Goal: Communication & Community: Ask a question

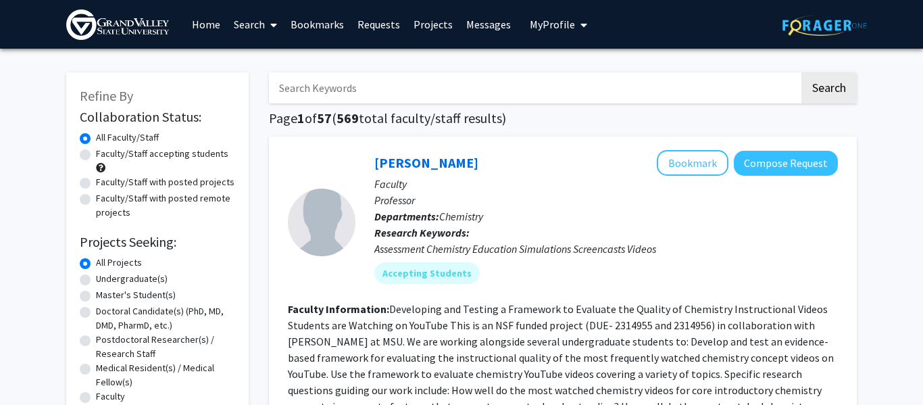
click at [320, 30] on link "Bookmarks" at bounding box center [317, 24] width 67 height 47
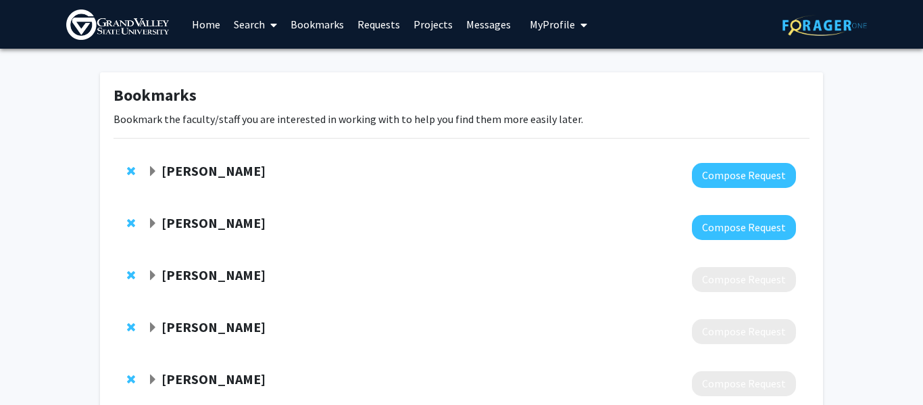
click at [152, 170] on span "Expand Amber Dierking Bookmark" at bounding box center [152, 171] width 11 height 11
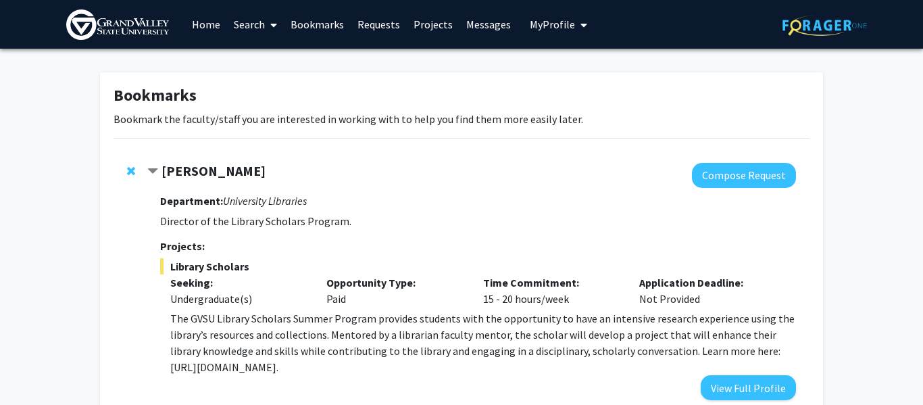
click at [152, 170] on span "Contract Amber Dierking Bookmark" at bounding box center [152, 171] width 11 height 11
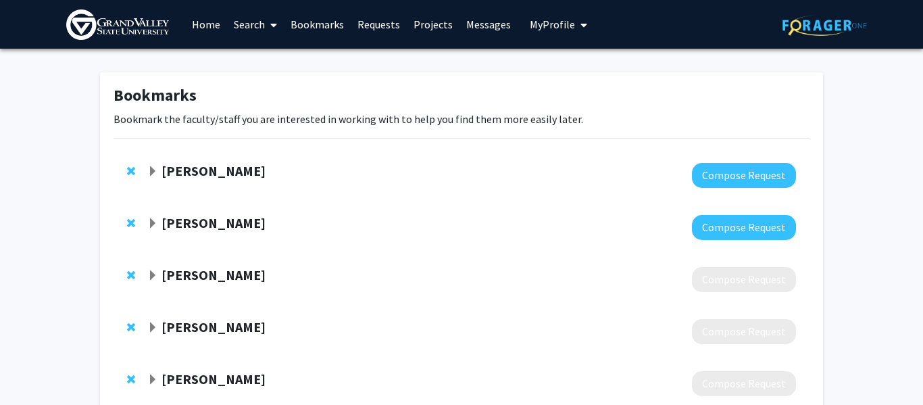
click at [152, 221] on span "Expand Elizabeth Flandreau Bookmark" at bounding box center [152, 223] width 11 height 11
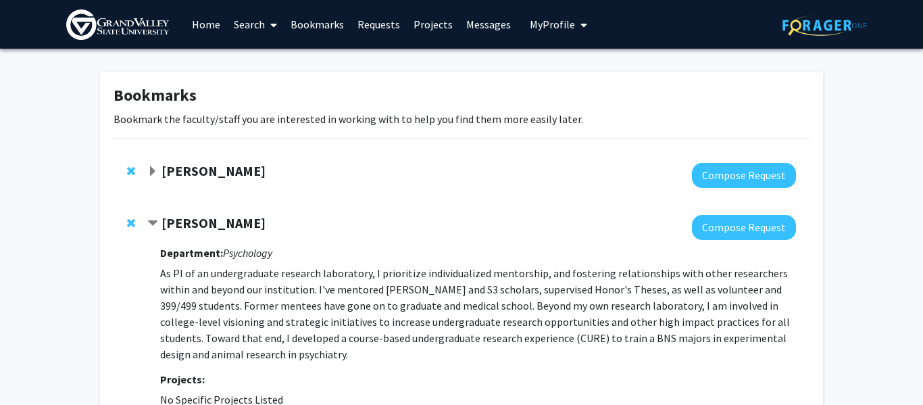
click at [152, 221] on span "Contract Elizabeth Flandreau Bookmark" at bounding box center [152, 223] width 11 height 11
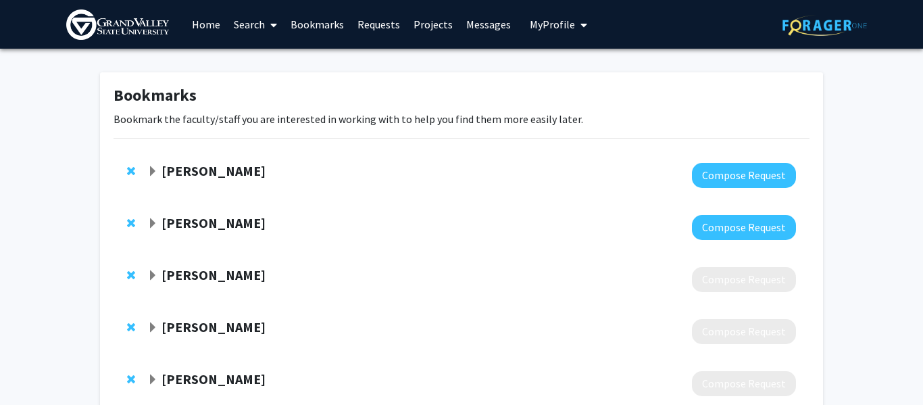
click at [152, 221] on span "Expand Elizabeth Flandreau Bookmark" at bounding box center [152, 223] width 11 height 11
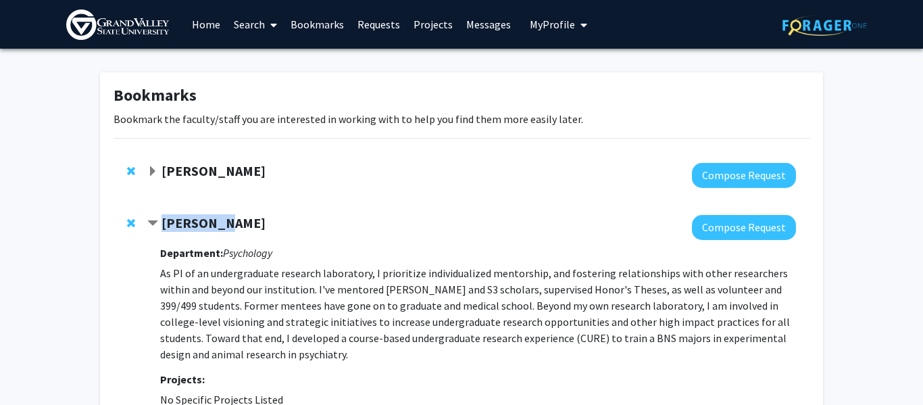
click at [415, 314] on p "As PI of an undergraduate research laboratory, I prioritize individualized ment…" at bounding box center [478, 313] width 636 height 97
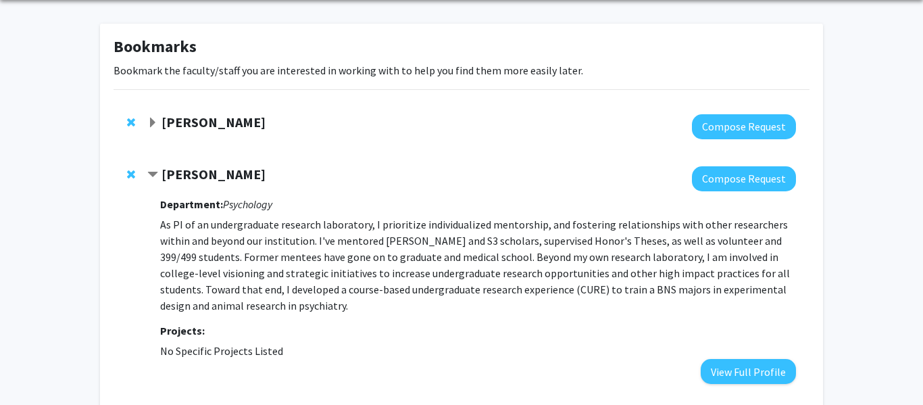
scroll to position [47, 0]
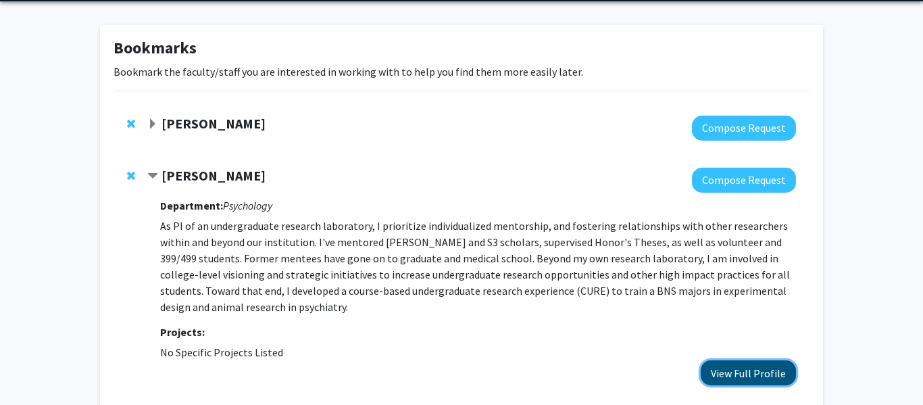
click at [754, 381] on button "View Full Profile" at bounding box center [748, 372] width 95 height 25
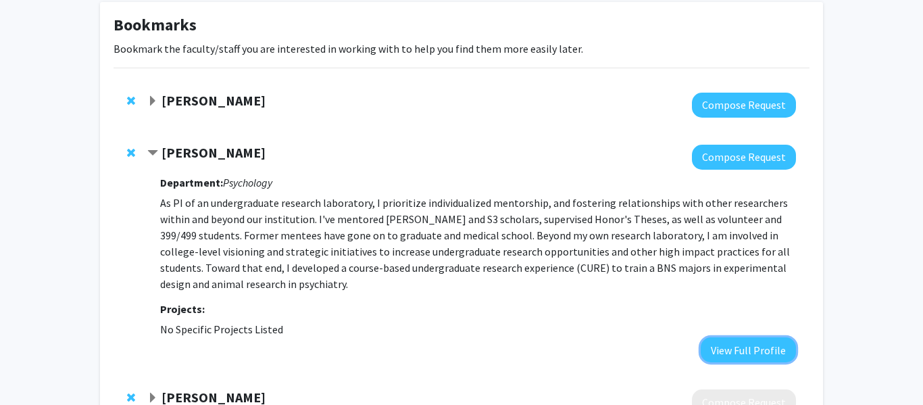
scroll to position [74, 0]
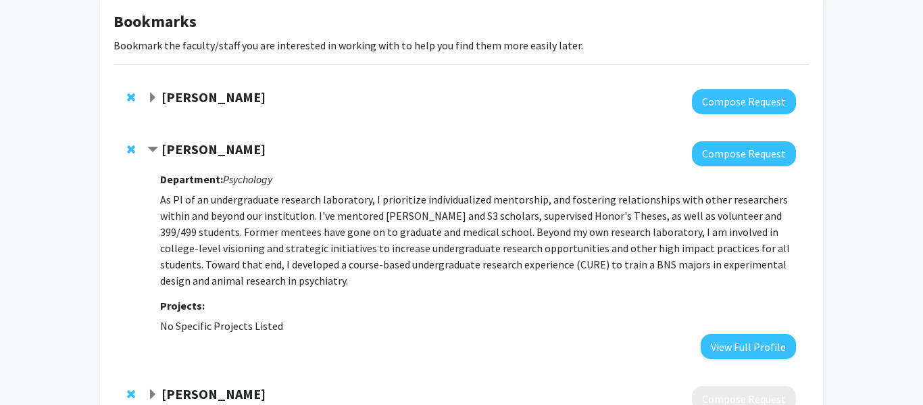
click at [160, 147] on div "[PERSON_NAME]" at bounding box center [293, 149] width 292 height 17
click at [155, 145] on span "Contract Elizabeth Flandreau Bookmark" at bounding box center [152, 150] width 11 height 11
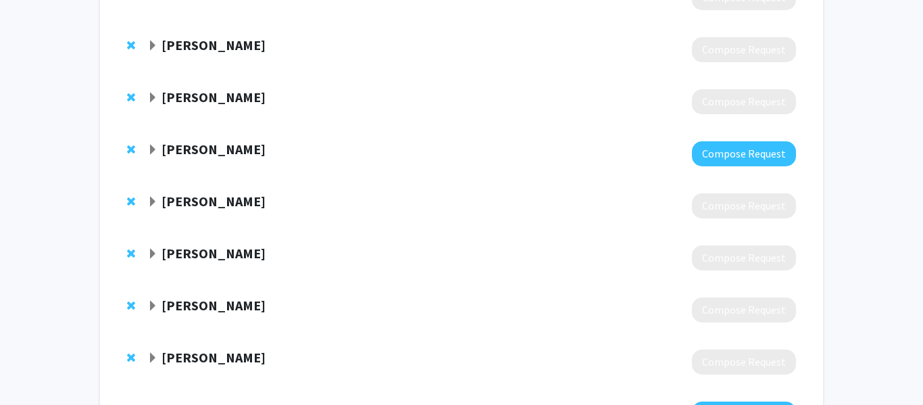
scroll to position [283, 0]
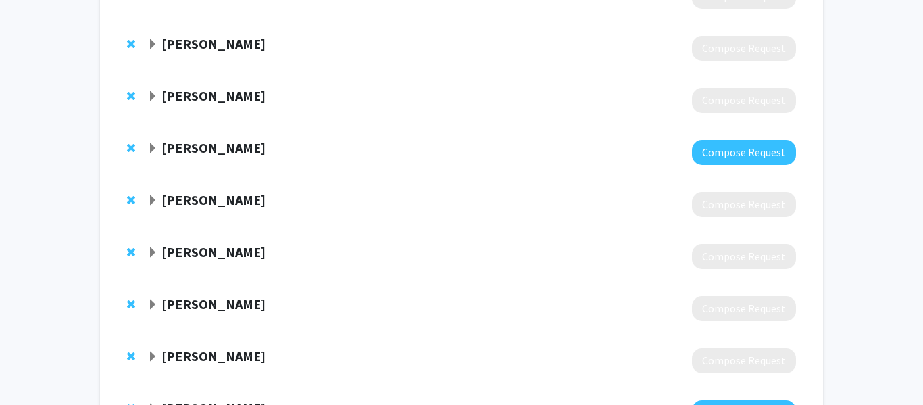
click at [155, 148] on span "Expand Natashia Swalve Bookmark" at bounding box center [152, 148] width 11 height 11
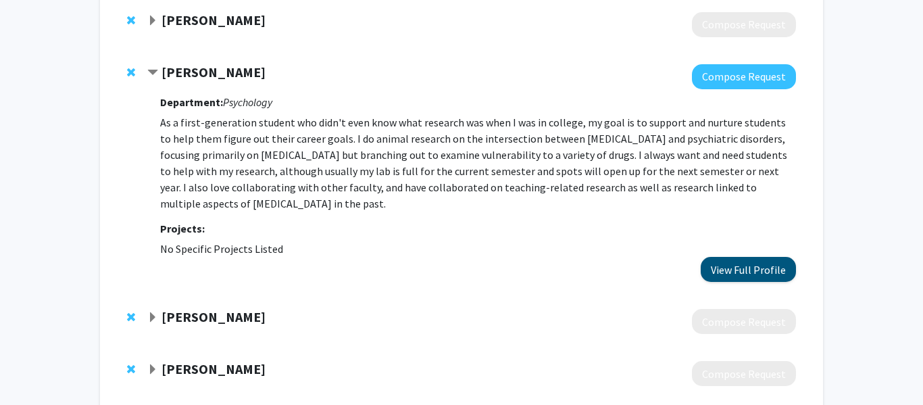
scroll to position [360, 0]
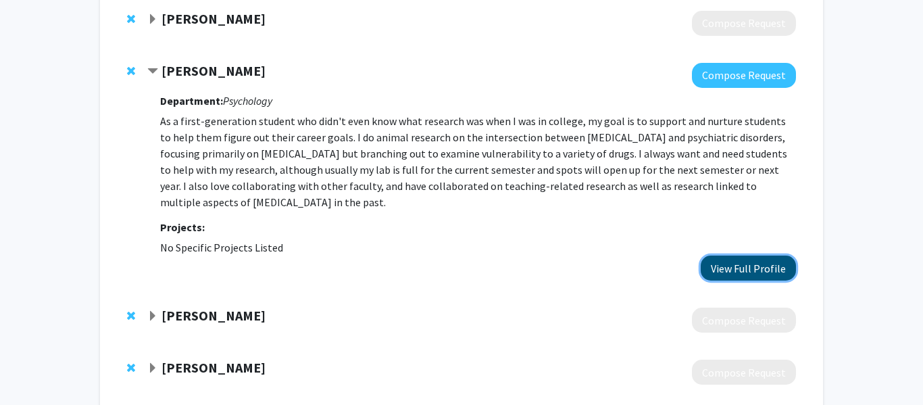
click at [719, 263] on button "View Full Profile" at bounding box center [748, 268] width 95 height 25
click at [166, 72] on strong "[PERSON_NAME]" at bounding box center [214, 70] width 104 height 17
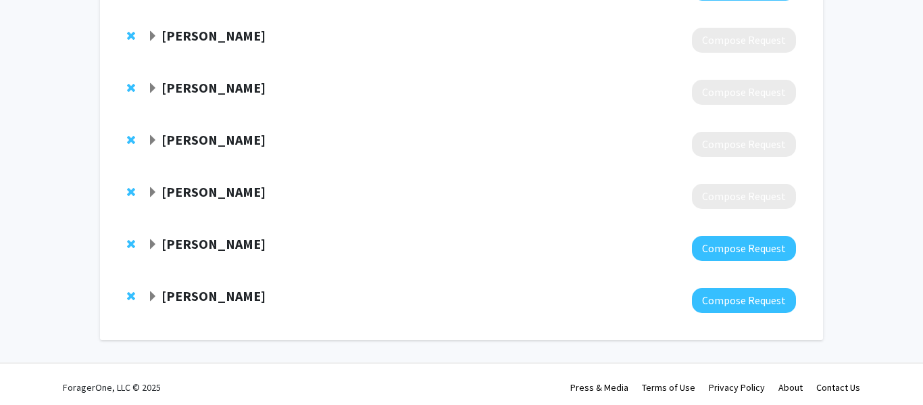
scroll to position [454, 0]
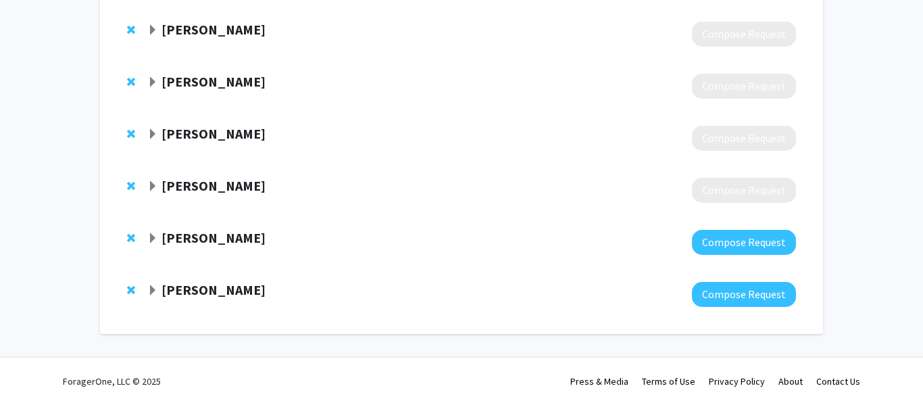
click at [162, 237] on strong "[PERSON_NAME]" at bounding box center [214, 237] width 104 height 17
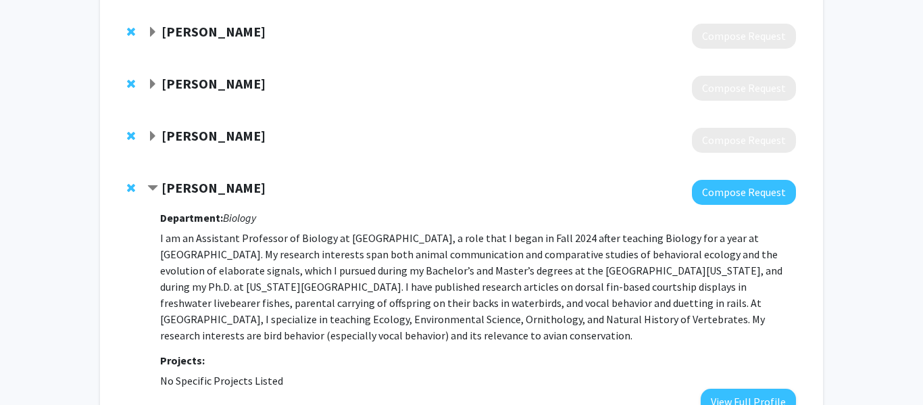
scroll to position [504, 0]
click at [175, 189] on strong "[PERSON_NAME]" at bounding box center [214, 186] width 104 height 17
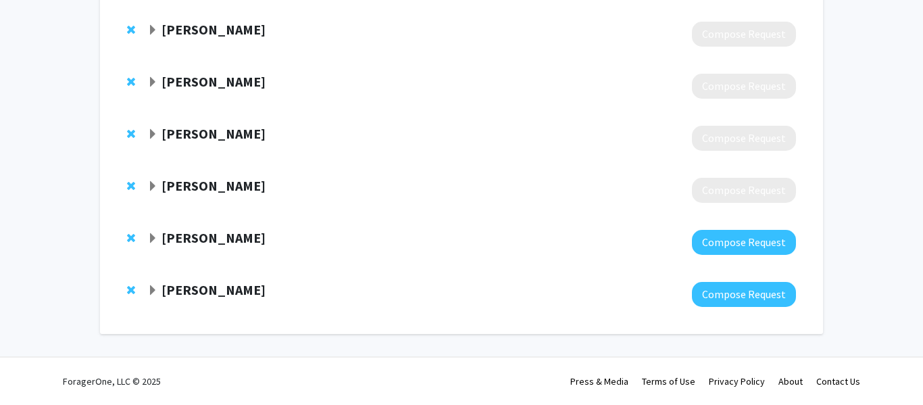
scroll to position [454, 0]
click at [168, 292] on strong "[PERSON_NAME]" at bounding box center [214, 289] width 104 height 17
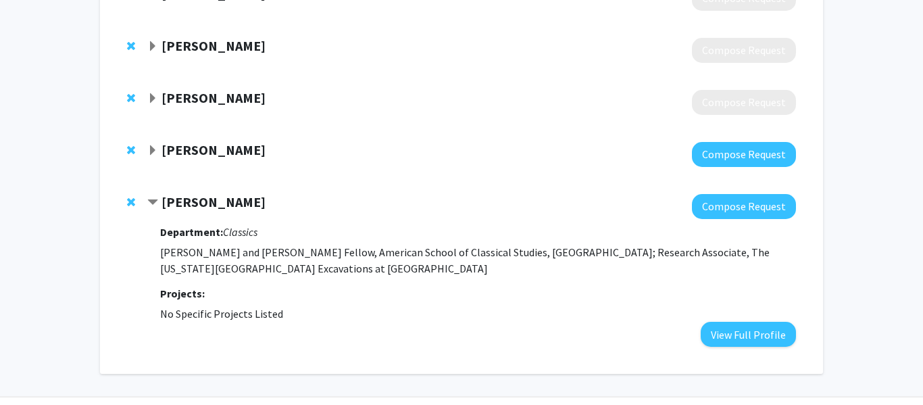
scroll to position [552, 0]
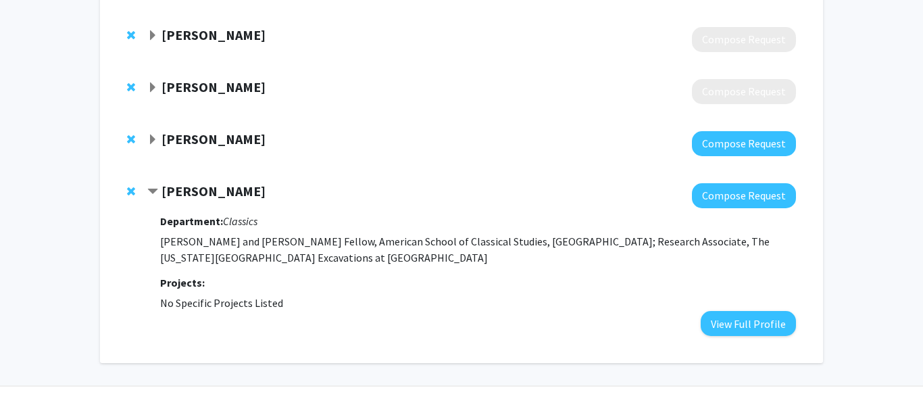
click at [166, 188] on strong "[PERSON_NAME]" at bounding box center [214, 191] width 104 height 17
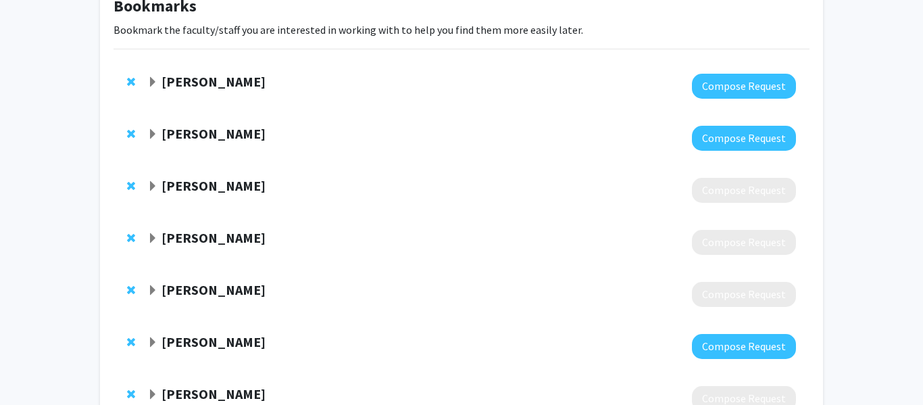
scroll to position [0, 0]
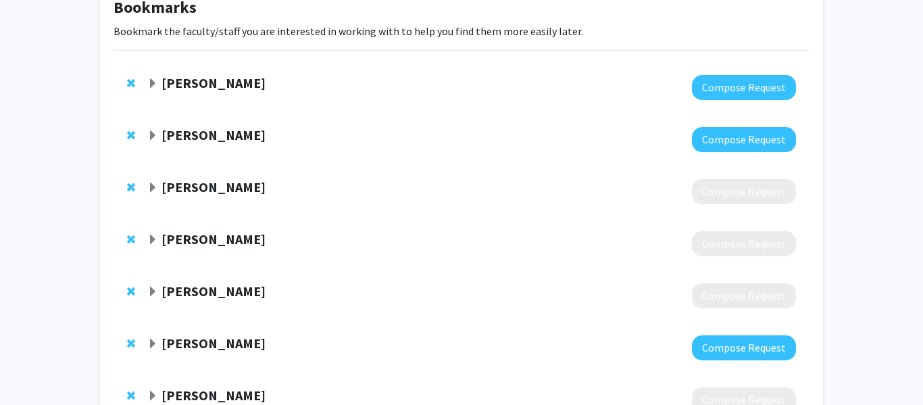
click at [31, 251] on div "Bookmarks Bookmark the faculty/staff you are interested in working with to help…" at bounding box center [461, 345] width 923 height 769
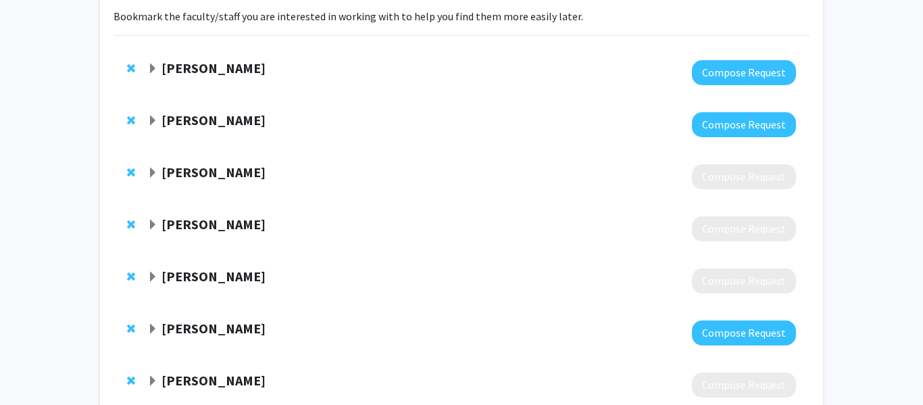
scroll to position [103, 0]
click at [259, 125] on strong "[PERSON_NAME]" at bounding box center [214, 119] width 104 height 17
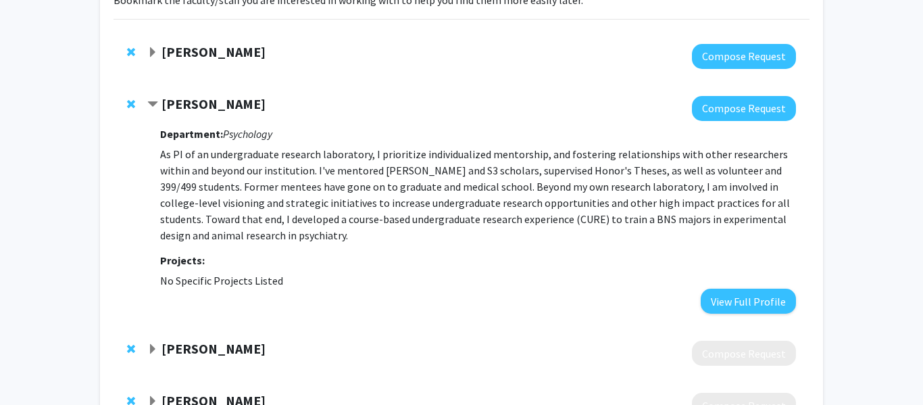
scroll to position [121, 0]
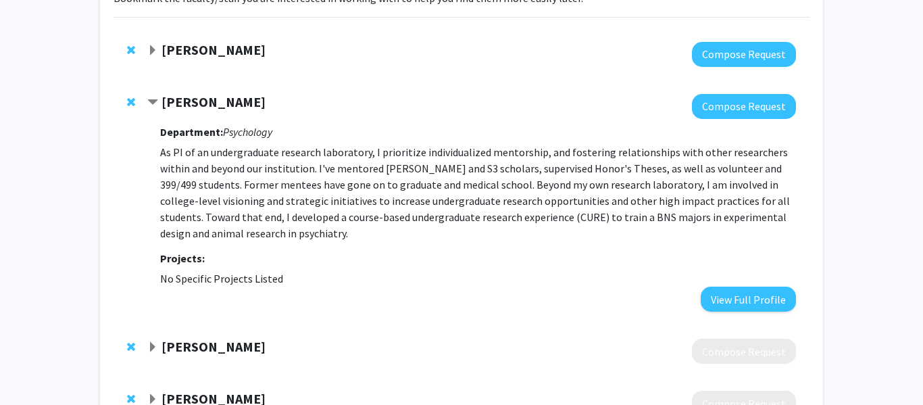
click at [149, 104] on span "Contract Elizabeth Flandreau Bookmark" at bounding box center [152, 102] width 11 height 11
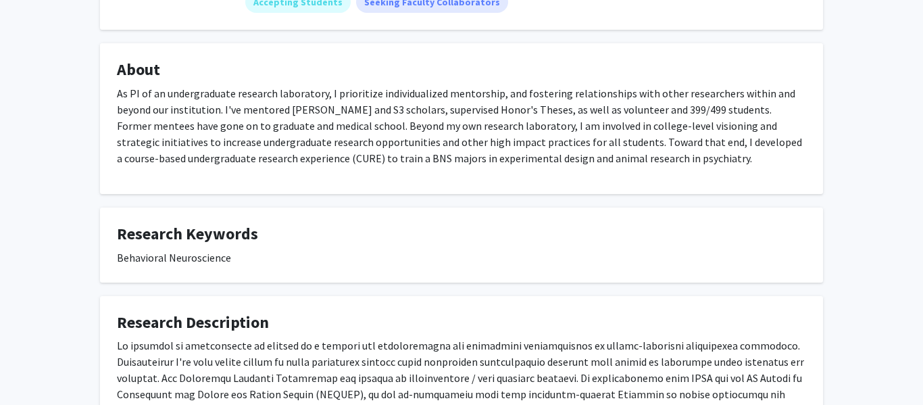
scroll to position [192, 0]
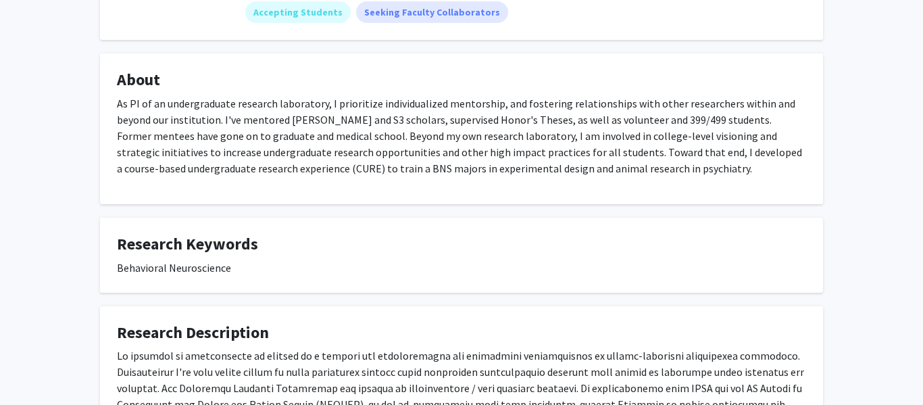
click at [531, 162] on p "As PI of an undergraduate research laboratory, I prioritize individualized ment…" at bounding box center [461, 135] width 689 height 81
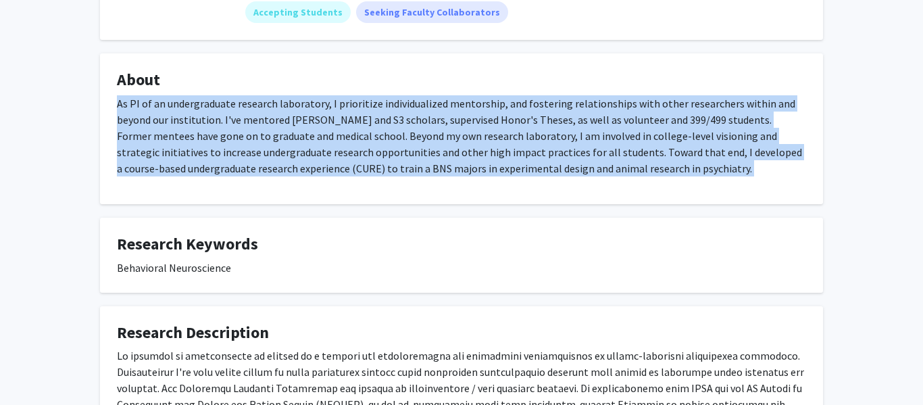
click at [531, 162] on p "As PI of an undergraduate research laboratory, I prioritize individualized ment…" at bounding box center [461, 135] width 689 height 81
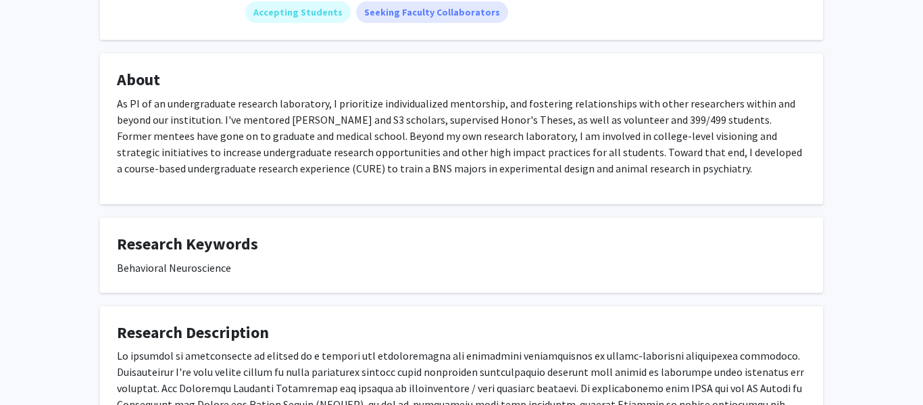
click at [531, 162] on p "As PI of an undergraduate research laboratory, I prioritize individualized ment…" at bounding box center [461, 135] width 689 height 81
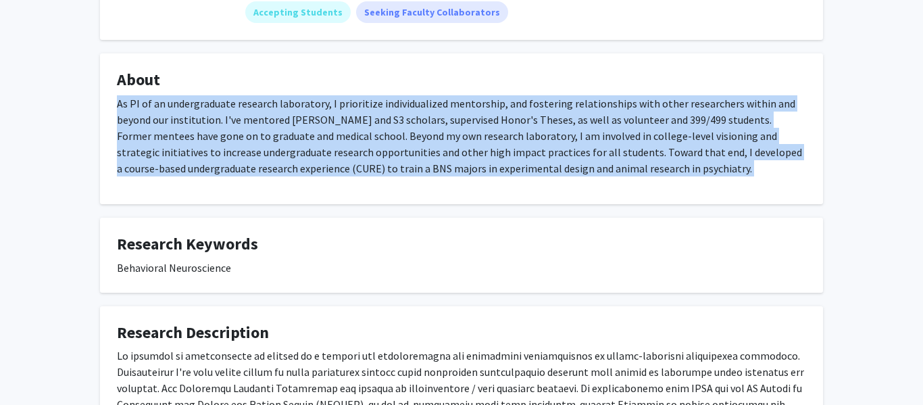
click at [531, 162] on p "As PI of an undergraduate research laboratory, I prioritize individualized ment…" at bounding box center [461, 135] width 689 height 81
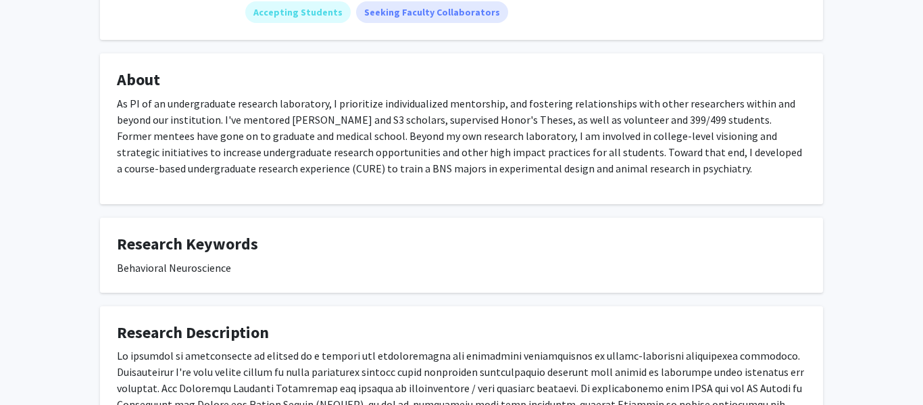
click at [531, 162] on p "As PI of an undergraduate research laboratory, I prioritize individualized ment…" at bounding box center [461, 135] width 689 height 81
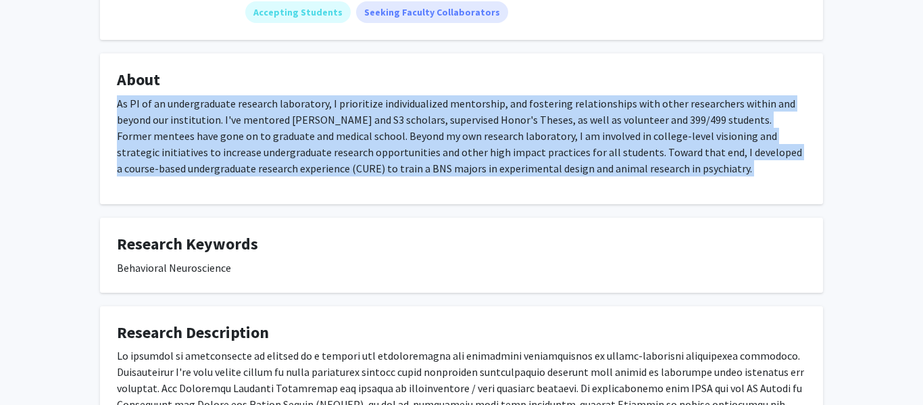
click at [531, 162] on p "As PI of an undergraduate research laboratory, I prioritize individualized ment…" at bounding box center [461, 135] width 689 height 81
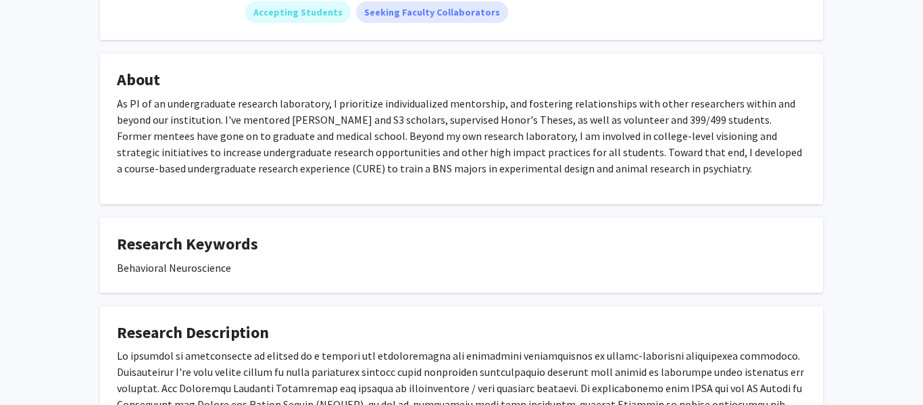
click at [531, 162] on p "As PI of an undergraduate research laboratory, I prioritize individualized ment…" at bounding box center [461, 135] width 689 height 81
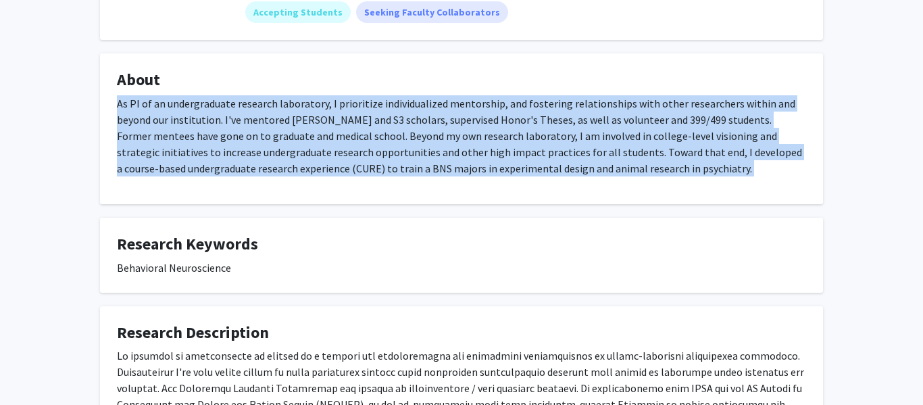
click at [531, 162] on p "As PI of an undergraduate research laboratory, I prioritize individualized ment…" at bounding box center [461, 135] width 689 height 81
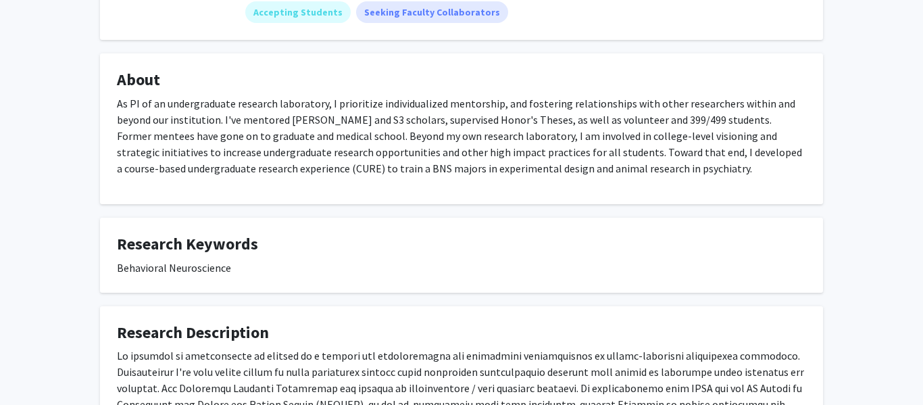
click at [531, 162] on p "As PI of an undergraduate research laboratory, I prioritize individualized ment…" at bounding box center [461, 135] width 689 height 81
click at [567, 220] on fg-card "Research Keywords Behavioral Neuroscience" at bounding box center [461, 255] width 723 height 75
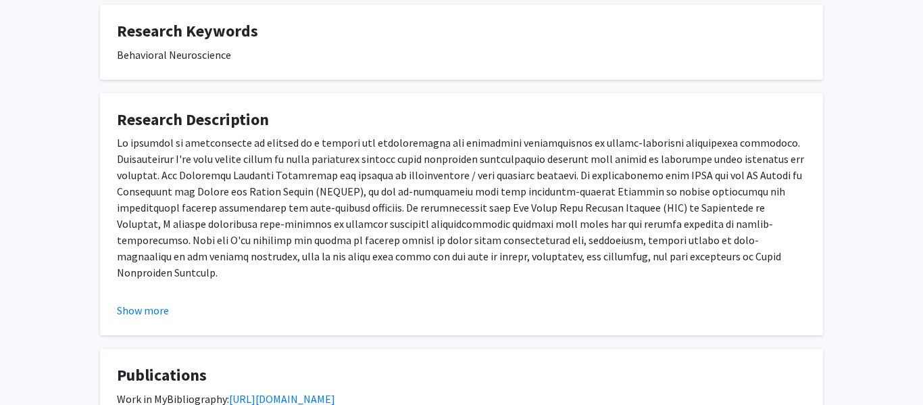
scroll to position [455, 0]
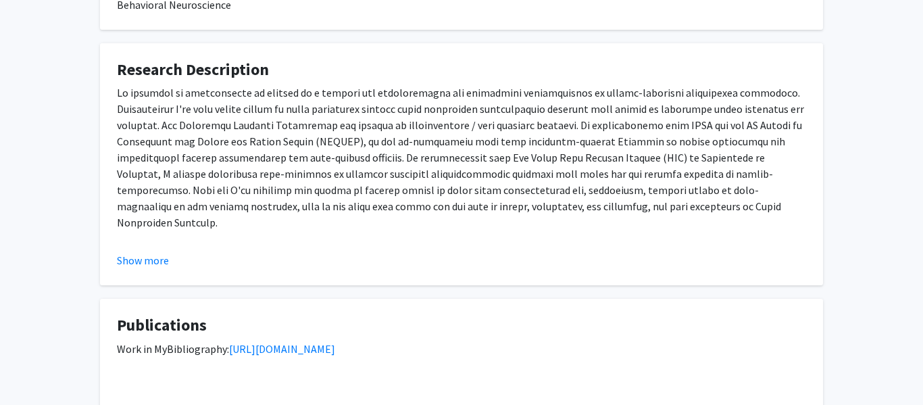
click at [526, 192] on p at bounding box center [461, 157] width 689 height 146
click at [477, 132] on p at bounding box center [461, 157] width 689 height 146
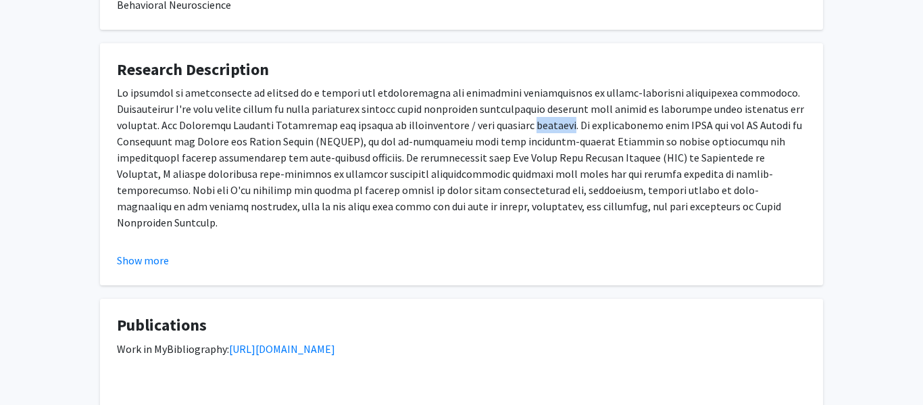
click at [477, 132] on p at bounding box center [461, 157] width 689 height 146
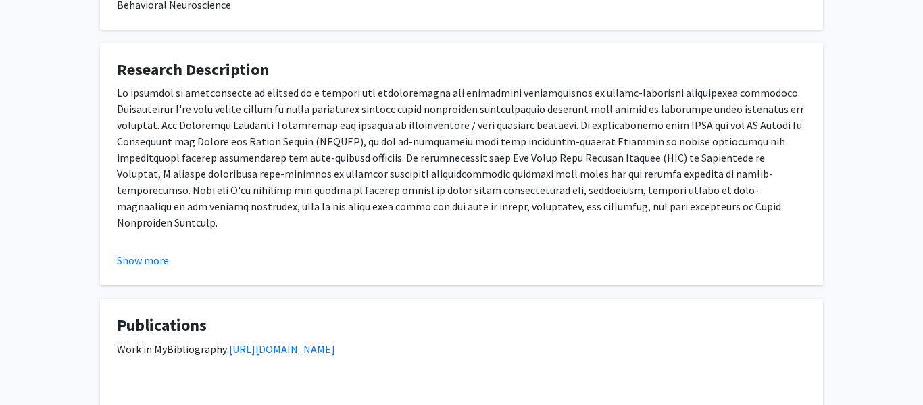
click at [477, 132] on p at bounding box center [461, 157] width 689 height 146
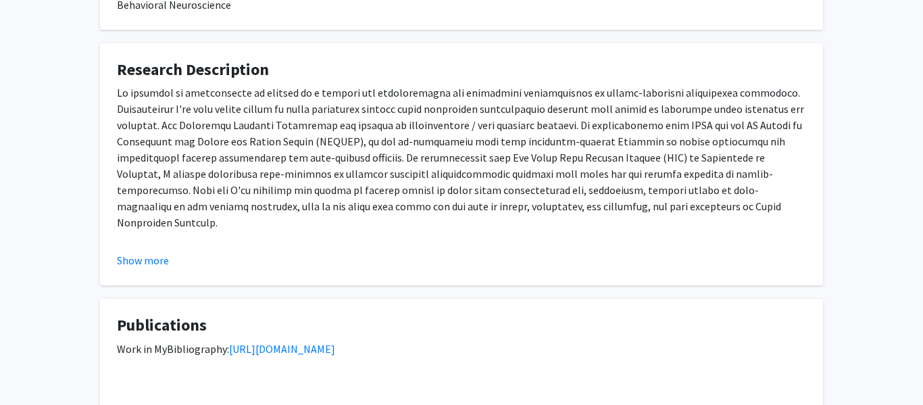
click at [477, 132] on p at bounding box center [461, 157] width 689 height 146
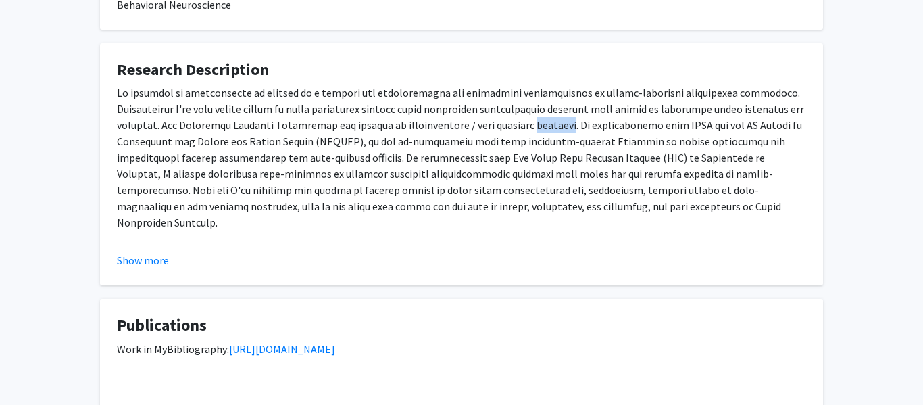
click at [477, 132] on p at bounding box center [461, 157] width 689 height 146
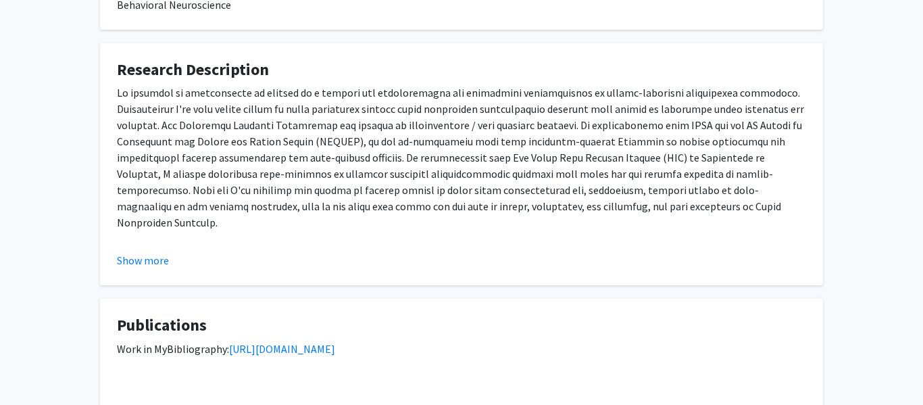
click at [477, 132] on p at bounding box center [461, 157] width 689 height 146
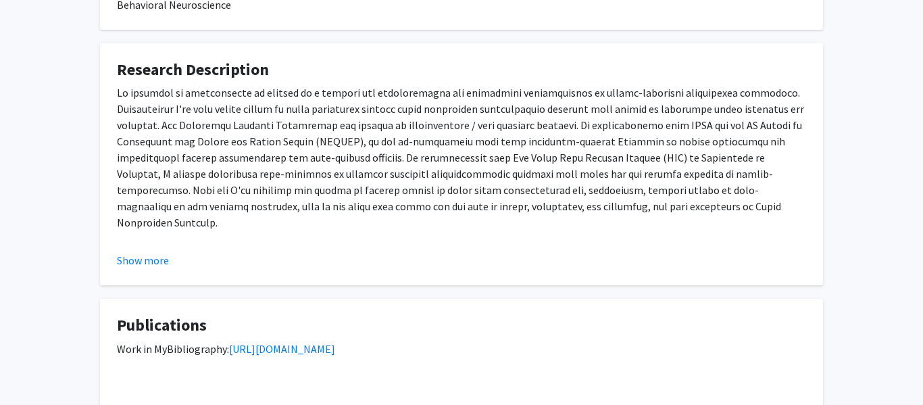
click at [477, 132] on p at bounding box center [461, 157] width 689 height 146
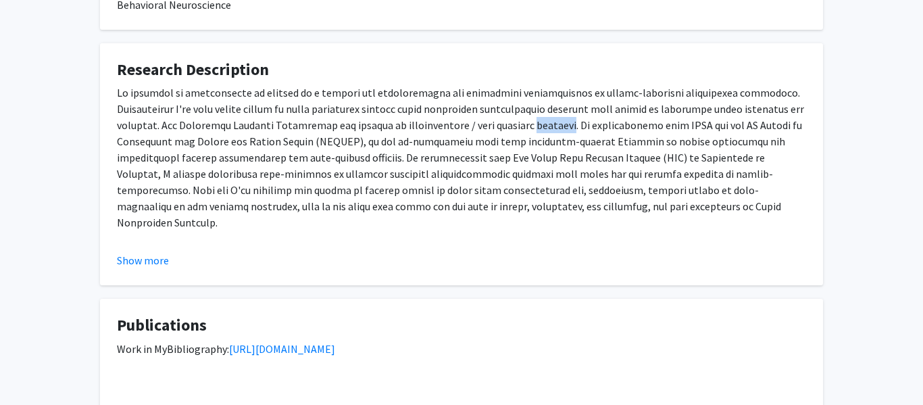
click at [477, 132] on p at bounding box center [461, 157] width 689 height 146
click at [470, 160] on p at bounding box center [461, 157] width 689 height 146
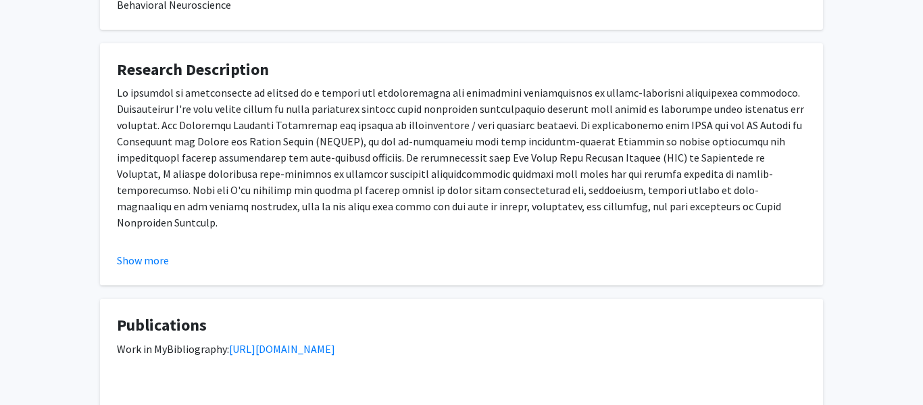
click at [470, 160] on p at bounding box center [461, 157] width 689 height 146
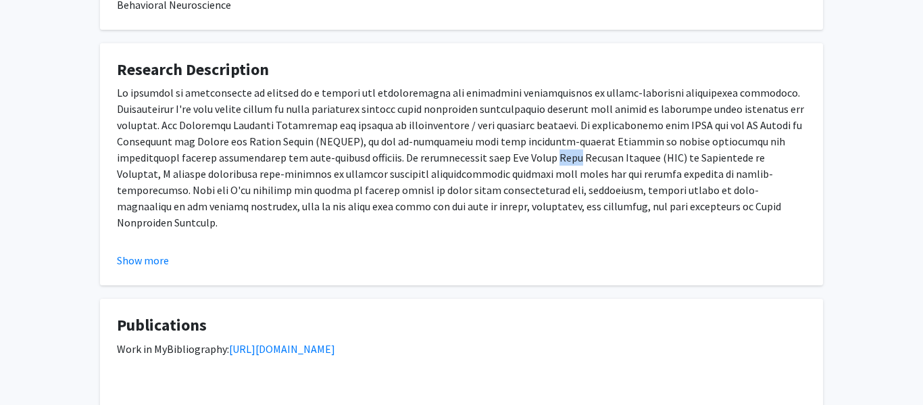
click at [470, 160] on p at bounding box center [461, 157] width 689 height 146
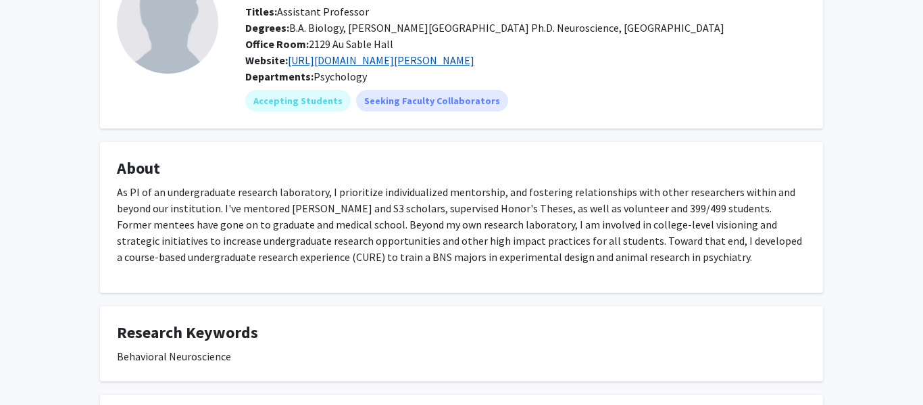
scroll to position [91, 0]
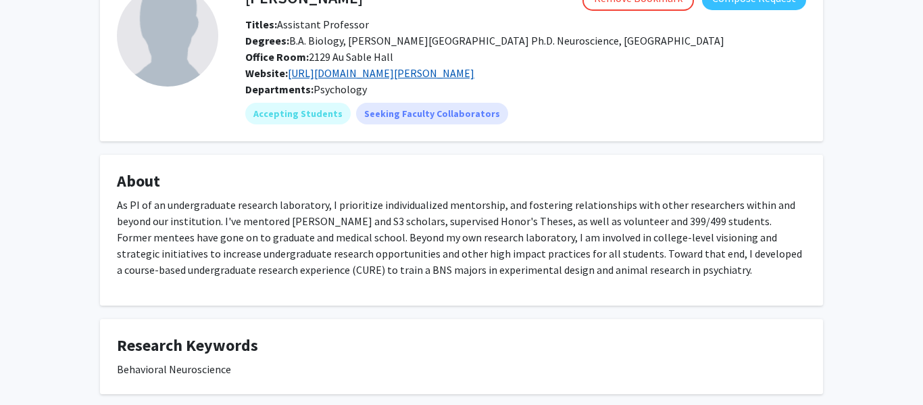
click at [436, 70] on link "https://www.gvsu.edu/psychology/flandreau-elizabeth-232.htm" at bounding box center [381, 73] width 187 height 14
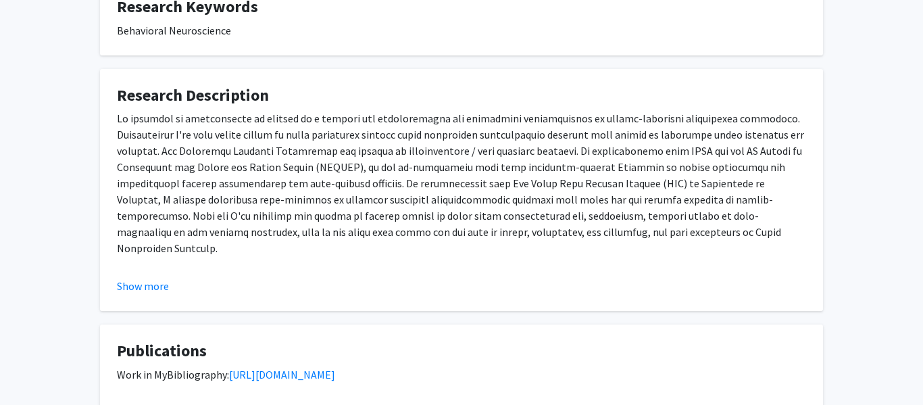
scroll to position [431, 0]
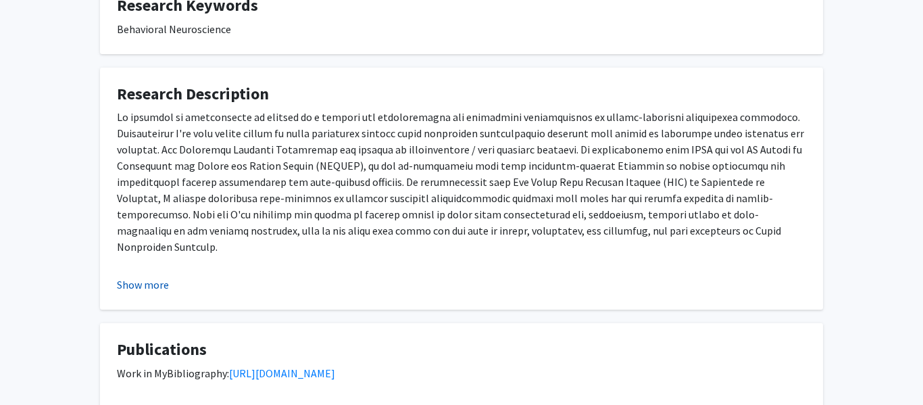
click at [151, 285] on button "Show more" at bounding box center [143, 284] width 52 height 16
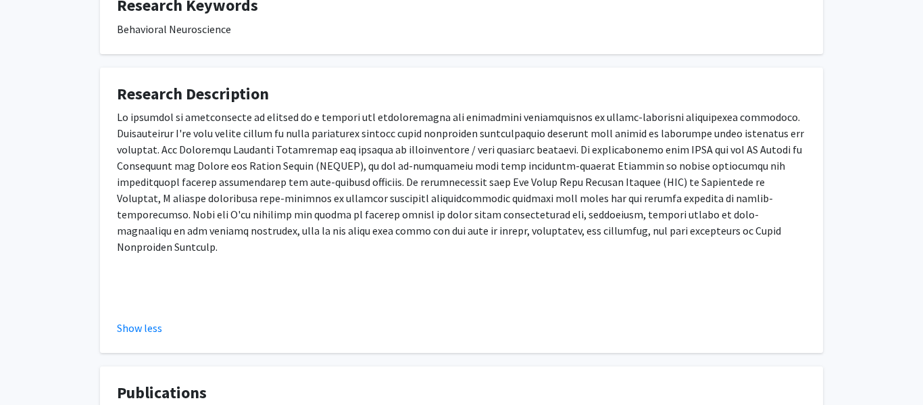
click at [258, 146] on p at bounding box center [461, 182] width 689 height 146
click at [287, 190] on p at bounding box center [461, 182] width 689 height 146
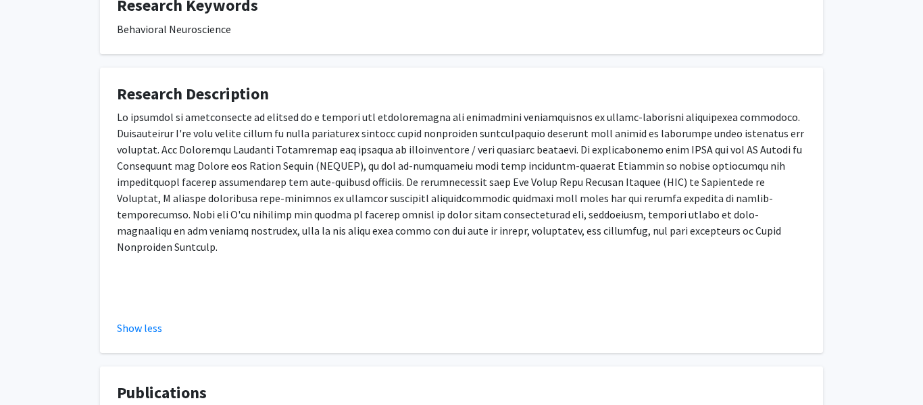
click at [287, 190] on p at bounding box center [461, 182] width 689 height 146
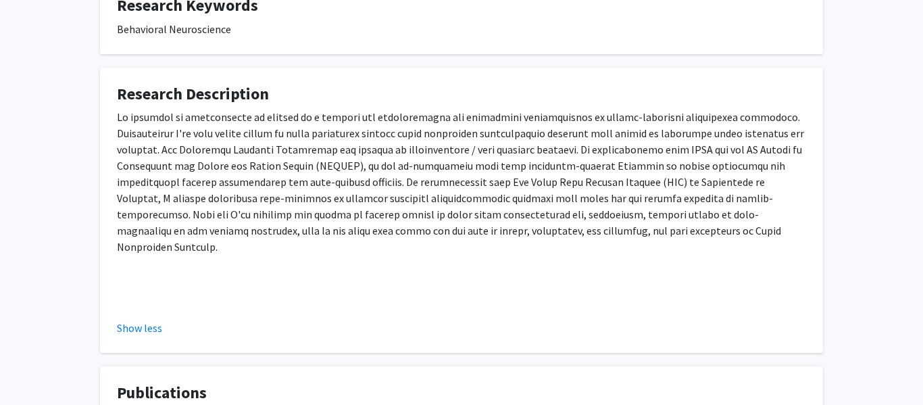
click at [287, 190] on p at bounding box center [461, 182] width 689 height 146
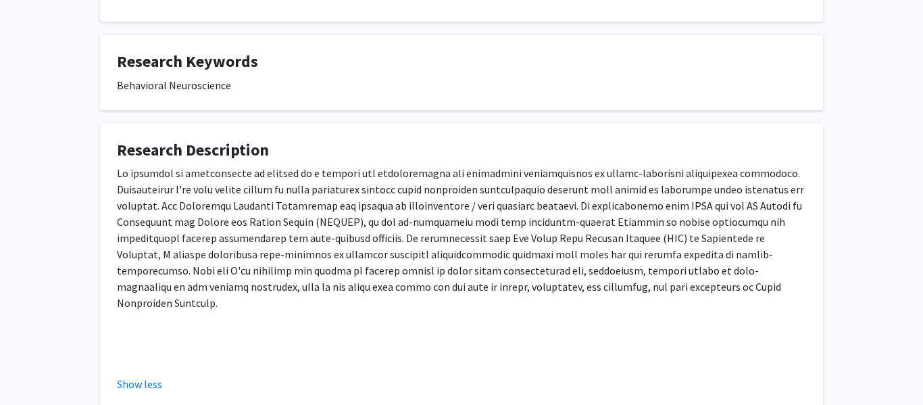
scroll to position [375, 0]
click at [503, 221] on p at bounding box center [461, 237] width 689 height 146
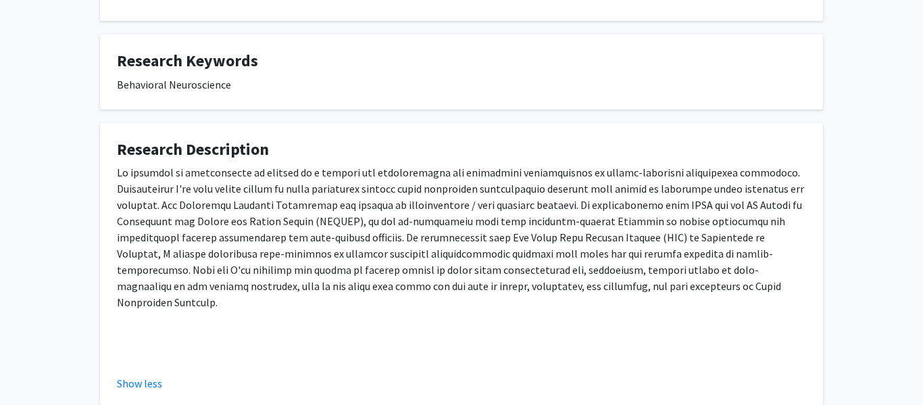
click at [503, 221] on p at bounding box center [461, 237] width 689 height 146
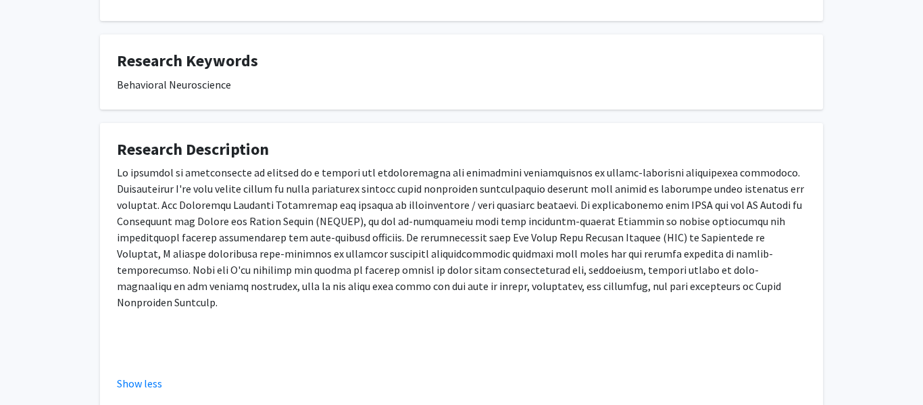
click at [503, 221] on p at bounding box center [461, 237] width 689 height 146
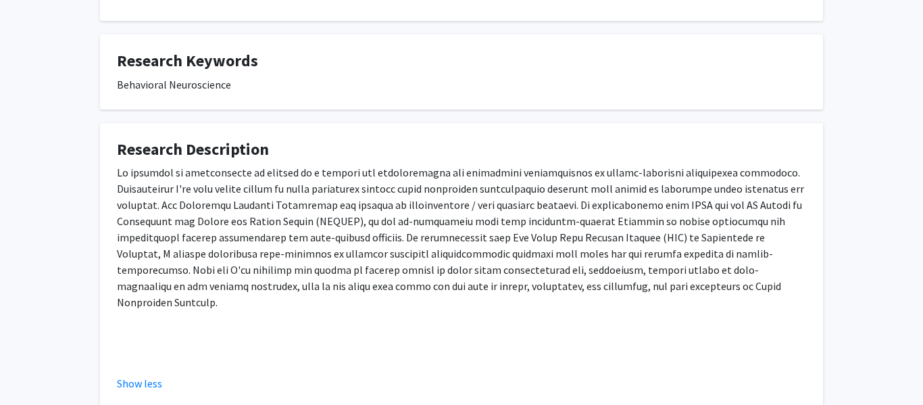
click at [503, 221] on p at bounding box center [461, 237] width 689 height 146
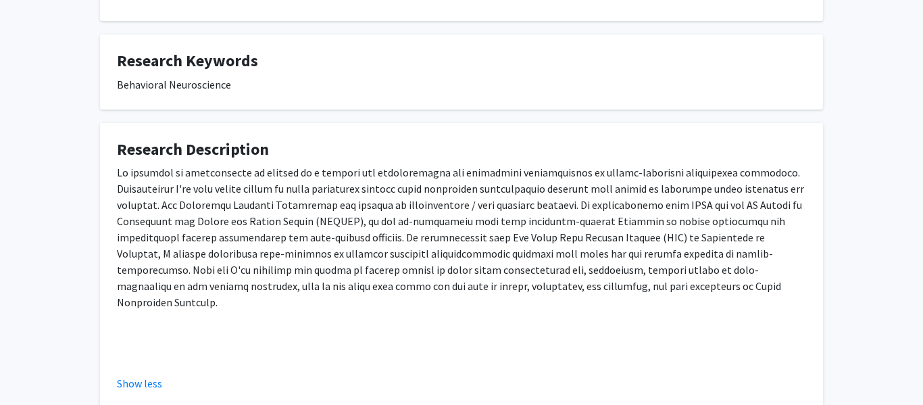
click at [503, 221] on p at bounding box center [461, 237] width 689 height 146
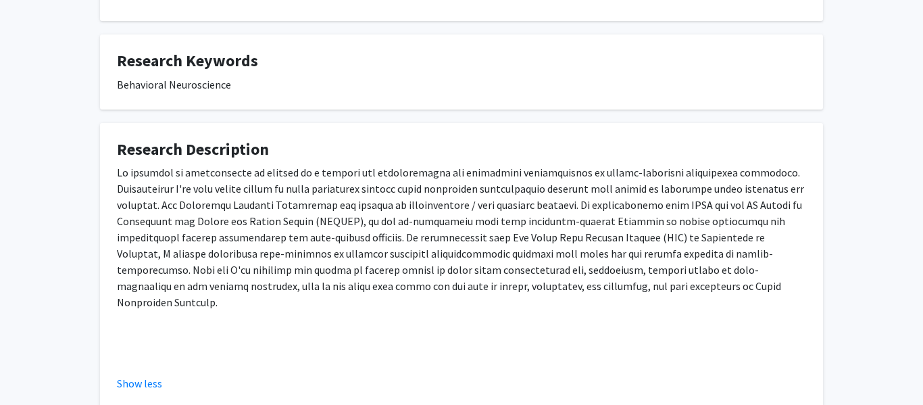
click at [503, 221] on p at bounding box center [461, 237] width 689 height 146
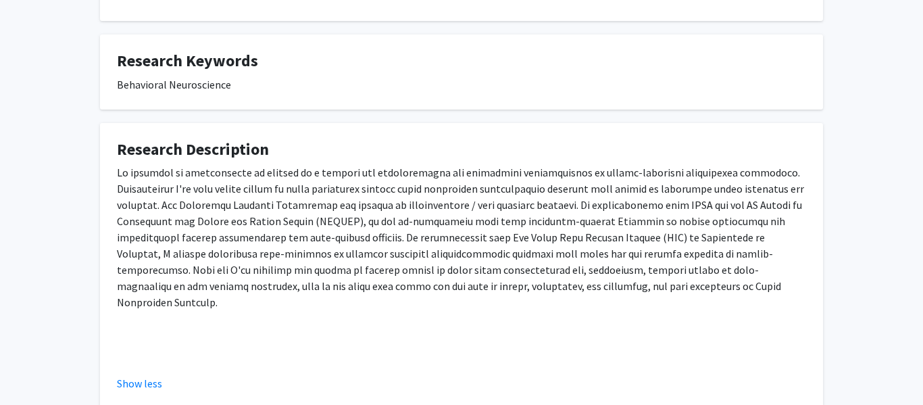
click at [503, 221] on p at bounding box center [461, 237] width 689 height 146
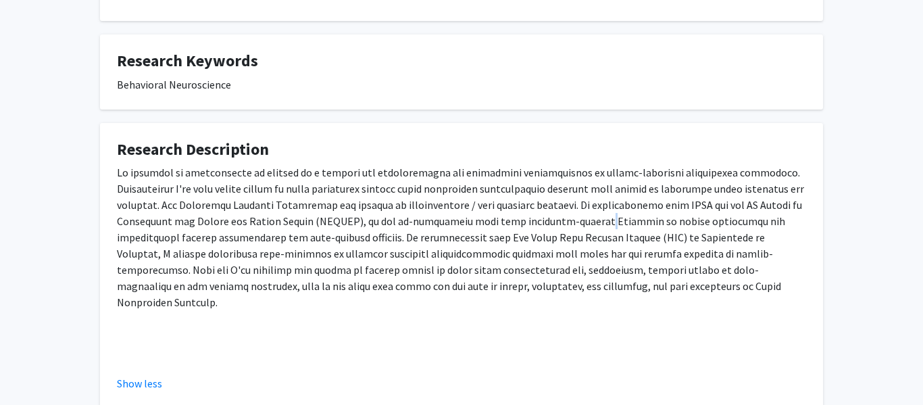
click at [503, 221] on p at bounding box center [461, 237] width 689 height 146
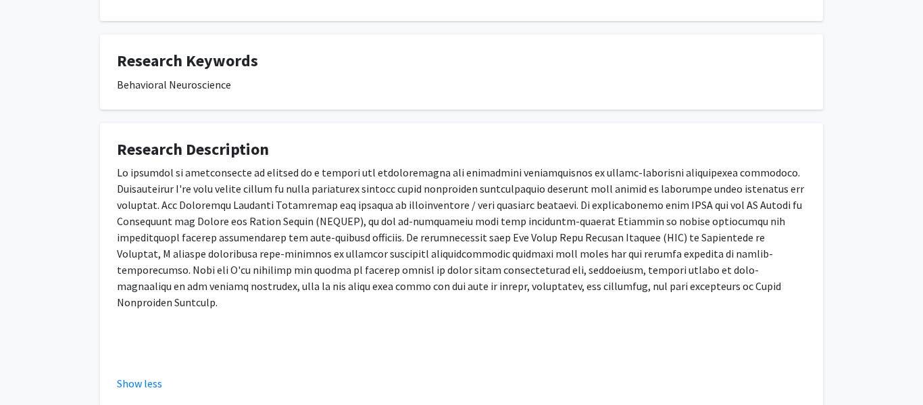
click at [503, 221] on p at bounding box center [461, 237] width 689 height 146
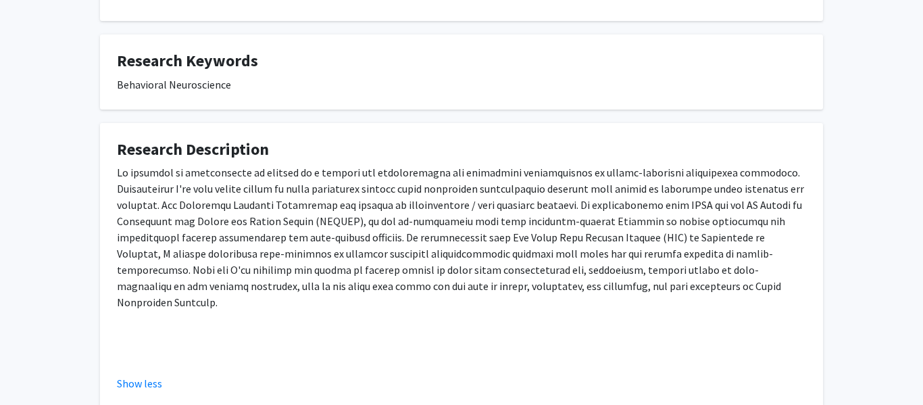
click at [503, 221] on p at bounding box center [461, 237] width 689 height 146
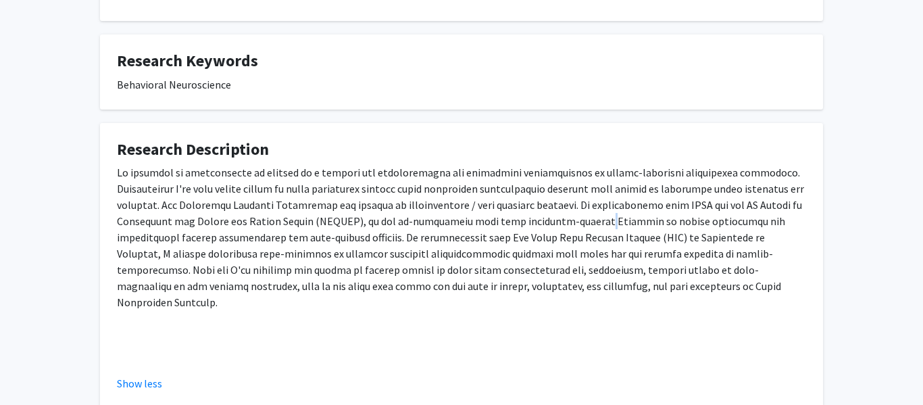
click at [503, 221] on p at bounding box center [461, 237] width 689 height 146
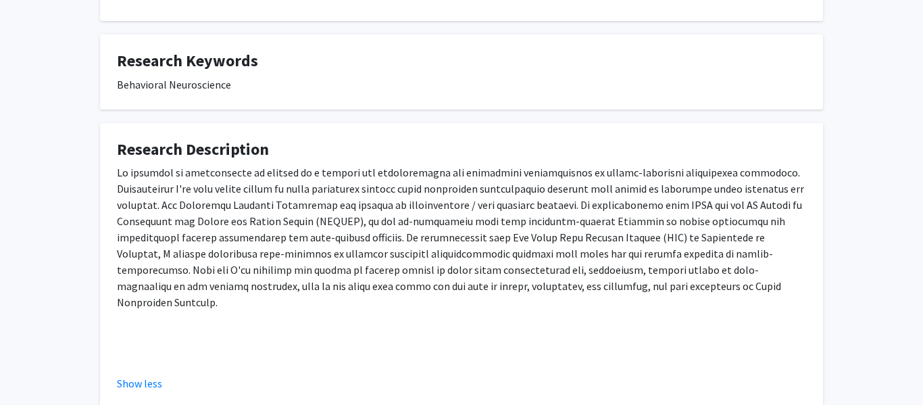
click at [503, 221] on p at bounding box center [461, 237] width 689 height 146
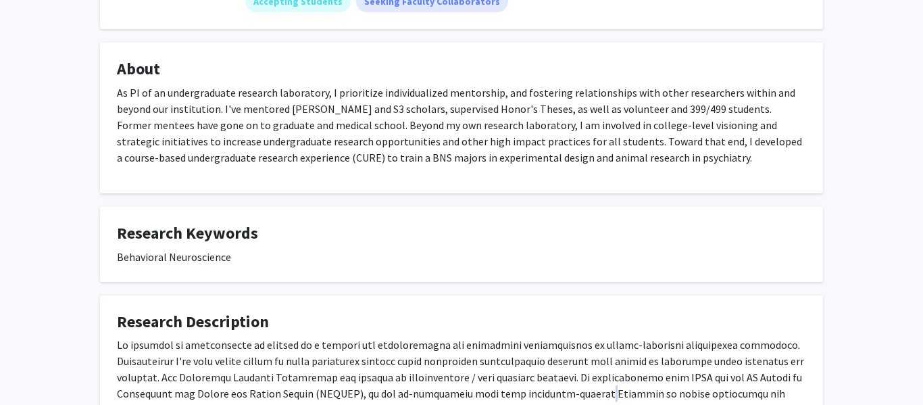
scroll to position [0, 0]
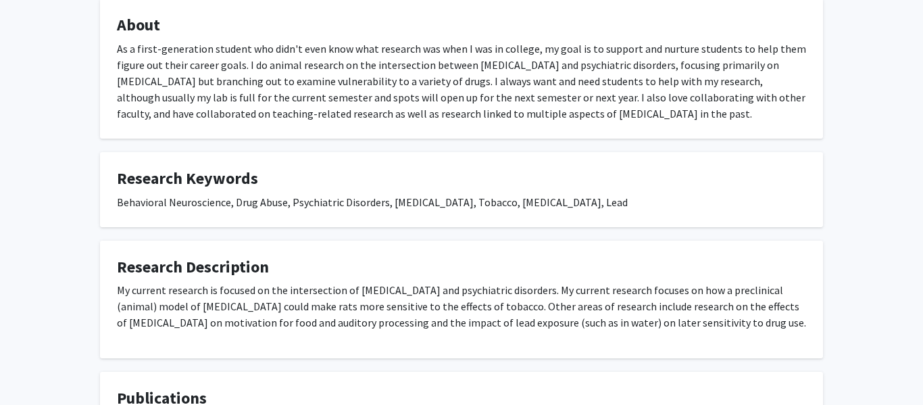
scroll to position [248, 0]
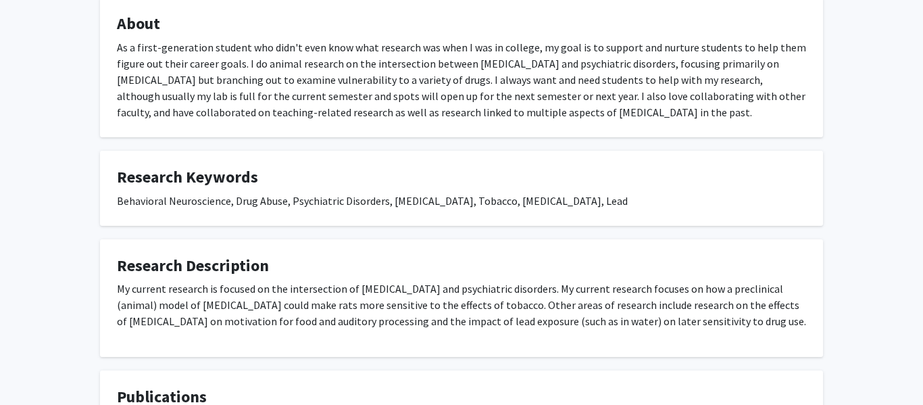
click at [504, 229] on div "[PERSON_NAME] Remove Bookmark Compose Request Titles: Assistant Professor Degre…" at bounding box center [462, 373] width 744 height 1124
click at [504, 229] on div "Natashia Swalve Remove Bookmark Compose Request Titles: Assistant Professor Deg…" at bounding box center [462, 373] width 744 height 1124
click at [525, 276] on fg-card-title "Research Description" at bounding box center [461, 268] width 689 height 25
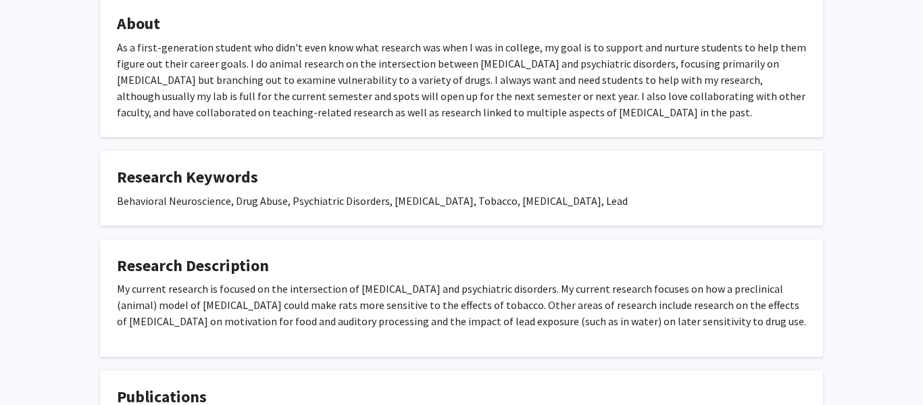
click at [525, 276] on fg-card-title "Research Description" at bounding box center [461, 268] width 689 height 25
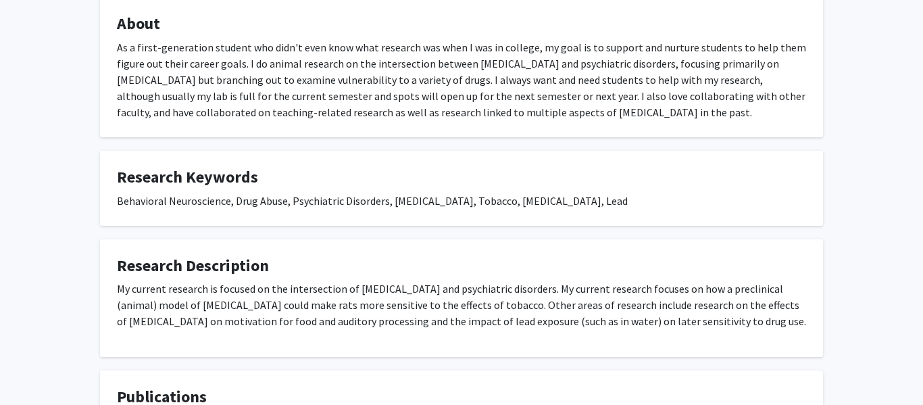
click at [525, 276] on fg-card-title "Research Description" at bounding box center [461, 268] width 689 height 25
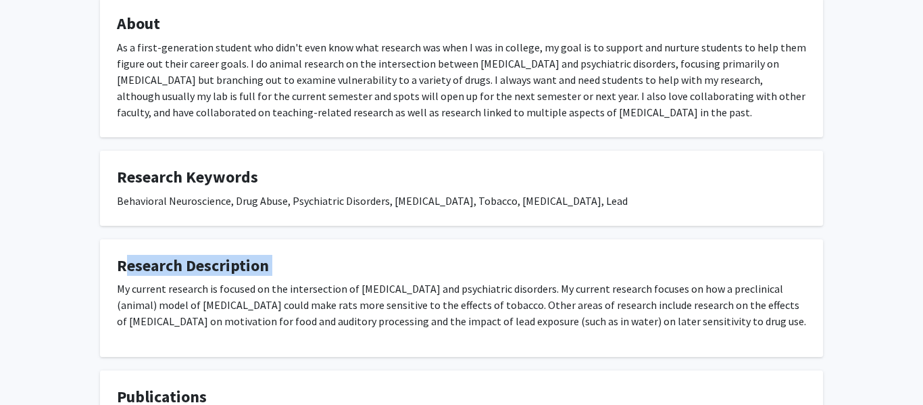
click at [525, 276] on fg-card-title "Research Description" at bounding box center [461, 268] width 689 height 25
click at [540, 281] on p "My current research is focused on the intersection of drug addiction and psychi…" at bounding box center [461, 305] width 689 height 49
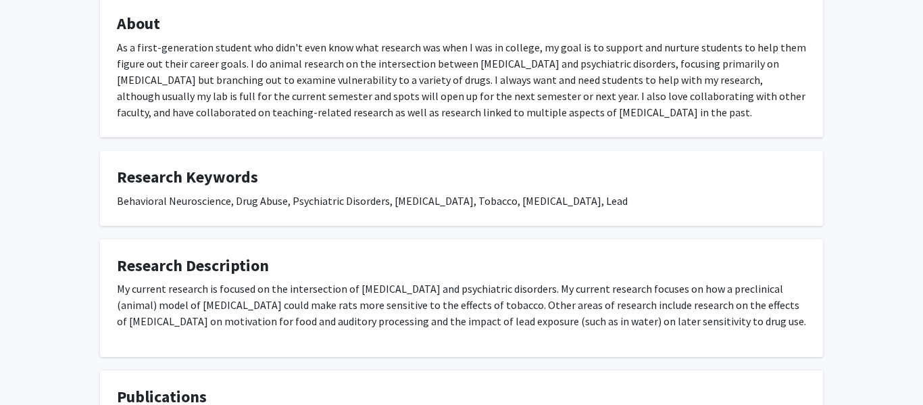
click at [540, 281] on p "My current research is focused on the intersection of drug addiction and psychi…" at bounding box center [461, 305] width 689 height 49
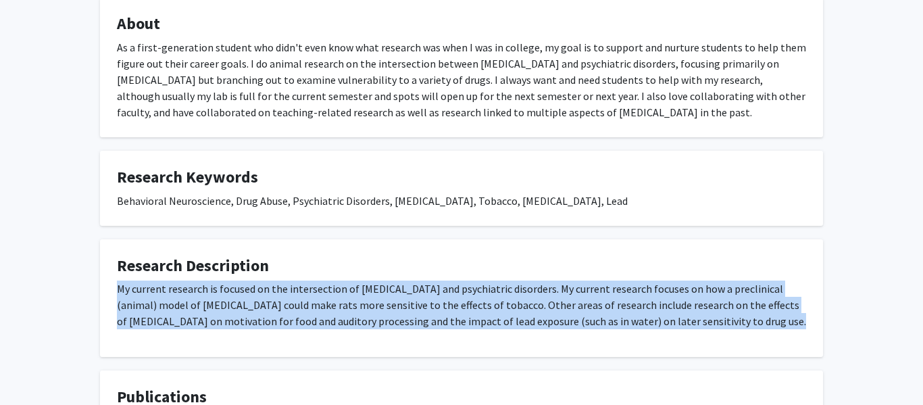
click at [540, 281] on p "My current research is focused on the intersection of drug addiction and psychi…" at bounding box center [461, 305] width 689 height 49
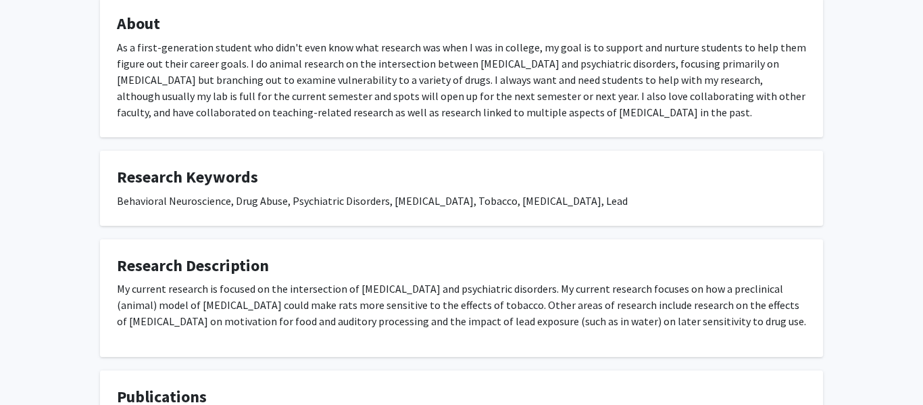
click at [540, 281] on p "My current research is focused on the intersection of drug addiction and psychi…" at bounding box center [461, 305] width 689 height 49
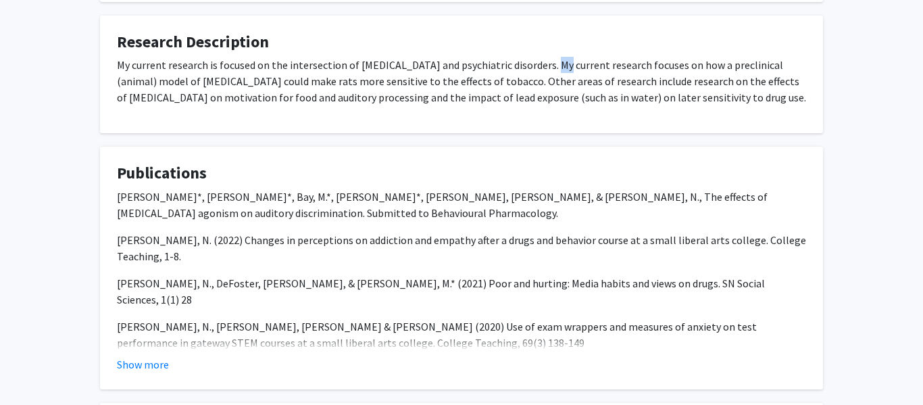
scroll to position [487, 0]
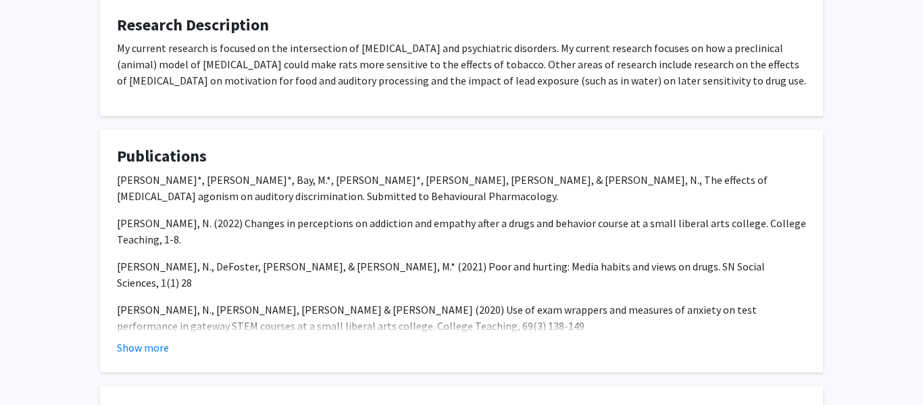
scroll to position [514, 0]
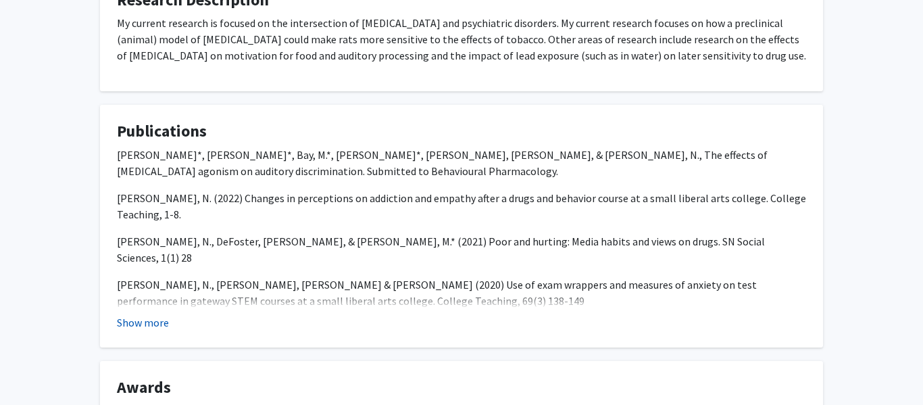
click at [135, 320] on button "Show more" at bounding box center [143, 322] width 52 height 16
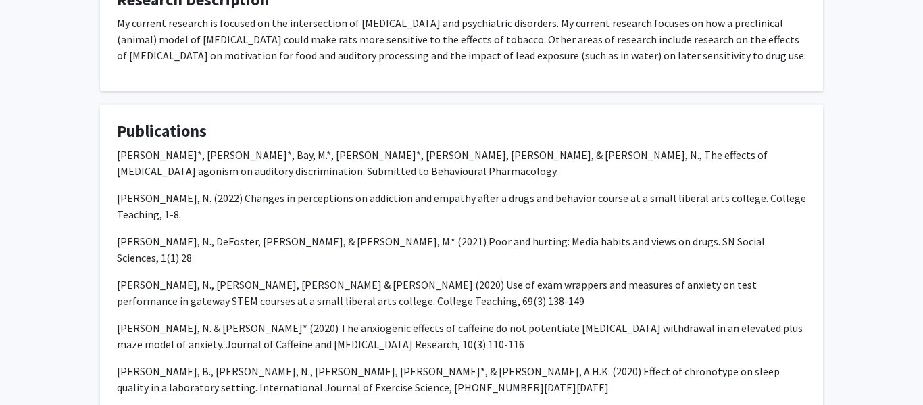
click at [212, 276] on p "Swalve, N., Harwood, A. & Calhoun, E. (2020) Use of exam wrappers and measures …" at bounding box center [461, 292] width 689 height 32
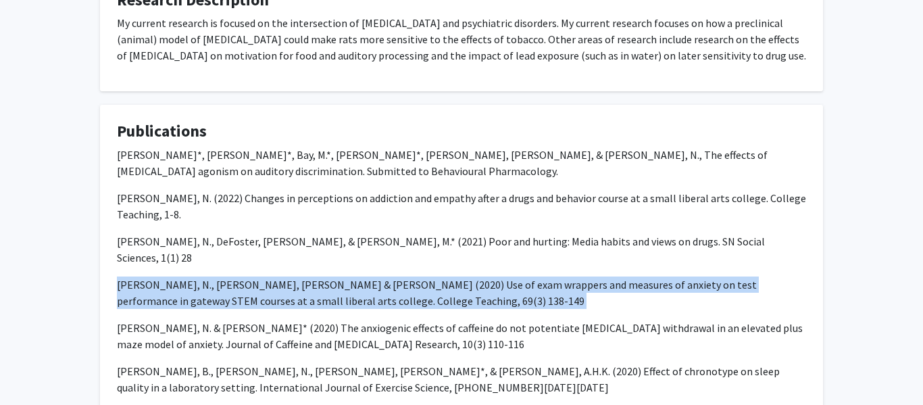
click at [212, 276] on p "Swalve, N., Harwood, A. & Calhoun, E. (2020) Use of exam wrappers and measures …" at bounding box center [461, 292] width 689 height 32
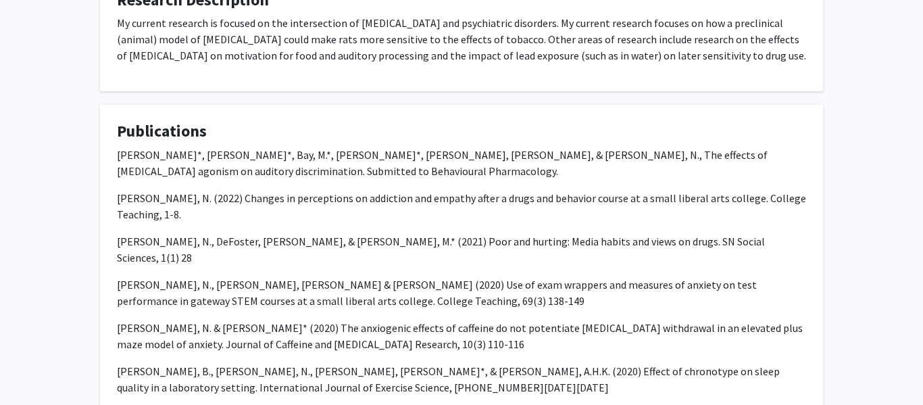
click at [212, 276] on p "Swalve, N., Harwood, A. & Calhoun, E. (2020) Use of exam wrappers and measures …" at bounding box center [461, 292] width 689 height 32
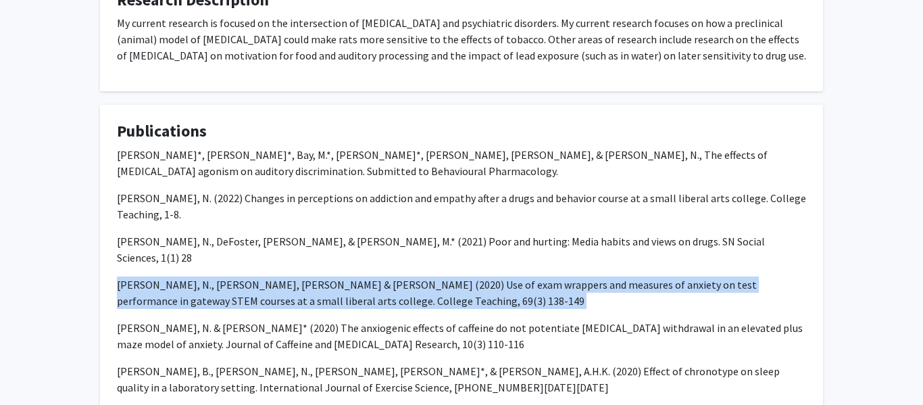
click at [253, 320] on p "Swalve, N. & Bierlein, E.* (2020) The anxiogenic effects of caffeine do not pot…" at bounding box center [461, 336] width 689 height 32
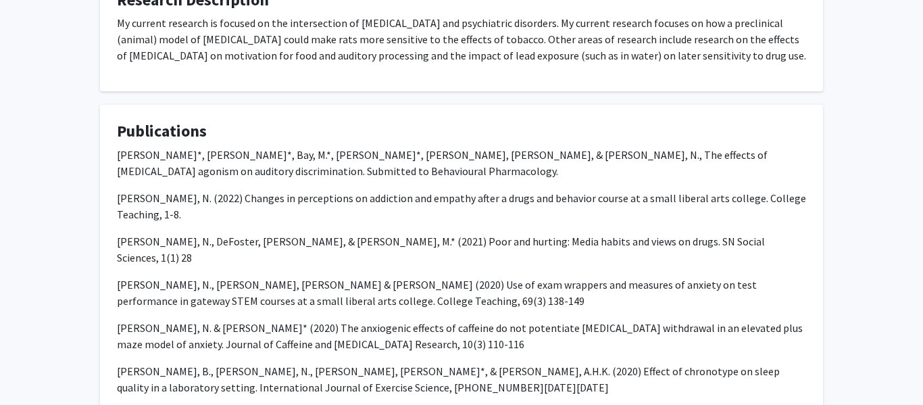
click at [253, 320] on p "Swalve, N. & Bierlein, E.* (2020) The anxiogenic effects of caffeine do not pot…" at bounding box center [461, 336] width 689 height 32
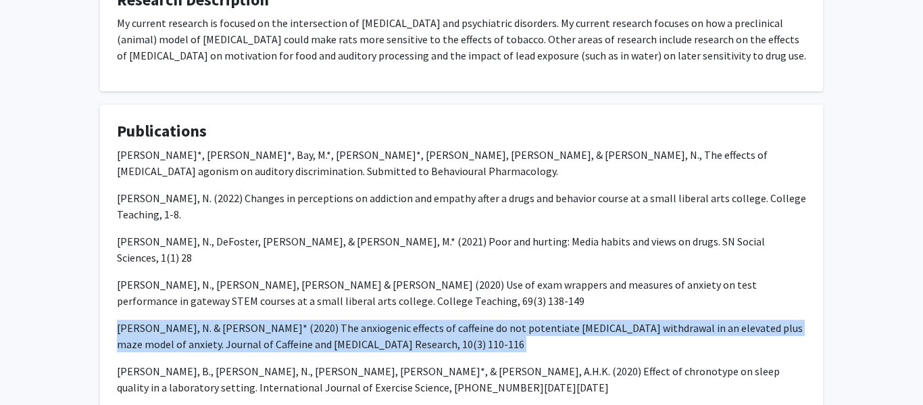
click at [253, 320] on p "Swalve, N. & Bierlein, E.* (2020) The anxiogenic effects of caffeine do not pot…" at bounding box center [461, 336] width 689 height 32
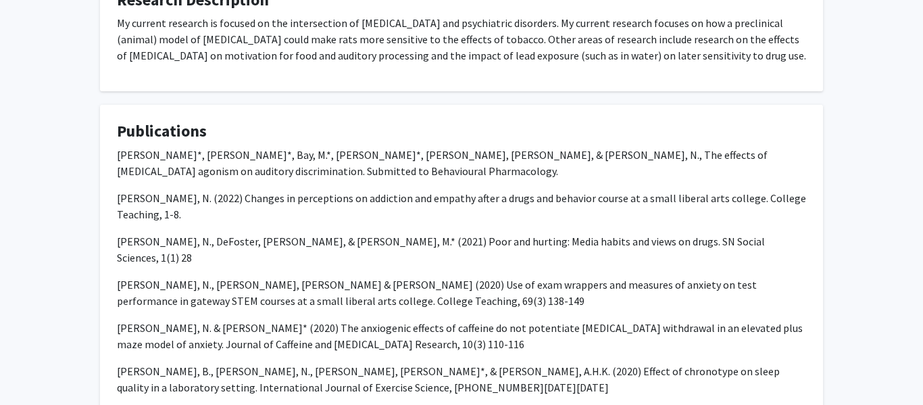
click at [253, 320] on p "Swalve, N. & Bierlein, E.* (2020) The anxiogenic effects of caffeine do not pot…" at bounding box center [461, 336] width 689 height 32
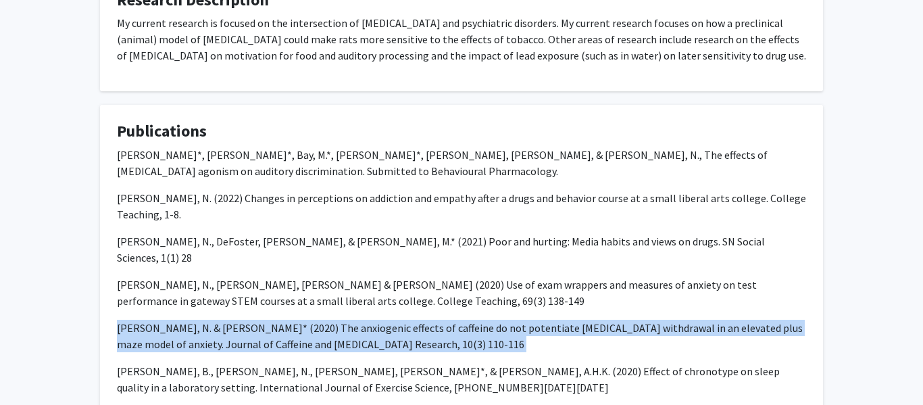
click at [253, 320] on p "Swalve, N. & Bierlein, E.* (2020) The anxiogenic effects of caffeine do not pot…" at bounding box center [461, 336] width 689 height 32
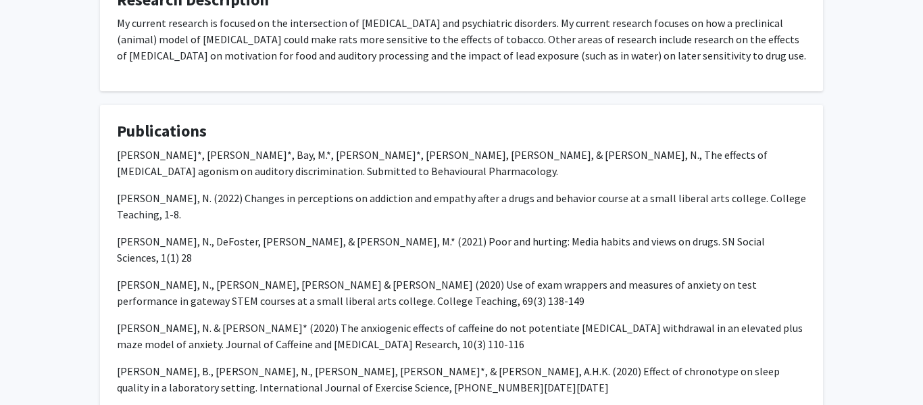
click at [253, 320] on p "Swalve, N. & Bierlein, E.* (2020) The anxiogenic effects of caffeine do not pot…" at bounding box center [461, 336] width 689 height 32
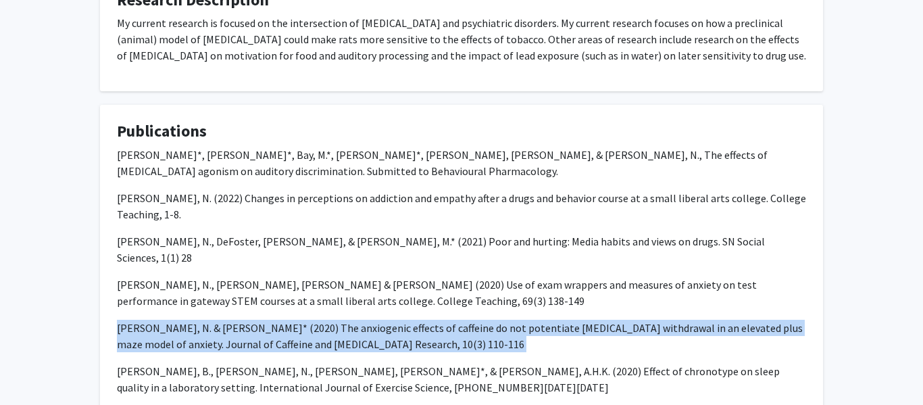
click at [253, 320] on p "Swalve, N. & Bierlein, E.* (2020) The anxiogenic effects of caffeine do not pot…" at bounding box center [461, 336] width 689 height 32
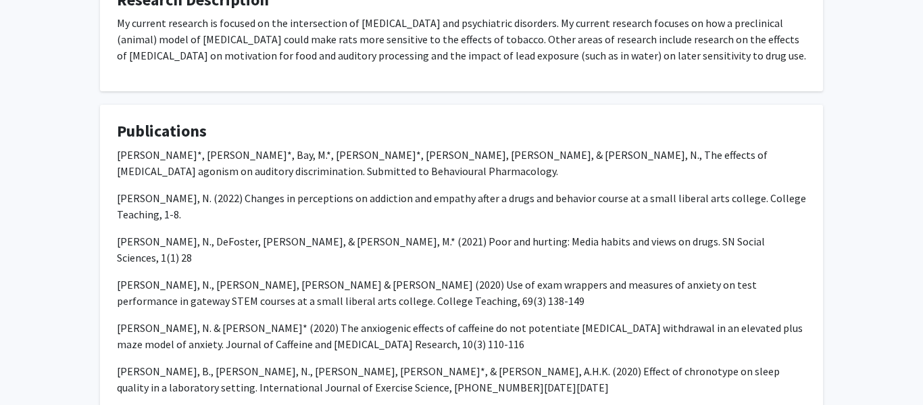
click at [253, 320] on p "Swalve, N. & Bierlein, E.* (2020) The anxiogenic effects of caffeine do not pot…" at bounding box center [461, 336] width 689 height 32
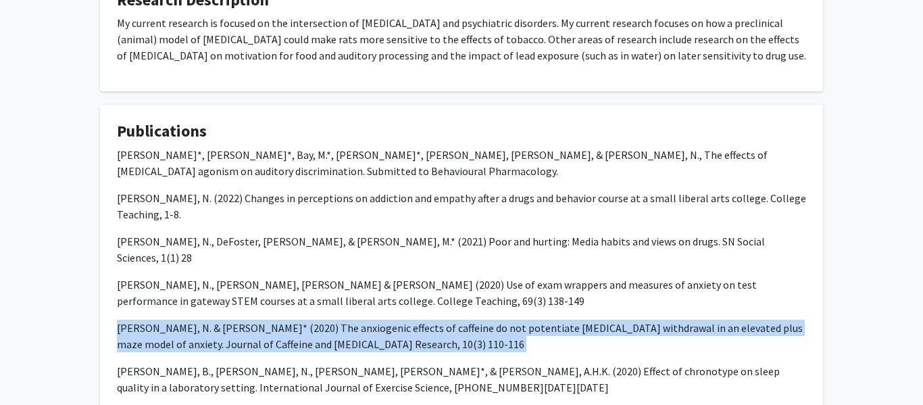
click at [253, 320] on p "Swalve, N. & Bierlein, E.* (2020) The anxiogenic effects of caffeine do not pot…" at bounding box center [461, 336] width 689 height 32
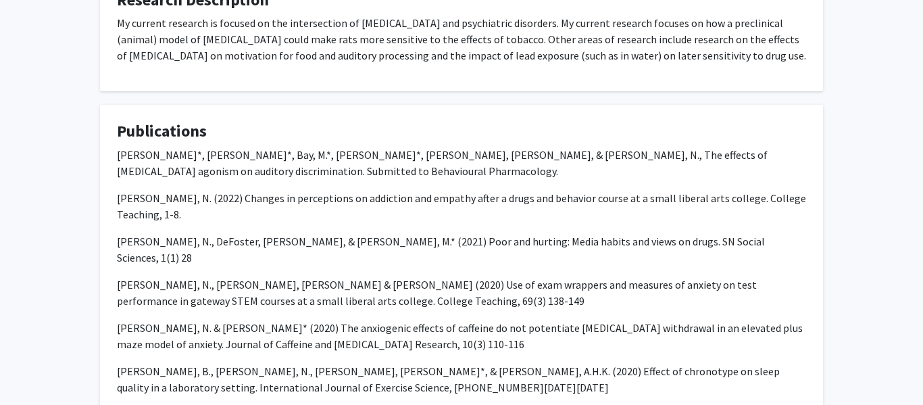
click at [253, 320] on p "Swalve, N. & Bierlein, E.* (2020) The anxiogenic effects of caffeine do not pot…" at bounding box center [461, 336] width 689 height 32
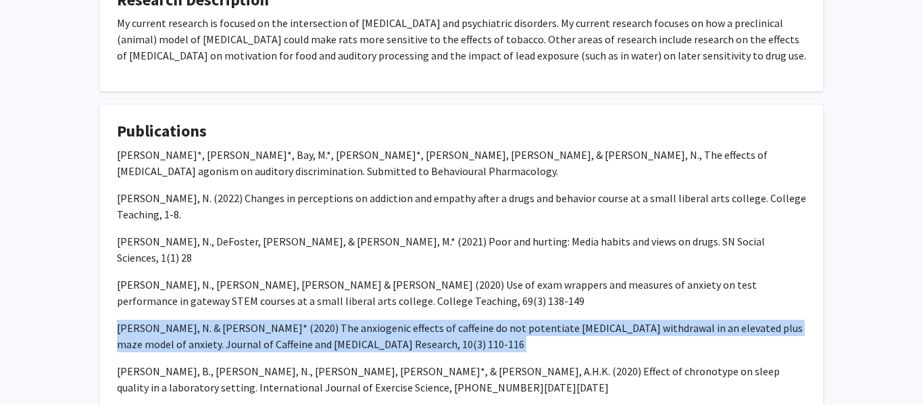
click at [253, 320] on p "Swalve, N. & Bierlein, E.* (2020) The anxiogenic effects of caffeine do not pot…" at bounding box center [461, 336] width 689 height 32
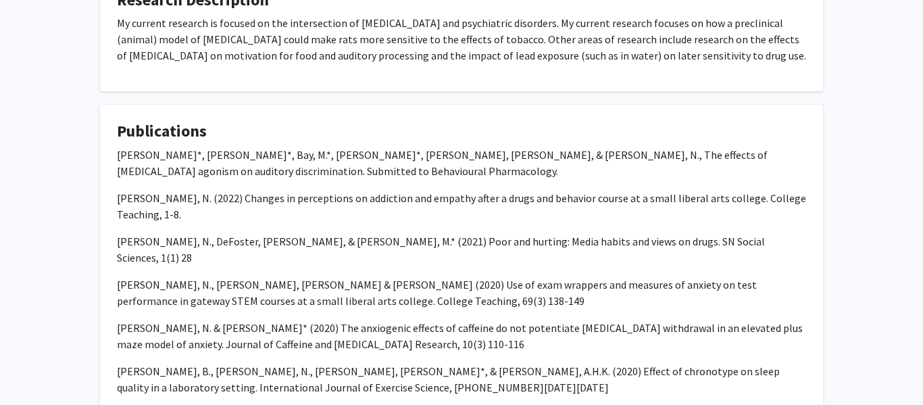
click at [253, 320] on p "Swalve, N. & Bierlein, E.* (2020) The anxiogenic effects of caffeine do not pot…" at bounding box center [461, 336] width 689 height 32
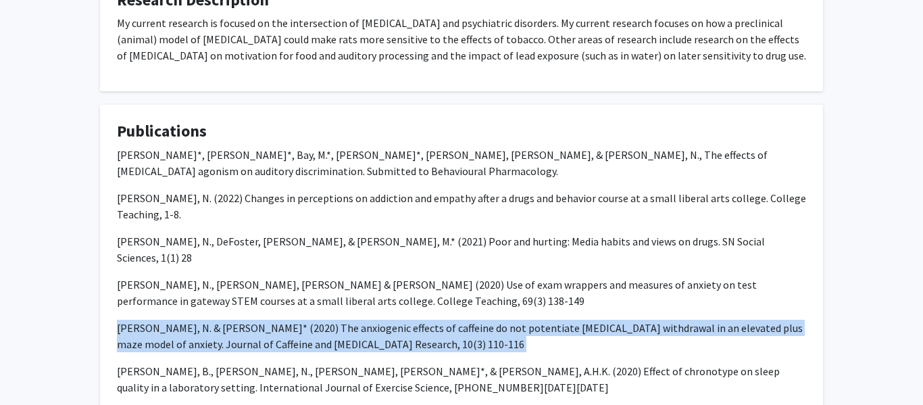
click at [253, 320] on p "Swalve, N. & Bierlein, E.* (2020) The anxiogenic effects of caffeine do not pot…" at bounding box center [461, 336] width 689 height 32
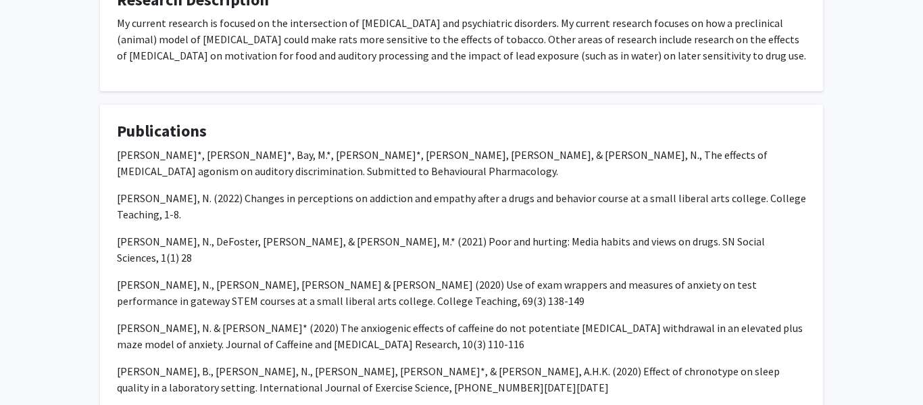
click at [253, 320] on p "Swalve, N. & Bierlein, E.* (2020) The anxiogenic effects of caffeine do not pot…" at bounding box center [461, 336] width 689 height 32
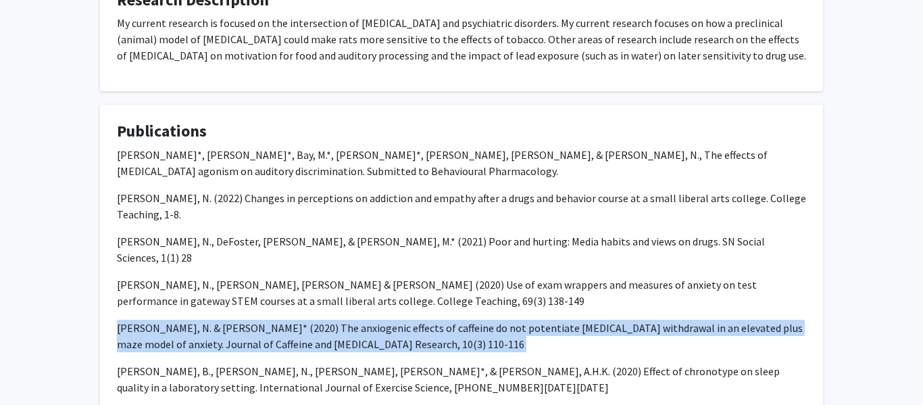
click at [253, 320] on p "Swalve, N. & Bierlein, E.* (2020) The anxiogenic effects of caffeine do not pot…" at bounding box center [461, 336] width 689 height 32
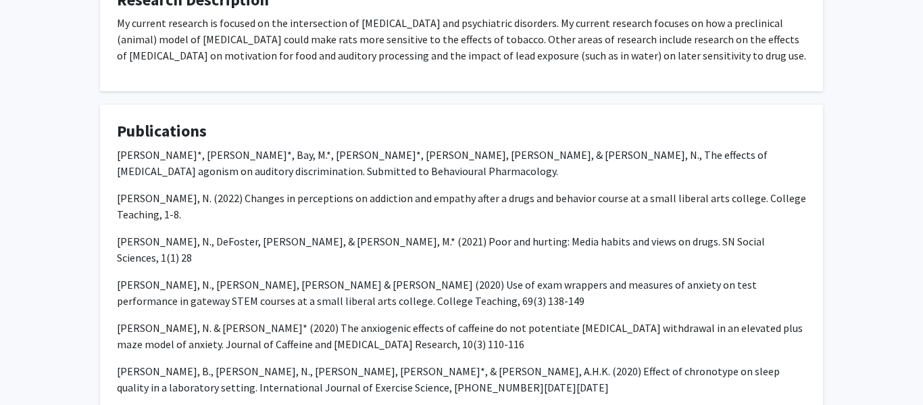
click at [253, 320] on p "Swalve, N. & Bierlein, E.* (2020) The anxiogenic effects of caffeine do not pot…" at bounding box center [461, 336] width 689 height 32
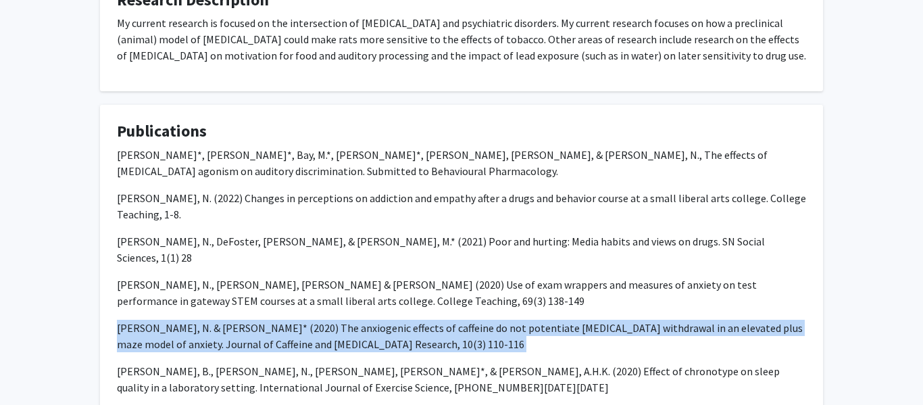
click at [253, 320] on p "Swalve, N. & Bierlein, E.* (2020) The anxiogenic effects of caffeine do not pot…" at bounding box center [461, 336] width 689 height 32
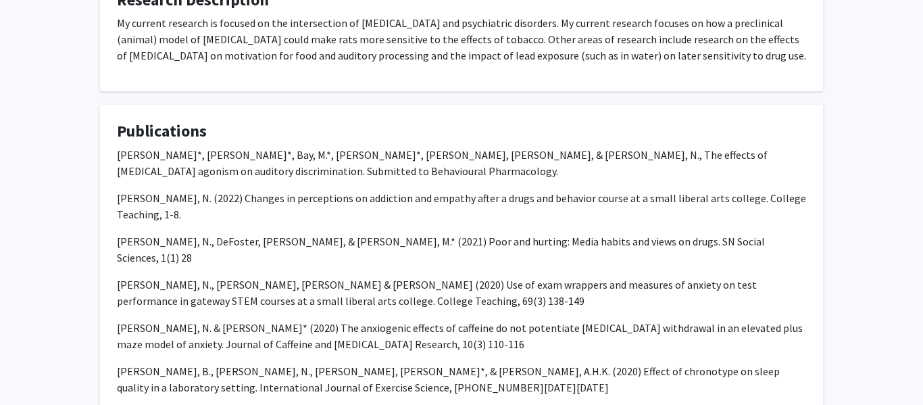
click at [253, 320] on p "Swalve, N. & Bierlein, E.* (2020) The anxiogenic effects of caffeine do not pot…" at bounding box center [461, 336] width 689 height 32
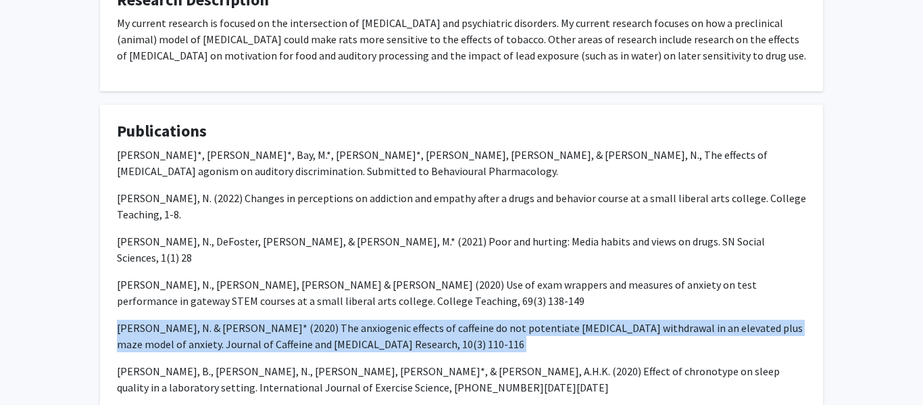
click at [253, 320] on p "Swalve, N. & Bierlein, E.* (2020) The anxiogenic effects of caffeine do not pot…" at bounding box center [461, 336] width 689 height 32
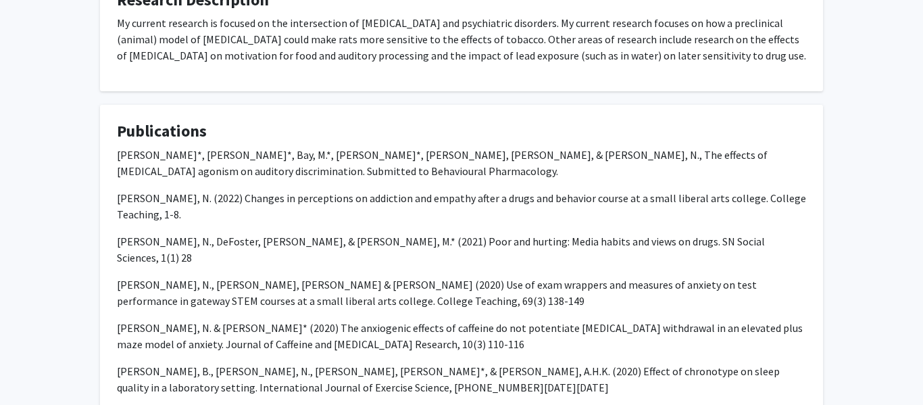
click at [253, 320] on p "Swalve, N. & Bierlein, E.* (2020) The anxiogenic effects of caffeine do not pot…" at bounding box center [461, 336] width 689 height 32
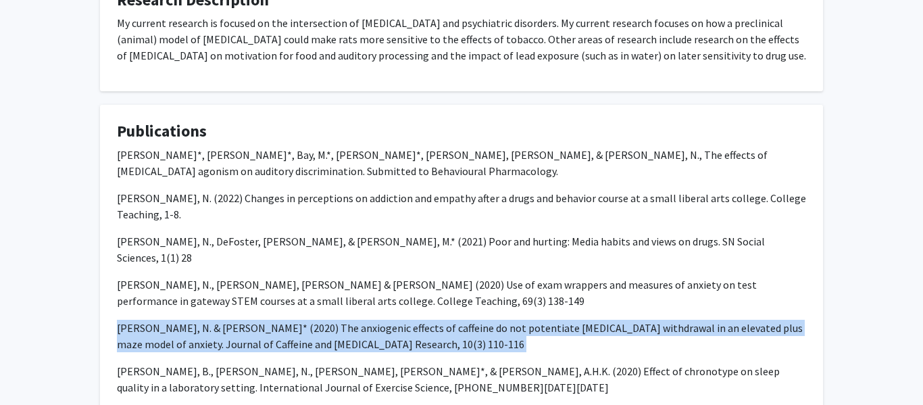
click at [253, 320] on p "Swalve, N. & Bierlein, E.* (2020) The anxiogenic effects of caffeine do not pot…" at bounding box center [461, 336] width 689 height 32
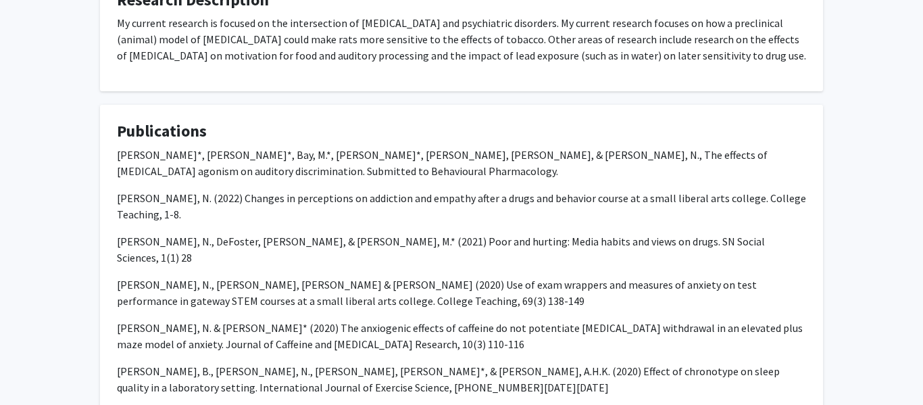
click at [253, 320] on p "Swalve, N. & Bierlein, E.* (2020) The anxiogenic effects of caffeine do not pot…" at bounding box center [461, 336] width 689 height 32
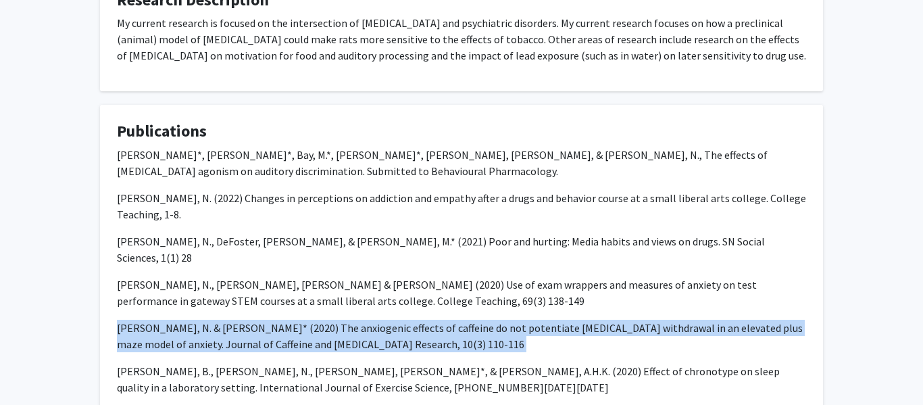
click at [253, 320] on p "Swalve, N. & Bierlein, E.* (2020) The anxiogenic effects of caffeine do not pot…" at bounding box center [461, 336] width 689 height 32
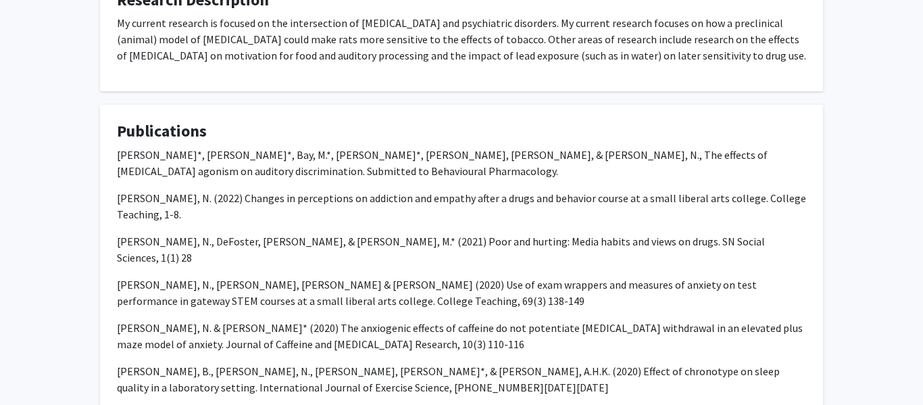
click at [253, 320] on p "Swalve, N. & Bierlein, E.* (2020) The anxiogenic effects of caffeine do not pot…" at bounding box center [461, 336] width 689 height 32
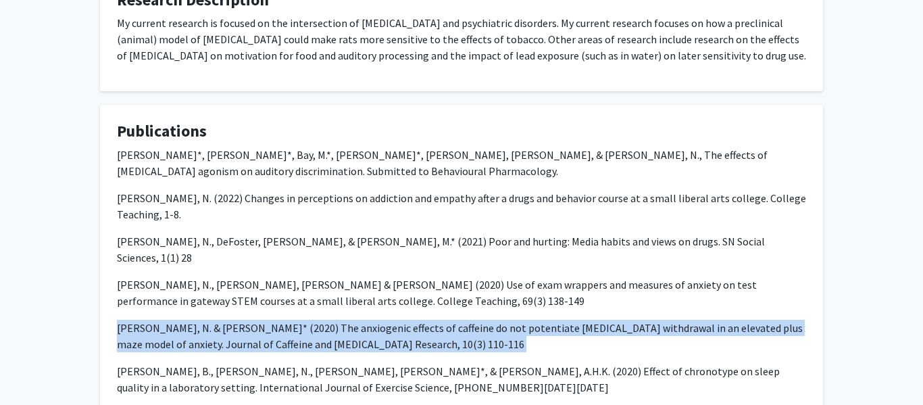
click at [253, 320] on p "Swalve, N. & Bierlein, E.* (2020) The anxiogenic effects of caffeine do not pot…" at bounding box center [461, 336] width 689 height 32
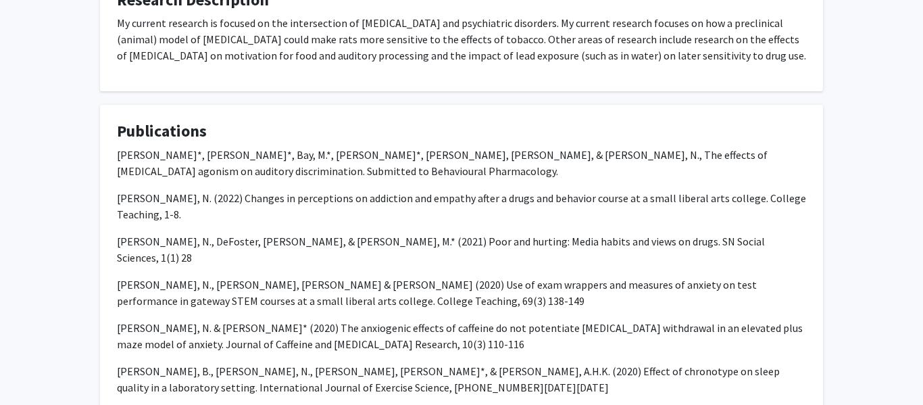
click at [253, 320] on p "Swalve, N. & Bierlein, E.* (2020) The anxiogenic effects of caffeine do not pot…" at bounding box center [461, 336] width 689 height 32
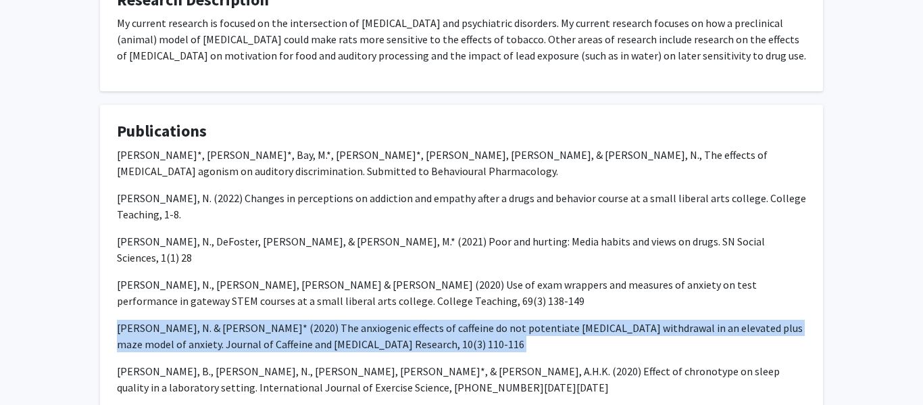
click at [253, 320] on p "Swalve, N. & Bierlein, E.* (2020) The anxiogenic effects of caffeine do not pot…" at bounding box center [461, 336] width 689 height 32
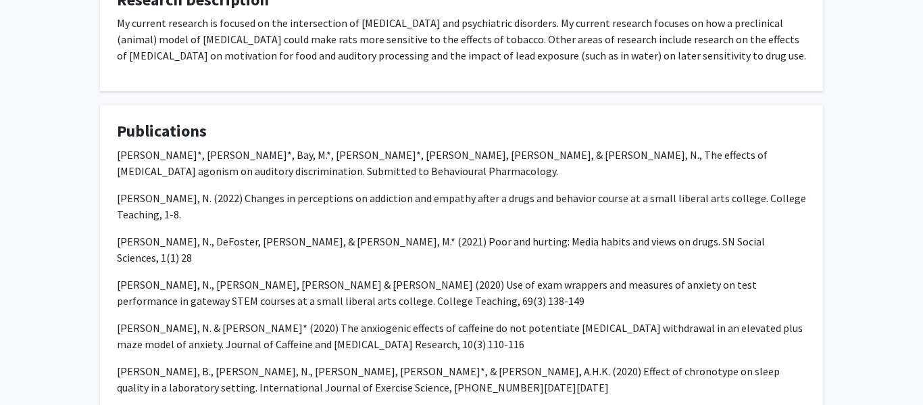
click at [253, 320] on p "Swalve, N. & Bierlein, E.* (2020) The anxiogenic effects of caffeine do not pot…" at bounding box center [461, 336] width 689 height 32
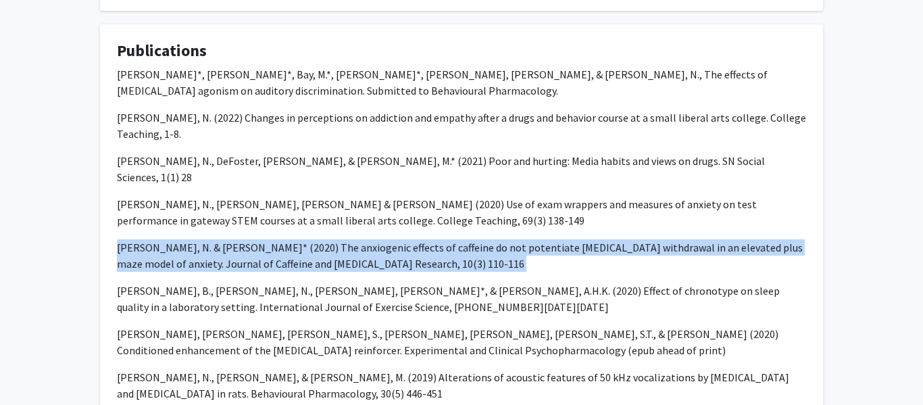
scroll to position [596, 0]
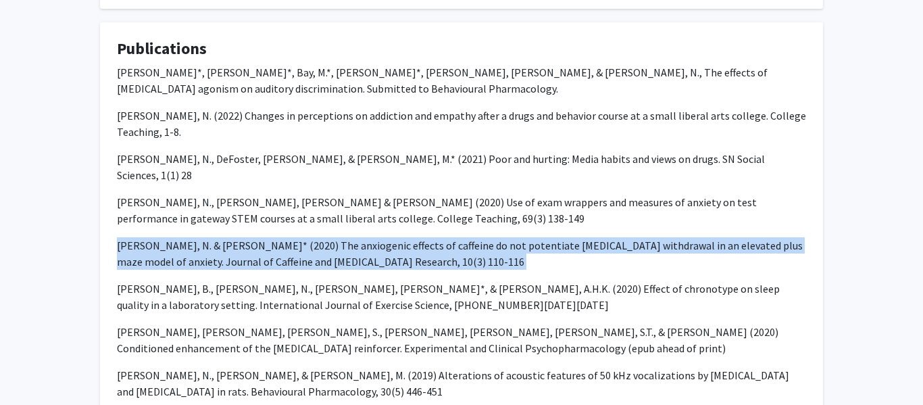
click at [274, 324] on p "Charntikov, S., Pittenger, S., Swalve, N., Barrett, S.T., & Bevins, R.A. (2020)…" at bounding box center [461, 340] width 689 height 32
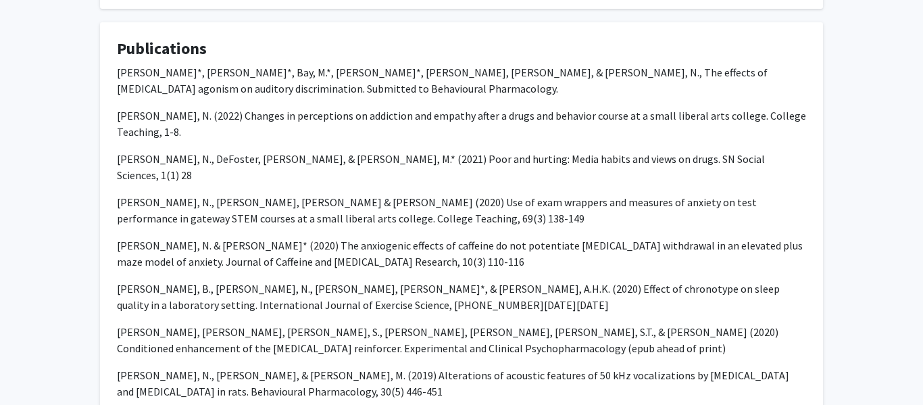
click at [274, 324] on p "Charntikov, S., Pittenger, S., Swalve, N., Barrett, S.T., & Bevins, R.A. (2020)…" at bounding box center [461, 340] width 689 height 32
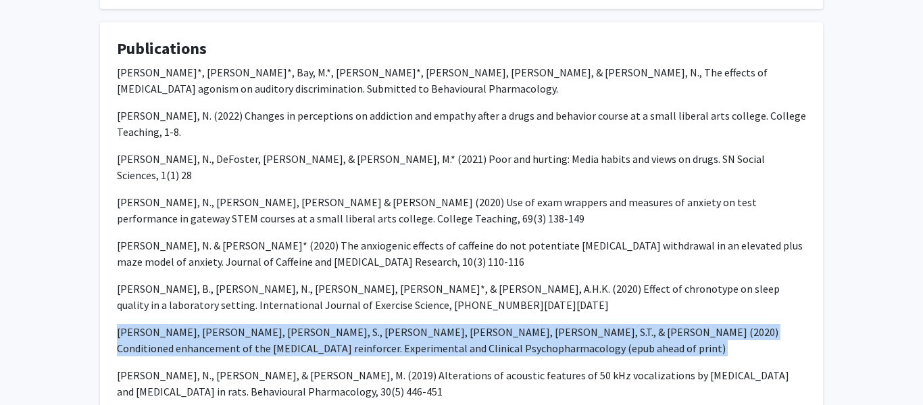
click at [274, 324] on p "Charntikov, S., Pittenger, S., Swalve, N., Barrett, S.T., & Bevins, R.A. (2020)…" at bounding box center [461, 340] width 689 height 32
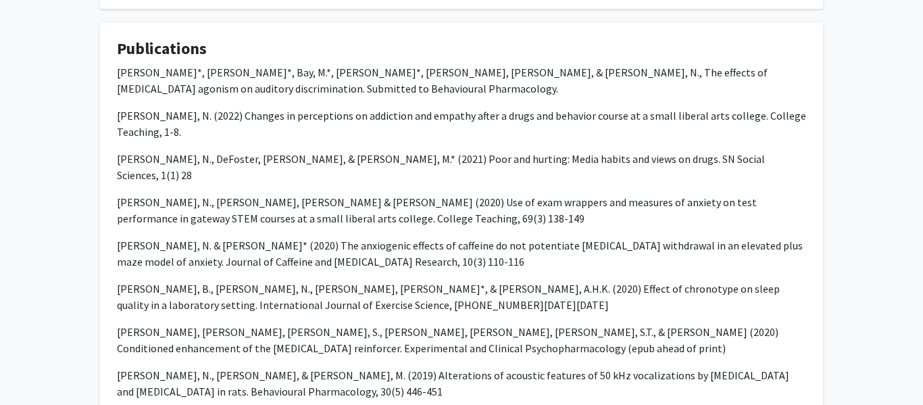
click at [274, 324] on p "Charntikov, S., Pittenger, S., Swalve, N., Barrett, S.T., & Bevins, R.A. (2020)…" at bounding box center [461, 340] width 689 height 32
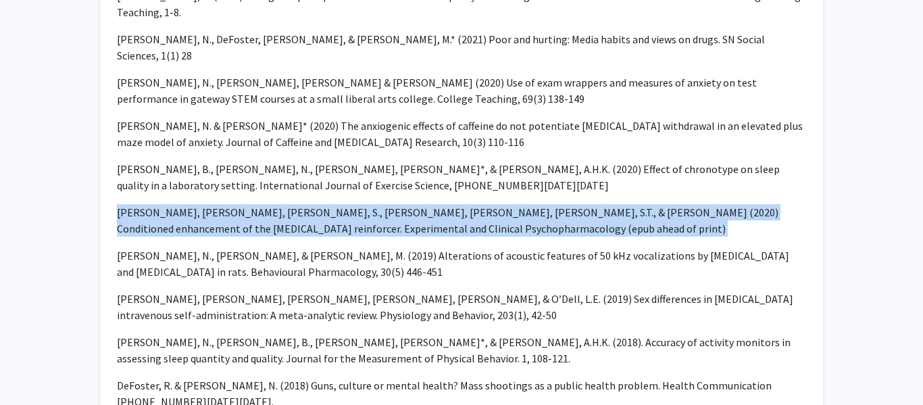
scroll to position [717, 0]
click at [275, 333] on p "Swalve, N., Harfmann, B., Mitrzyk, J.*, & Montoye, A.H.K. (2018). Accuracy of a…" at bounding box center [461, 349] width 689 height 32
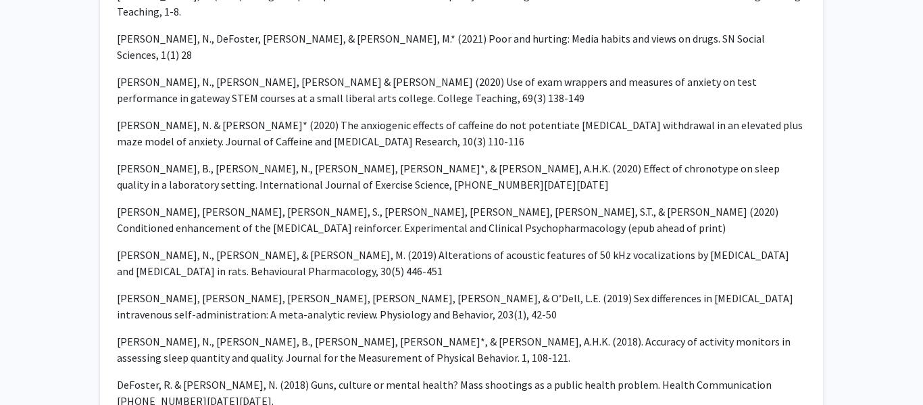
click at [275, 333] on p "Swalve, N., Harfmann, B., Mitrzyk, J.*, & Montoye, A.H.K. (2018). Accuracy of a…" at bounding box center [461, 349] width 689 height 32
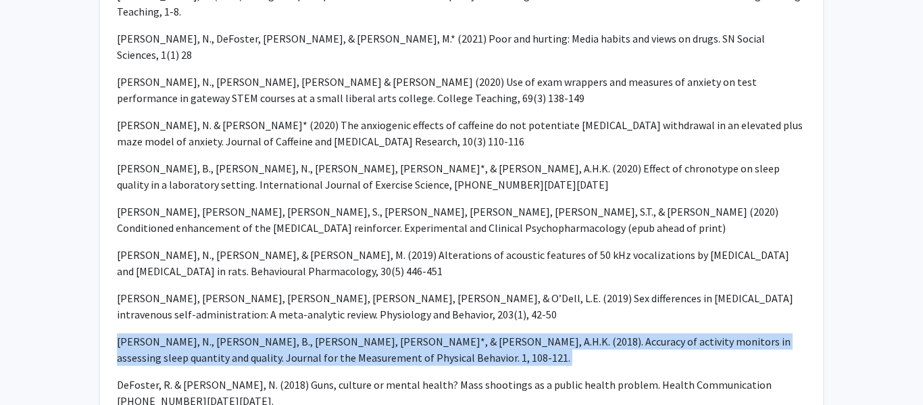
click at [275, 333] on p "Swalve, N., Harfmann, B., Mitrzyk, J.*, & Montoye, A.H.K. (2018). Accuracy of a…" at bounding box center [461, 349] width 689 height 32
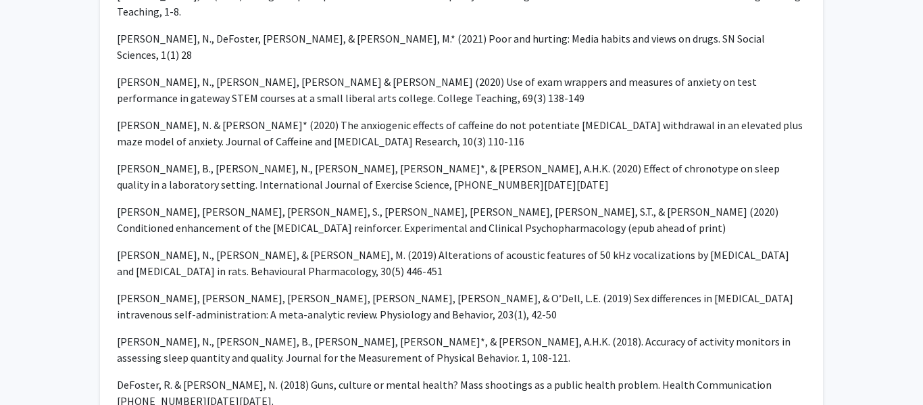
click at [275, 333] on p "Swalve, N., Harfmann, B., Mitrzyk, J.*, & Montoye, A.H.K. (2018). Accuracy of a…" at bounding box center [461, 349] width 689 height 32
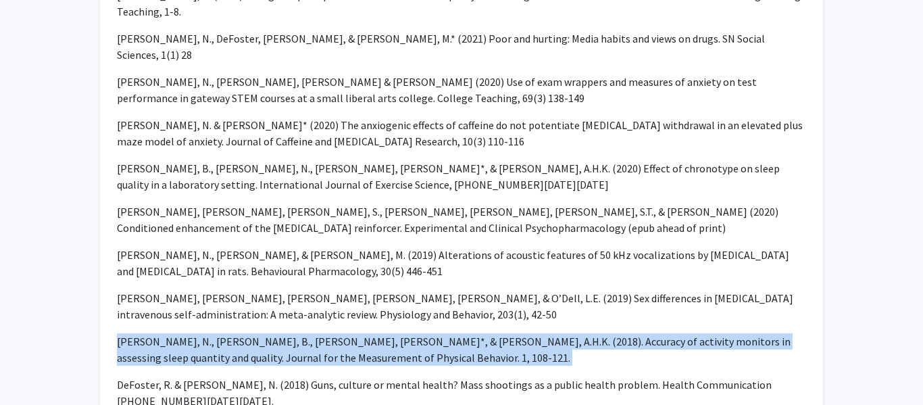
click at [275, 333] on p "Swalve, N., Harfmann, B., Mitrzyk, J.*, & Montoye, A.H.K. (2018). Accuracy of a…" at bounding box center [461, 349] width 689 height 32
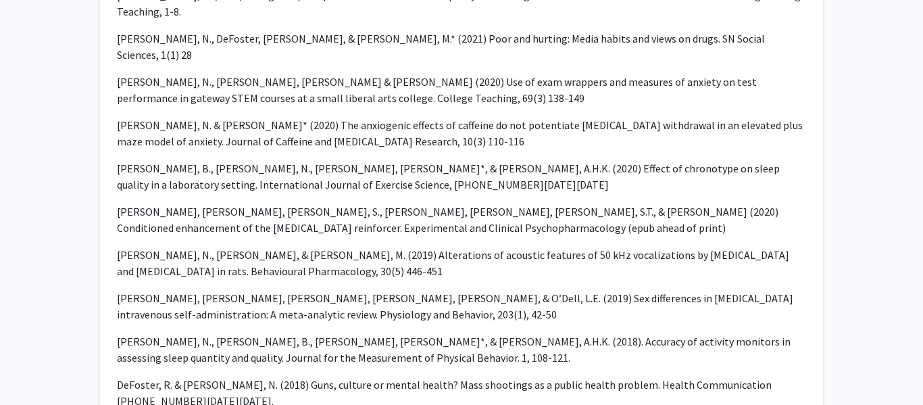
click at [275, 333] on p "Swalve, N., Harfmann, B., Mitrzyk, J.*, & Montoye, A.H.K. (2018). Accuracy of a…" at bounding box center [461, 349] width 689 height 32
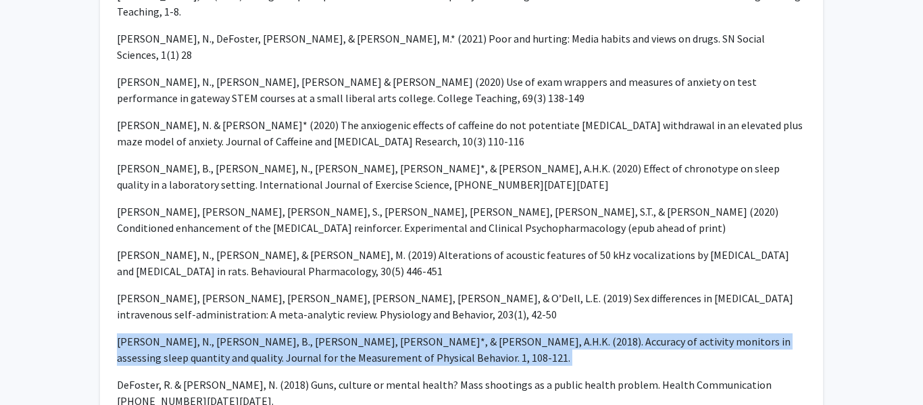
click at [275, 333] on p "Swalve, N., Harfmann, B., Mitrzyk, J.*, & Montoye, A.H.K. (2018). Accuracy of a…" at bounding box center [461, 349] width 689 height 32
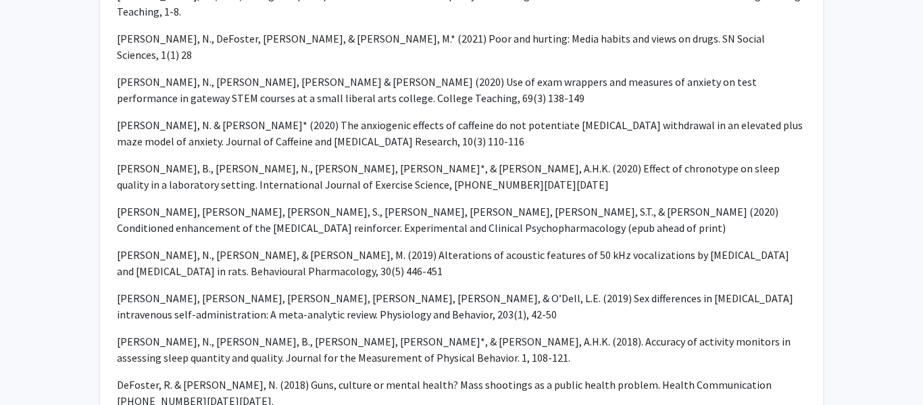
click at [305, 347] on p "Swalve, N., Harfmann, B., Mitrzyk, J.*, & Montoye, A.H.K. (2018). Accuracy of a…" at bounding box center [461, 349] width 689 height 32
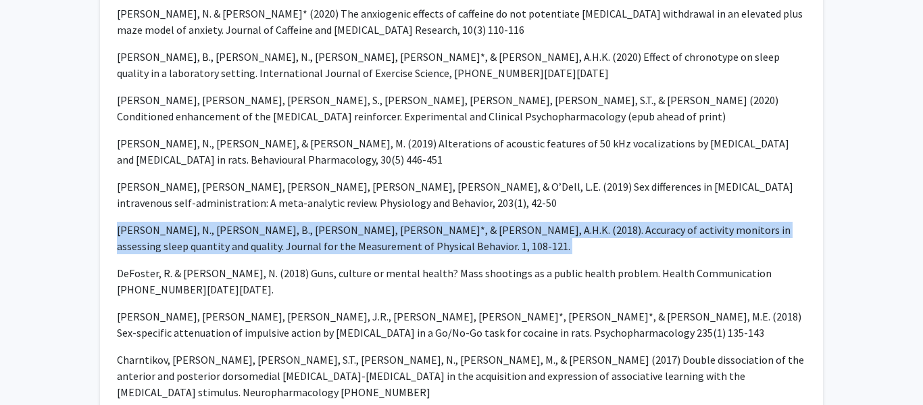
scroll to position [846, 0]
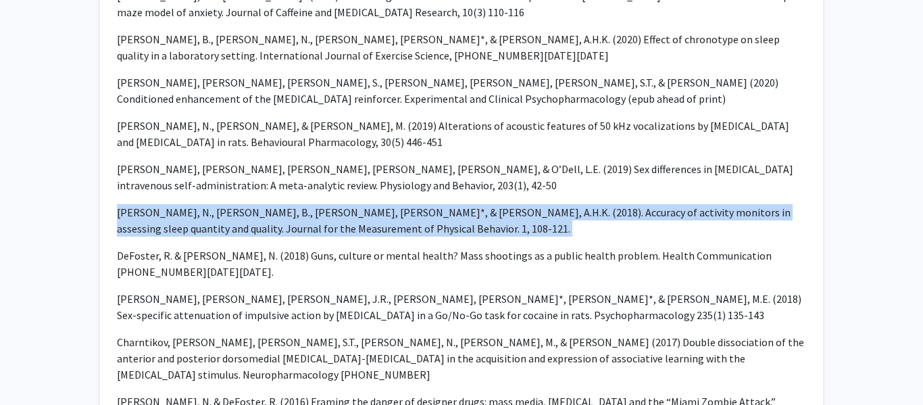
click at [317, 247] on p "DeFoster, R. & Swalve, N. (2018) Guns, culture or mental health? Mass shootings…" at bounding box center [461, 263] width 689 height 32
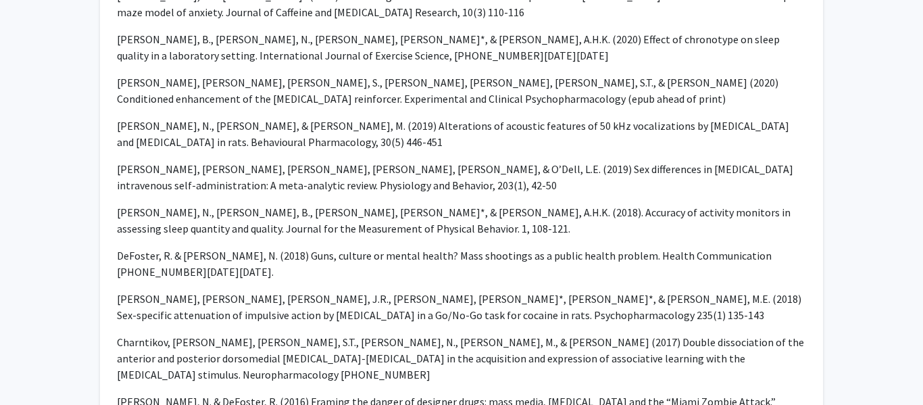
click at [317, 247] on p "DeFoster, R. & Swalve, N. (2018) Guns, culture or mental health? Mass shootings…" at bounding box center [461, 263] width 689 height 32
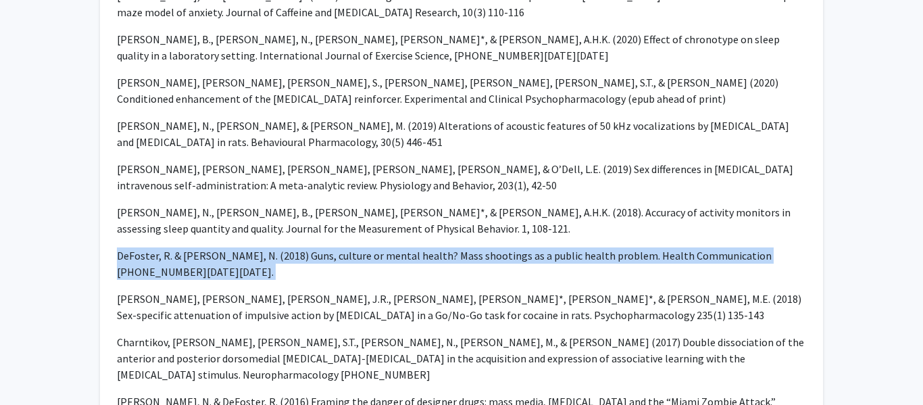
click at [317, 247] on p "DeFoster, R. & Swalve, N. (2018) Guns, culture or mental health? Mass shootings…" at bounding box center [461, 263] width 689 height 32
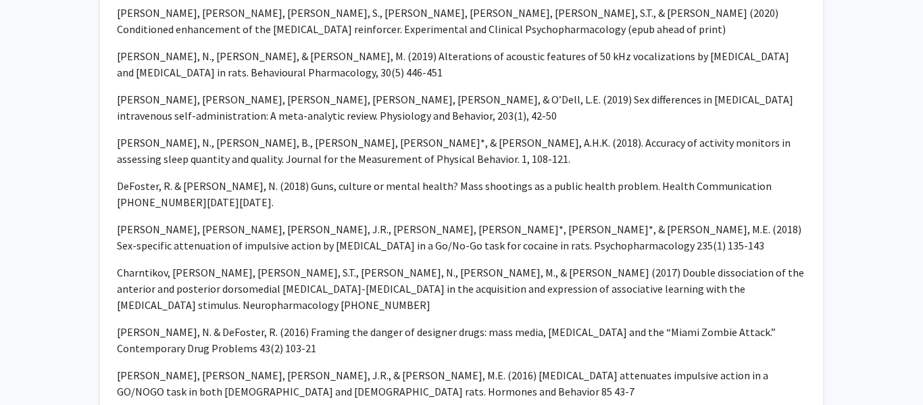
scroll to position [919, 0]
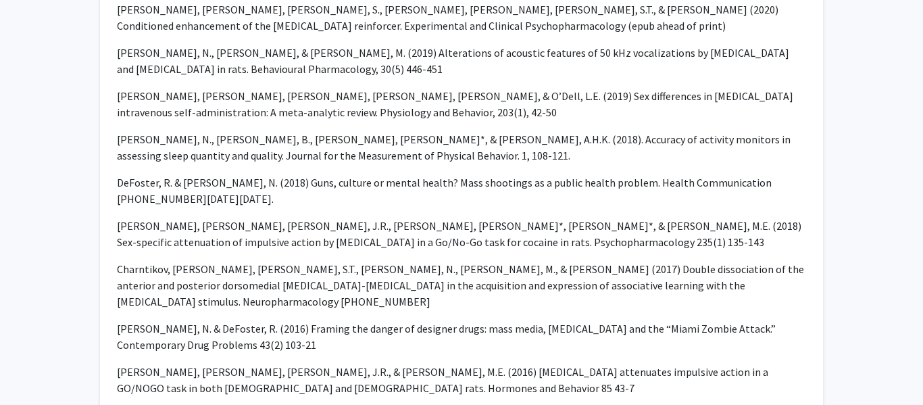
click at [440, 218] on p "Swalve, N., Smethells, J.R., Younk, R.*, Mitchell, J.*, & Carroll, M.E. (2018) …" at bounding box center [461, 234] width 689 height 32
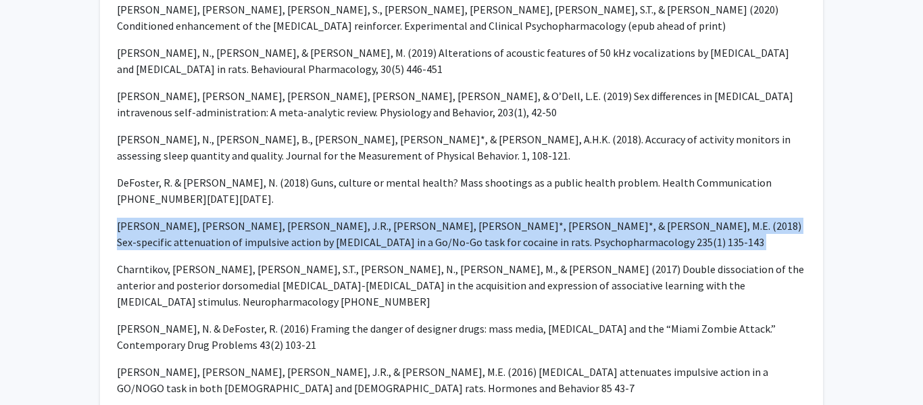
click at [440, 218] on p "Swalve, N., Smethells, J.R., Younk, R.*, Mitchell, J.*, & Carroll, M.E. (2018) …" at bounding box center [461, 234] width 689 height 32
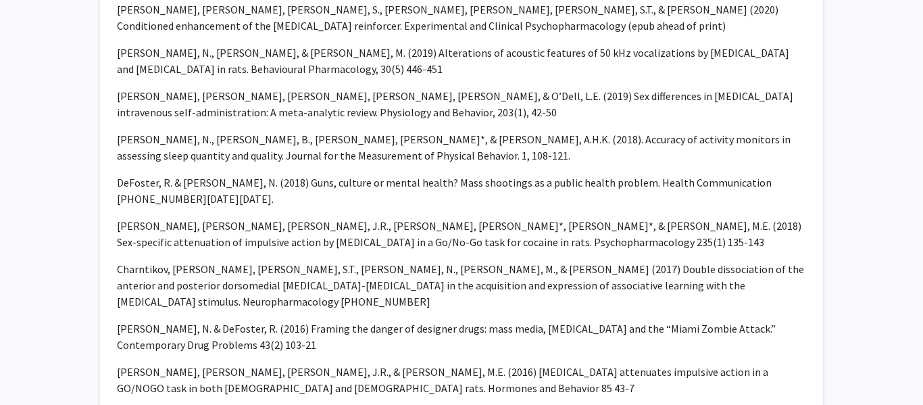
click at [440, 218] on p "Swalve, N., Smethells, J.R., Younk, R.*, Mitchell, J.*, & Carroll, M.E. (2018) …" at bounding box center [461, 234] width 689 height 32
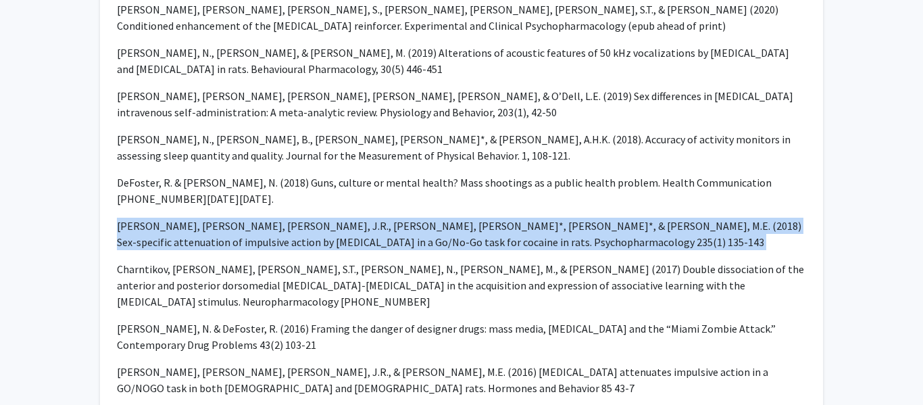
click at [440, 218] on p "Swalve, N., Smethells, J.R., Younk, R.*, Mitchell, J.*, & Carroll, M.E. (2018) …" at bounding box center [461, 234] width 689 height 32
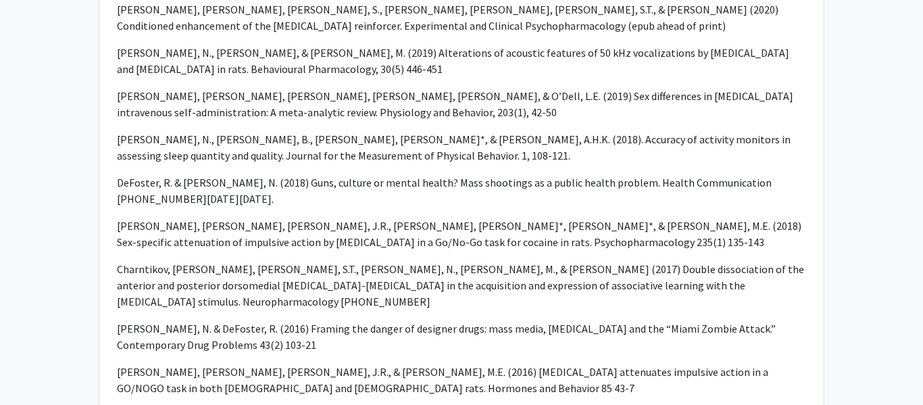
click at [440, 218] on p "Swalve, N., Smethells, J.R., Younk, R.*, Mitchell, J.*, & Carroll, M.E. (2018) …" at bounding box center [461, 234] width 689 height 32
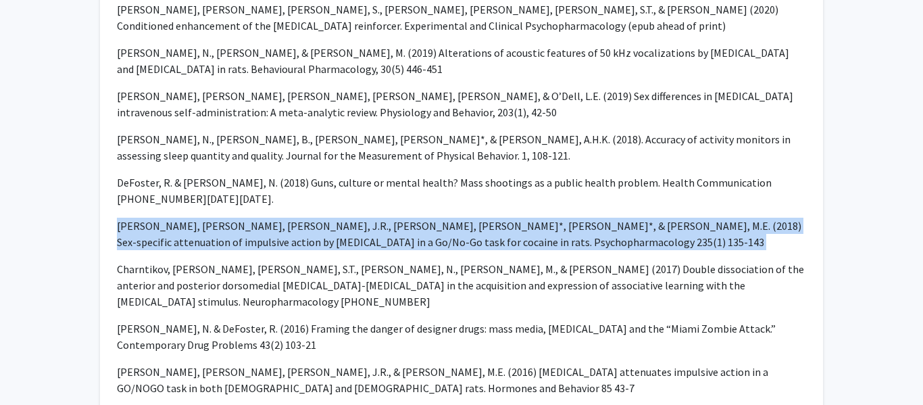
click at [440, 218] on p "Swalve, N., Smethells, J.R., Younk, R.*, Mitchell, J.*, & Carroll, M.E. (2018) …" at bounding box center [461, 234] width 689 height 32
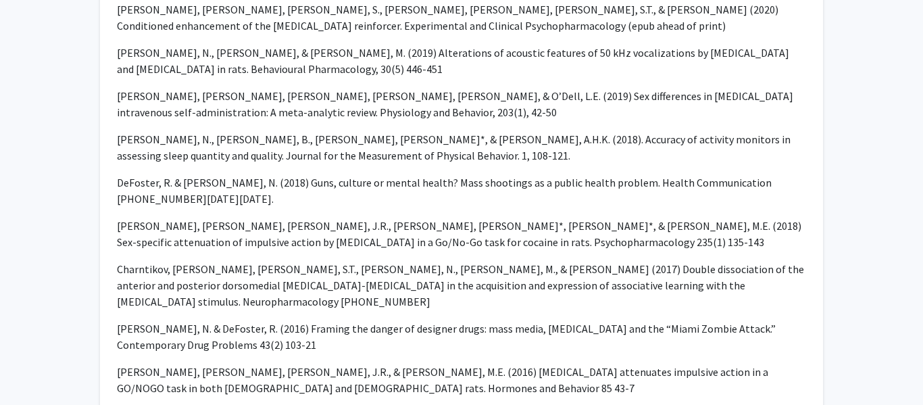
click at [440, 218] on p "Swalve, N., Smethells, J.R., Younk, R.*, Mitchell, J.*, & Carroll, M.E. (2018) …" at bounding box center [461, 234] width 689 height 32
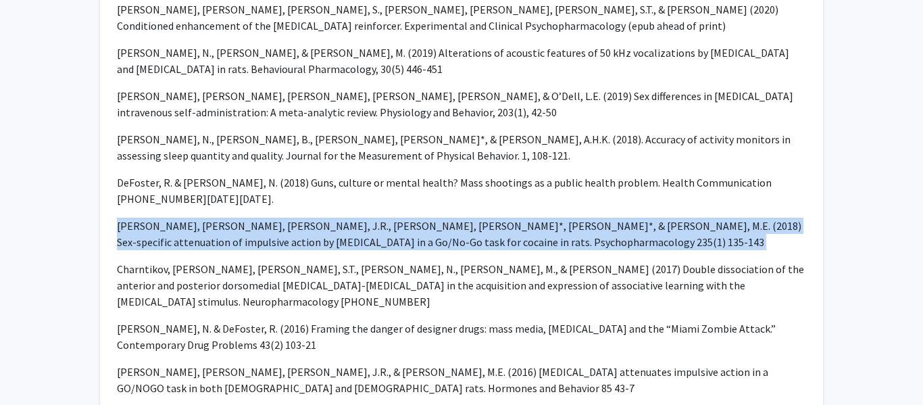
click at [440, 218] on p "Swalve, N., Smethells, J.R., Younk, R.*, Mitchell, J.*, & Carroll, M.E. (2018) …" at bounding box center [461, 234] width 689 height 32
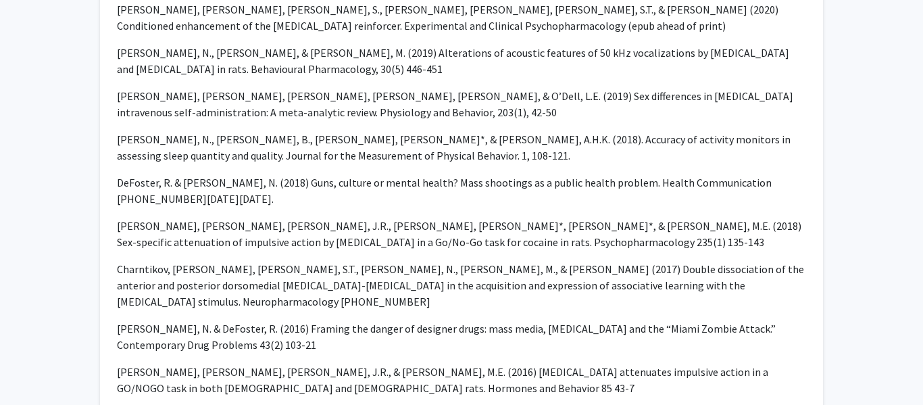
click at [440, 218] on p "Swalve, N., Smethells, J.R., Younk, R.*, Mitchell, J.*, & Carroll, M.E. (2018) …" at bounding box center [461, 234] width 689 height 32
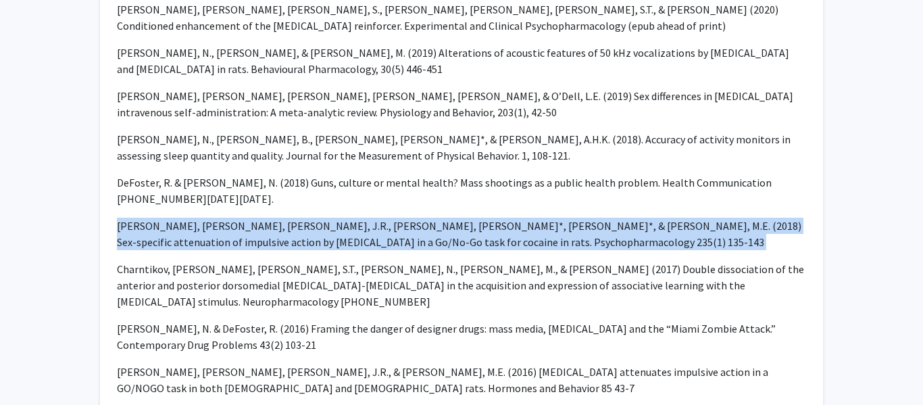
click at [440, 218] on p "Swalve, N., Smethells, J.R., Younk, R.*, Mitchell, J.*, & Carroll, M.E. (2018) …" at bounding box center [461, 234] width 689 height 32
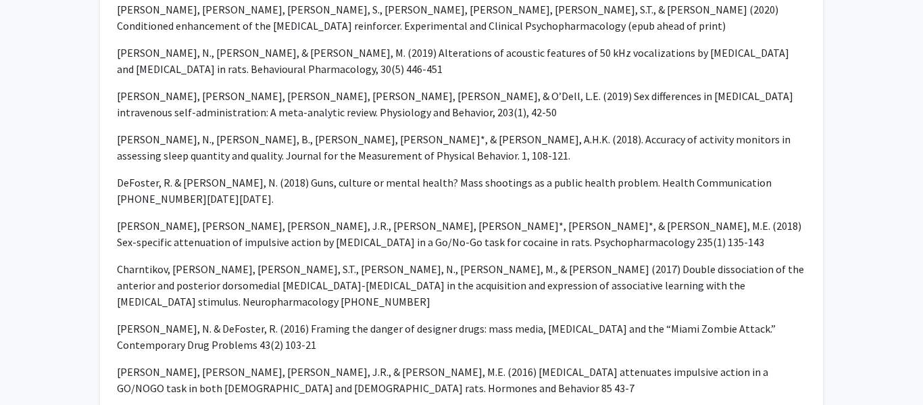
click at [440, 218] on p "Swalve, N., Smethells, J.R., Younk, R.*, Mitchell, J.*, & Carroll, M.E. (2018) …" at bounding box center [461, 234] width 689 height 32
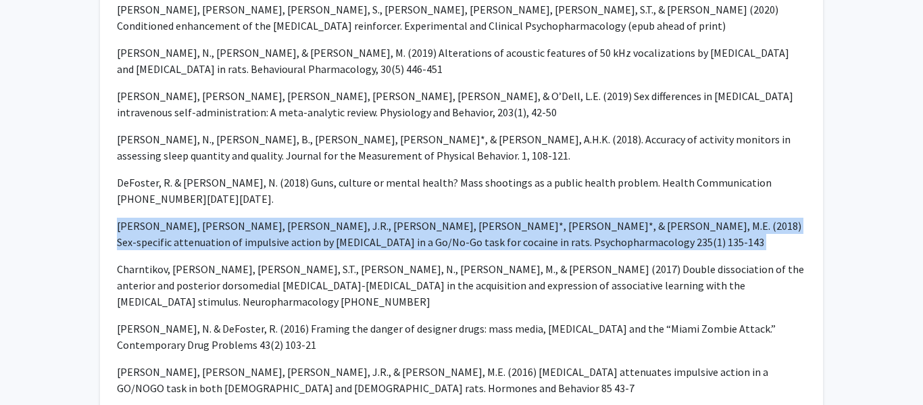
click at [440, 218] on p "Swalve, N., Smethells, J.R., Younk, R.*, Mitchell, J.*, & Carroll, M.E. (2018) …" at bounding box center [461, 234] width 689 height 32
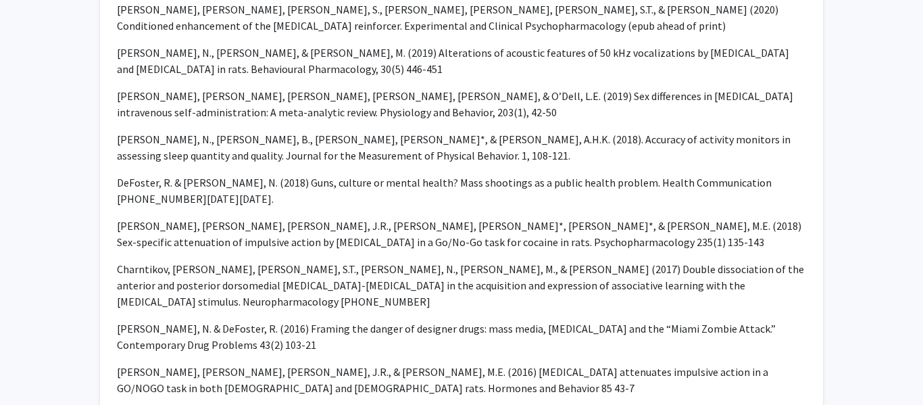
click at [440, 218] on p "Swalve, N., Smethells, J.R., Younk, R.*, Mitchell, J.*, & Carroll, M.E. (2018) …" at bounding box center [461, 234] width 689 height 32
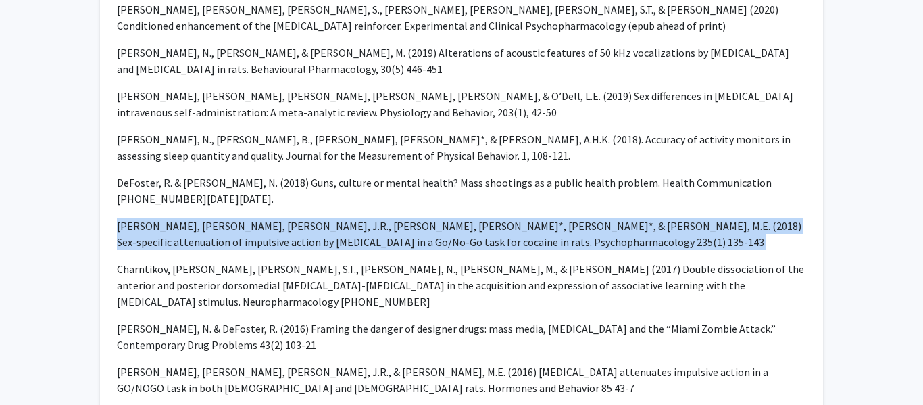
click at [440, 218] on p "Swalve, N., Smethells, J.R., Younk, R.*, Mitchell, J.*, & Carroll, M.E. (2018) …" at bounding box center [461, 234] width 689 height 32
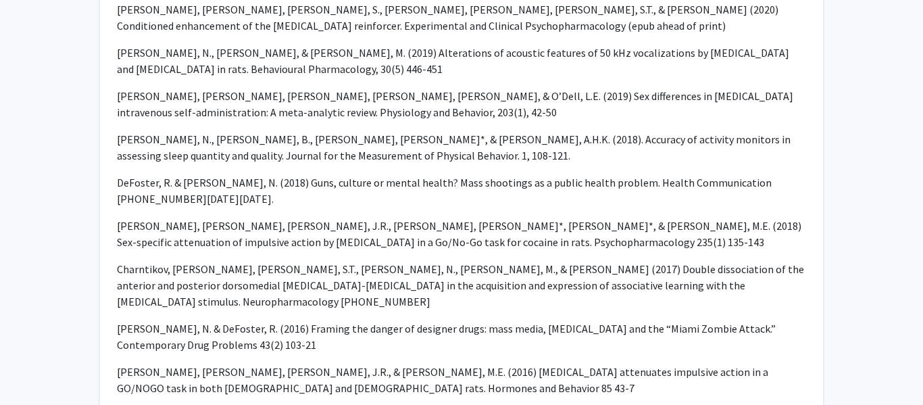
click at [440, 218] on p "Swalve, N., Smethells, J.R., Younk, R.*, Mitchell, J.*, & Carroll, M.E. (2018) …" at bounding box center [461, 234] width 689 height 32
click at [345, 320] on p "Swalve, N. & DeFoster, R. (2016) Framing the danger of designer drugs: mass med…" at bounding box center [461, 336] width 689 height 32
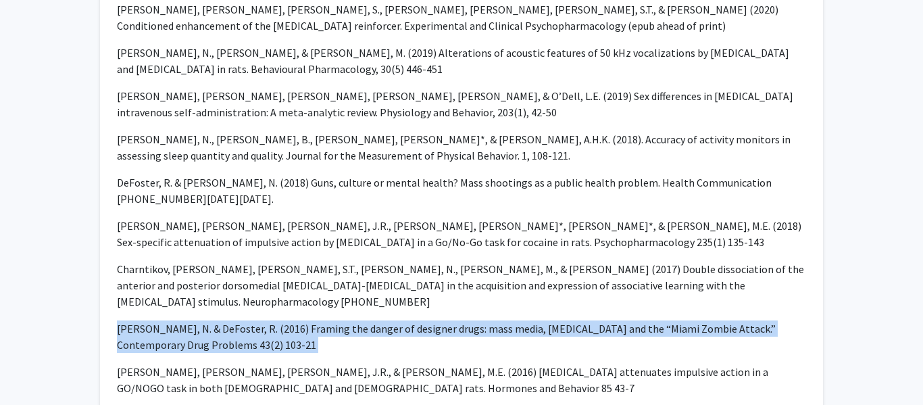
click at [368, 320] on p "Swalve, N. & DeFoster, R. (2016) Framing the danger of designer drugs: mass med…" at bounding box center [461, 336] width 689 height 32
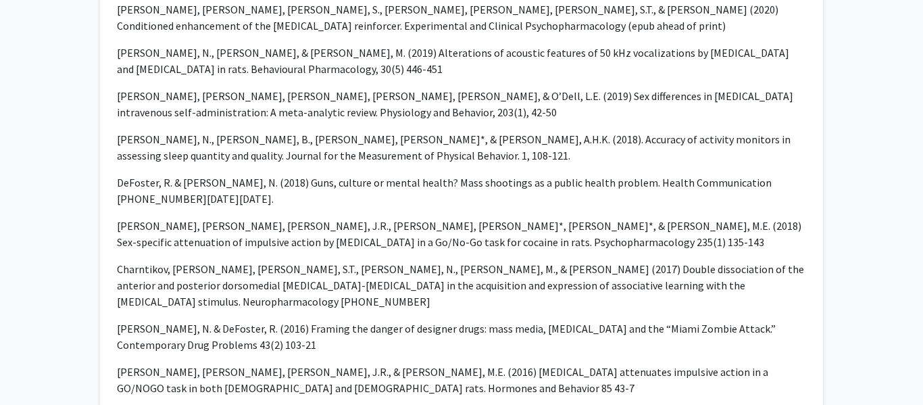
click at [368, 320] on p "Swalve, N. & DeFoster, R. (2016) Framing the danger of designer drugs: mass med…" at bounding box center [461, 336] width 689 height 32
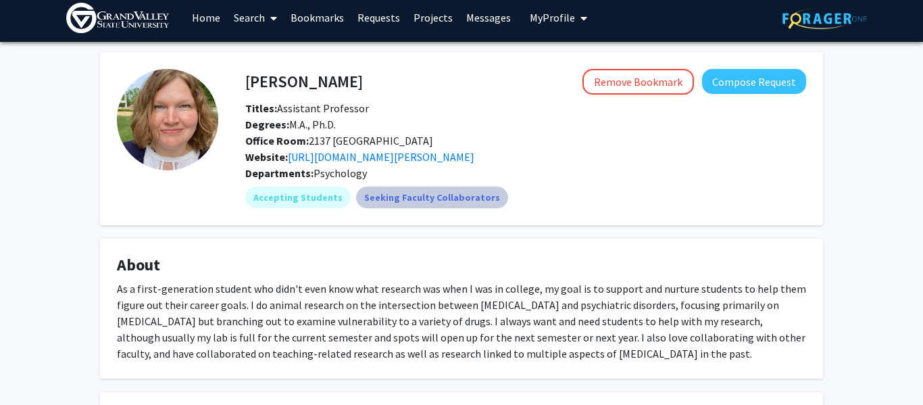
scroll to position [0, 0]
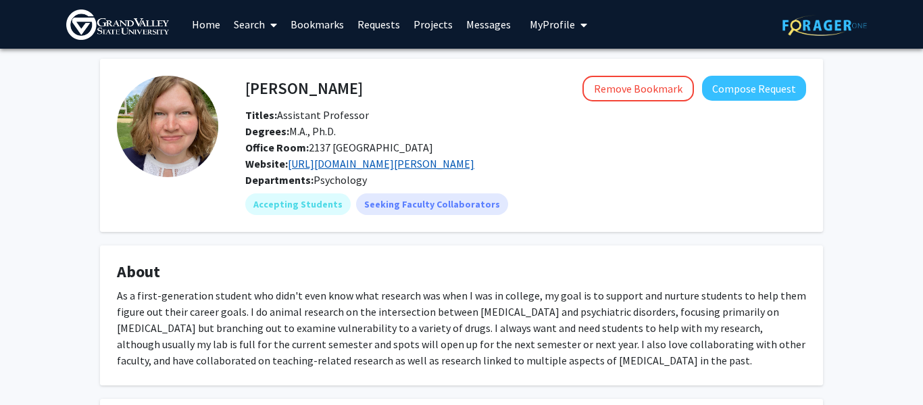
click at [396, 166] on link "https://www.gvsu.edu/psychology/swalve-natashia-528.htm" at bounding box center [381, 164] width 187 height 14
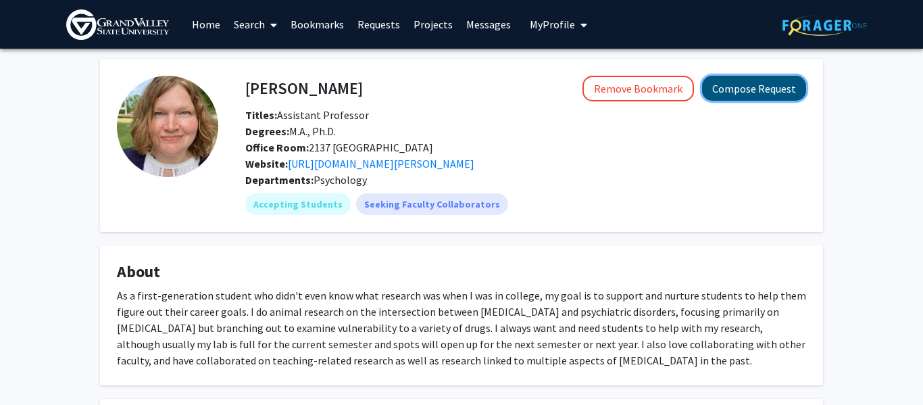
click at [742, 93] on button "Compose Request" at bounding box center [754, 88] width 104 height 25
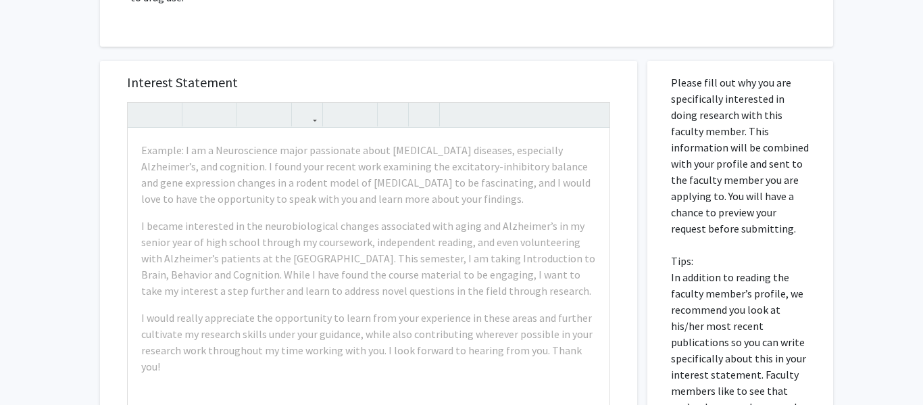
scroll to position [322, 0]
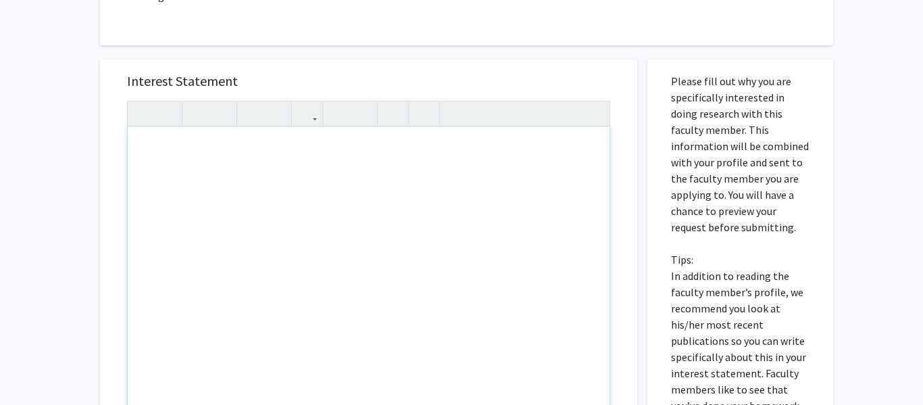
click at [550, 59] on div "Interest Statement Insert link Remove link" at bounding box center [369, 260] width 510 height 403
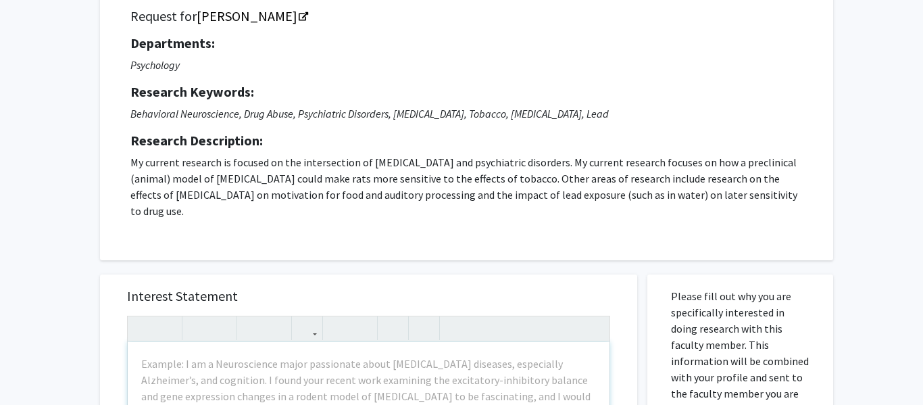
scroll to position [107, 0]
click at [651, 195] on p "My current research is focused on the intersection of drug addiction and psychi…" at bounding box center [466, 187] width 673 height 65
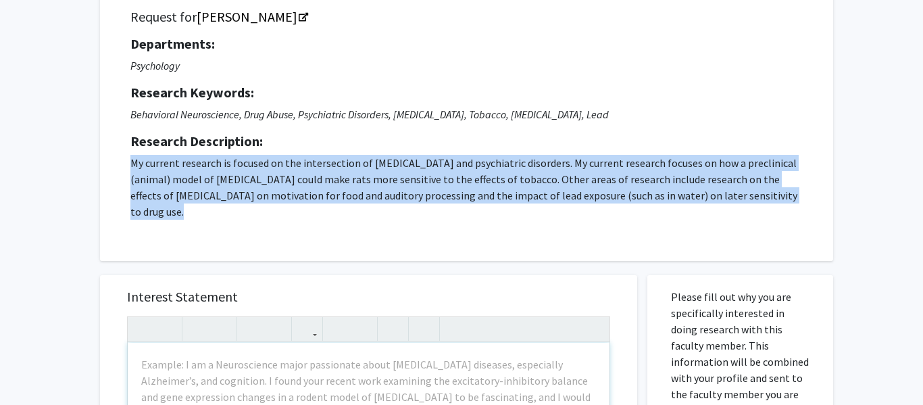
click at [651, 195] on p "My current research is focused on the intersection of drug addiction and psychi…" at bounding box center [466, 187] width 673 height 65
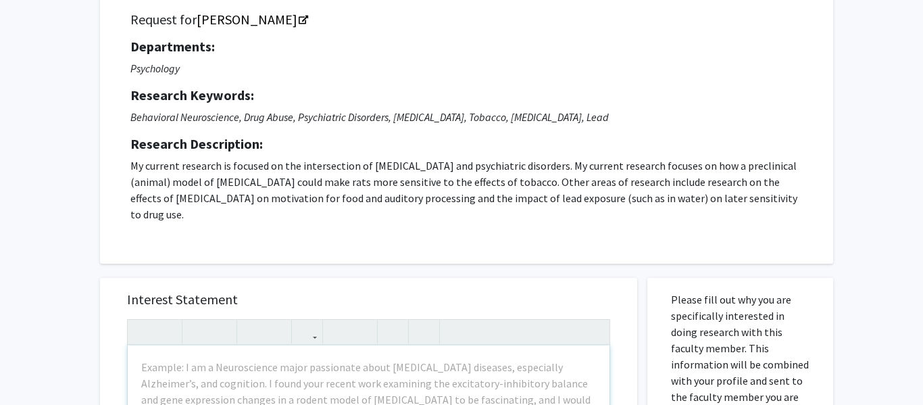
scroll to position [99, 0]
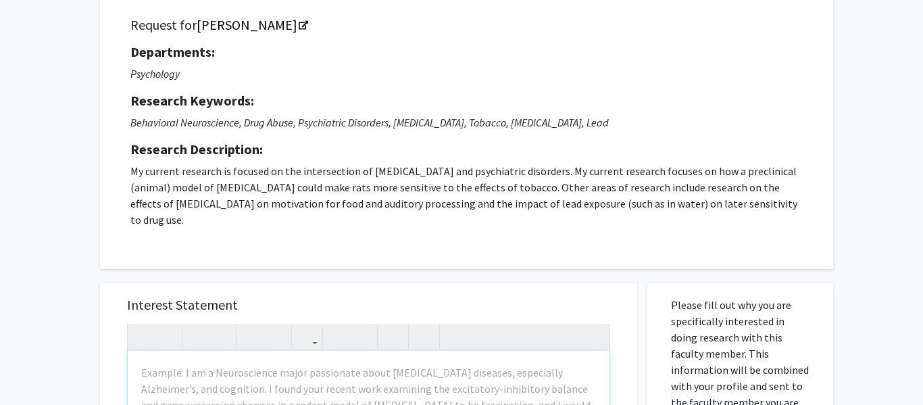
click at [580, 156] on h5 "Research Description:" at bounding box center [466, 149] width 673 height 16
click at [585, 176] on p "My current research is focused on the intersection of drug addiction and psychi…" at bounding box center [466, 195] width 673 height 65
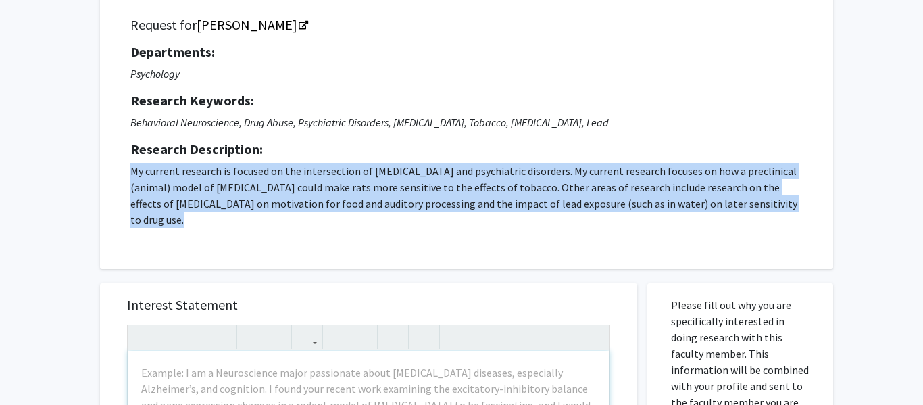
click at [585, 176] on p "My current research is focused on the intersection of drug addiction and psychi…" at bounding box center [466, 195] width 673 height 65
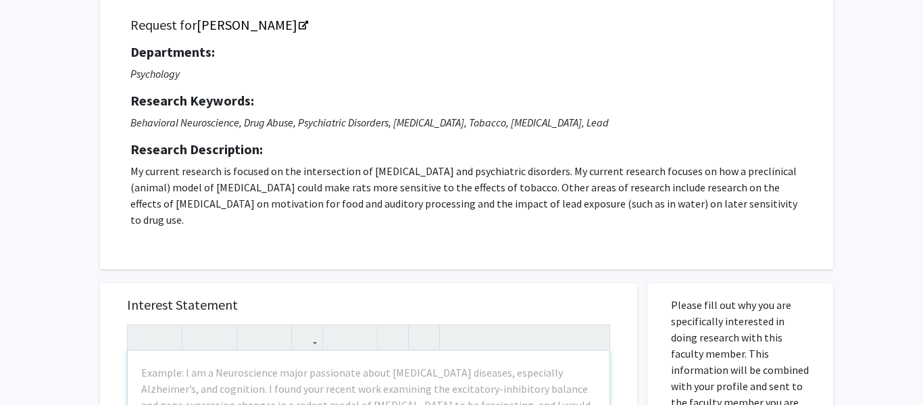
click at [585, 176] on p "My current research is focused on the intersection of drug addiction and psychi…" at bounding box center [466, 195] width 673 height 65
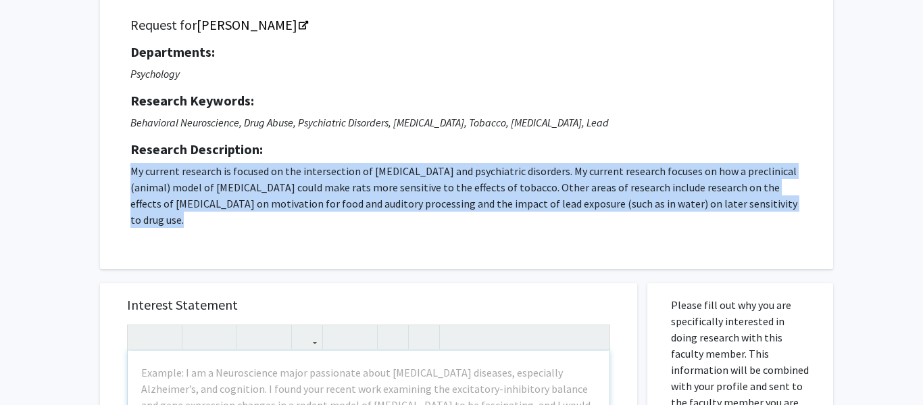
click at [585, 176] on p "My current research is focused on the intersection of drug addiction and psychi…" at bounding box center [466, 195] width 673 height 65
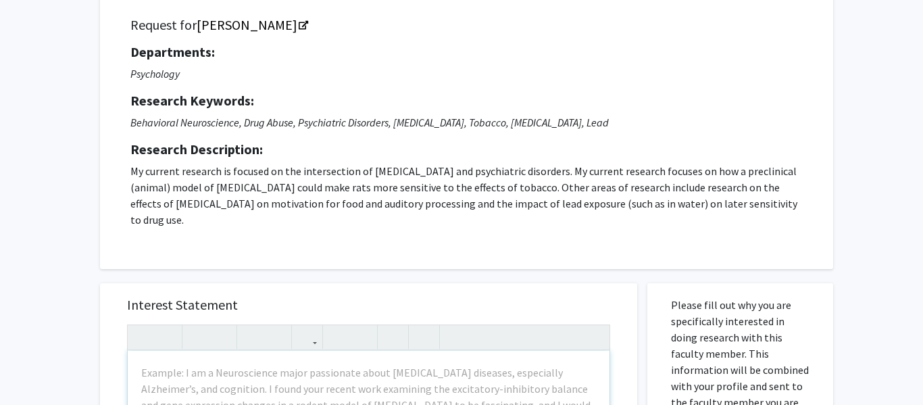
click at [585, 176] on p "My current research is focused on the intersection of drug addiction and psychi…" at bounding box center [466, 195] width 673 height 65
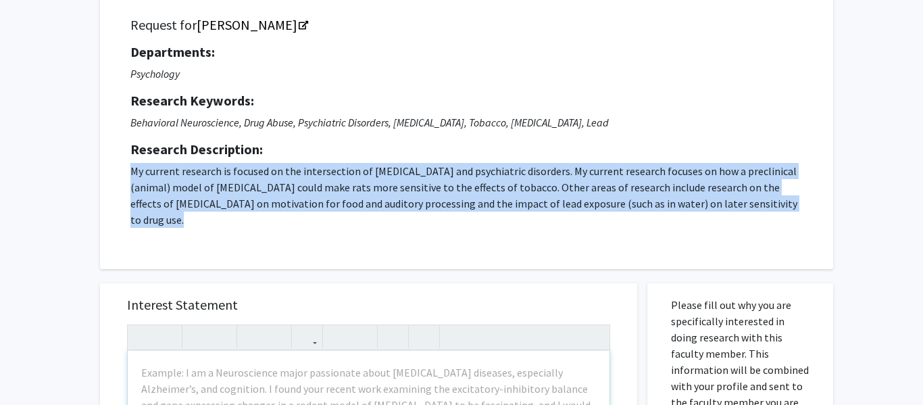
click at [585, 176] on p "My current research is focused on the intersection of drug addiction and psychi…" at bounding box center [466, 195] width 673 height 65
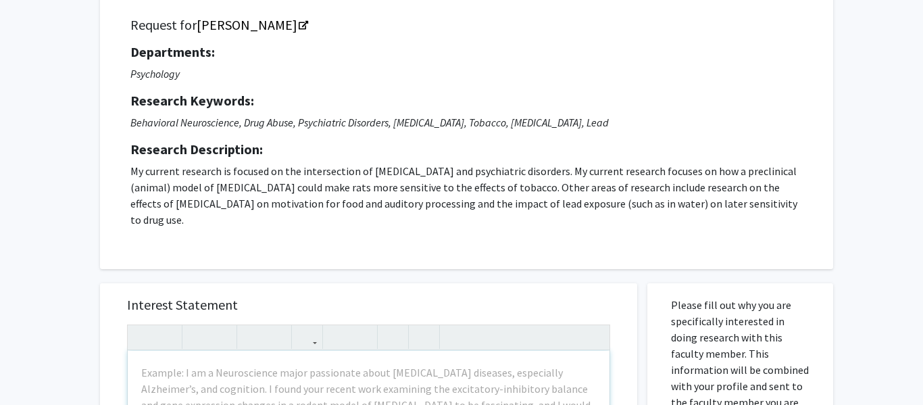
click at [585, 176] on p "My current research is focused on the intersection of drug addiction and psychi…" at bounding box center [466, 195] width 673 height 65
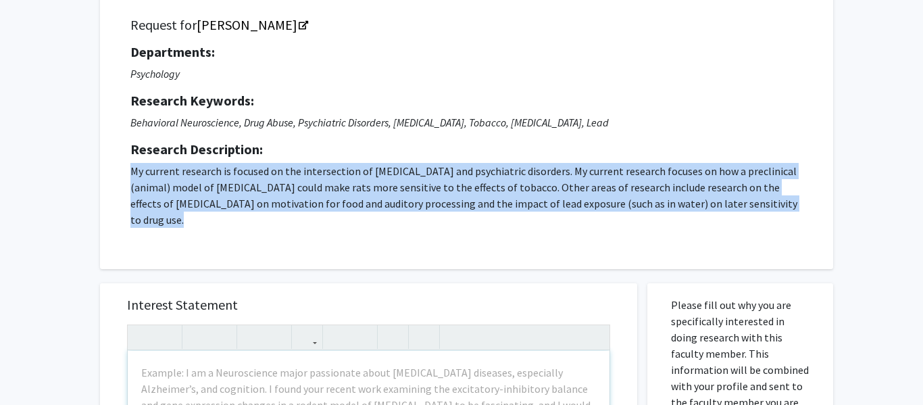
click at [585, 176] on p "My current research is focused on the intersection of drug addiction and psychi…" at bounding box center [466, 195] width 673 height 65
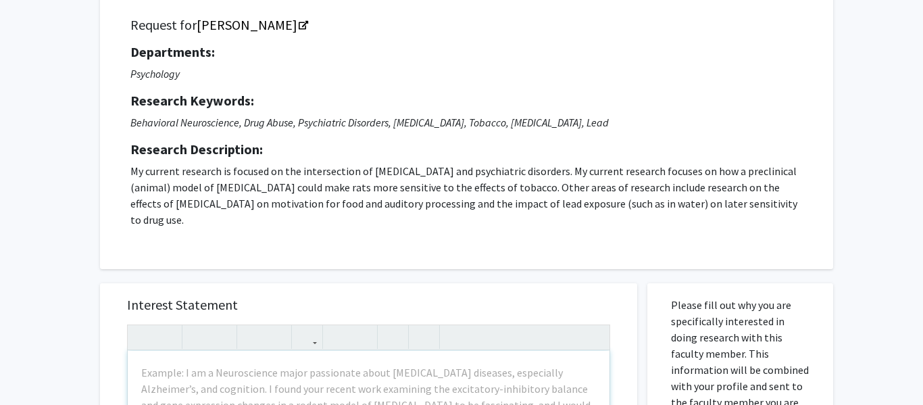
click at [585, 176] on p "My current research is focused on the intersection of drug addiction and psychi…" at bounding box center [466, 195] width 673 height 65
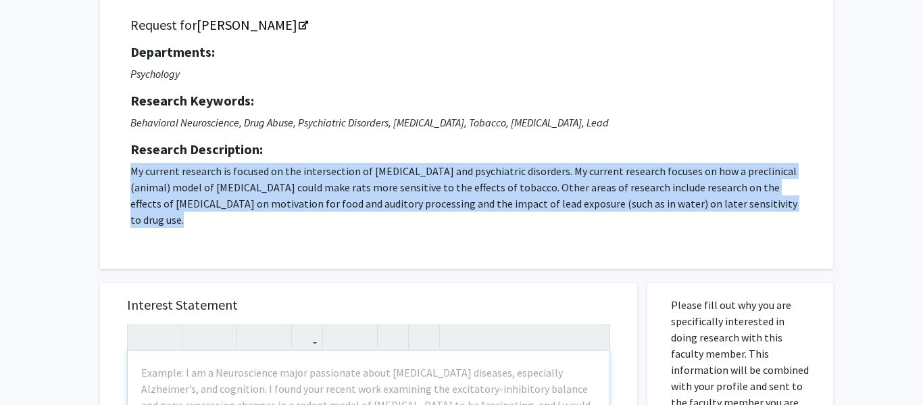
click at [585, 176] on p "My current research is focused on the intersection of drug addiction and psychi…" at bounding box center [466, 195] width 673 height 65
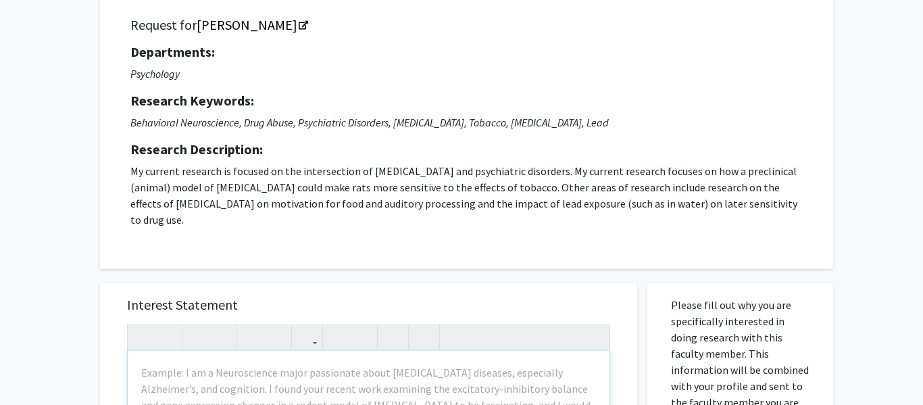
click at [585, 176] on p "My current research is focused on the intersection of drug addiction and psychi…" at bounding box center [466, 195] width 673 height 65
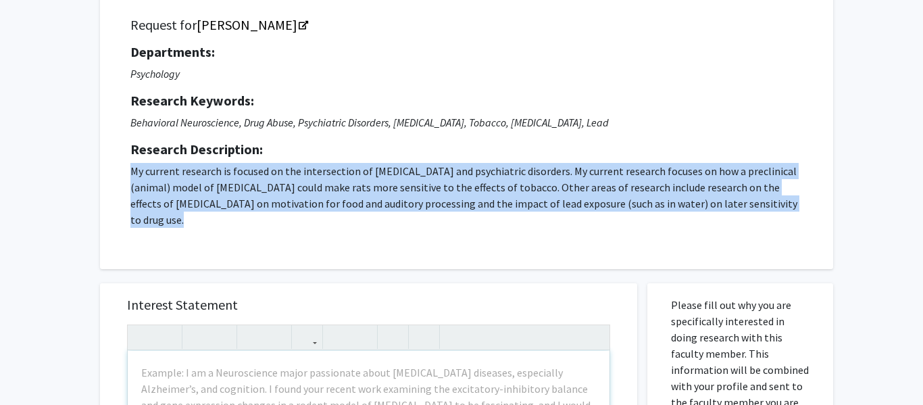
click at [585, 176] on p "My current research is focused on the intersection of drug addiction and psychi…" at bounding box center [466, 195] width 673 height 65
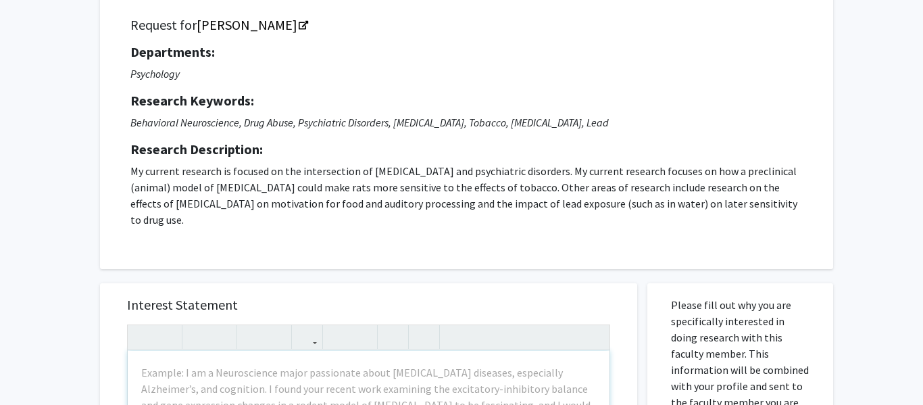
click at [585, 176] on p "My current research is focused on the intersection of drug addiction and psychi…" at bounding box center [466, 195] width 673 height 65
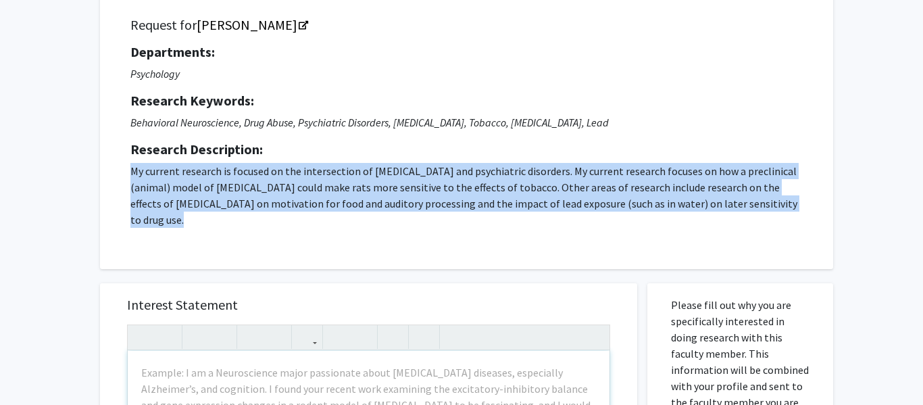
click at [585, 176] on p "My current research is focused on the intersection of drug addiction and psychi…" at bounding box center [466, 195] width 673 height 65
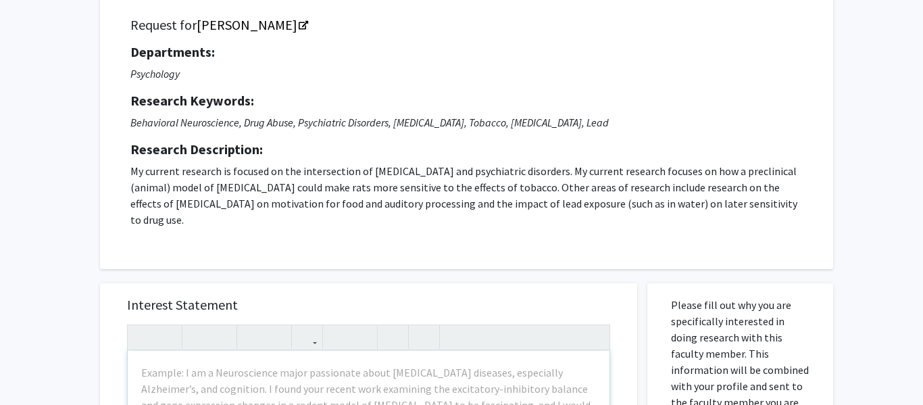
click at [585, 176] on p "My current research is focused on the intersection of drug addiction and psychi…" at bounding box center [466, 195] width 673 height 65
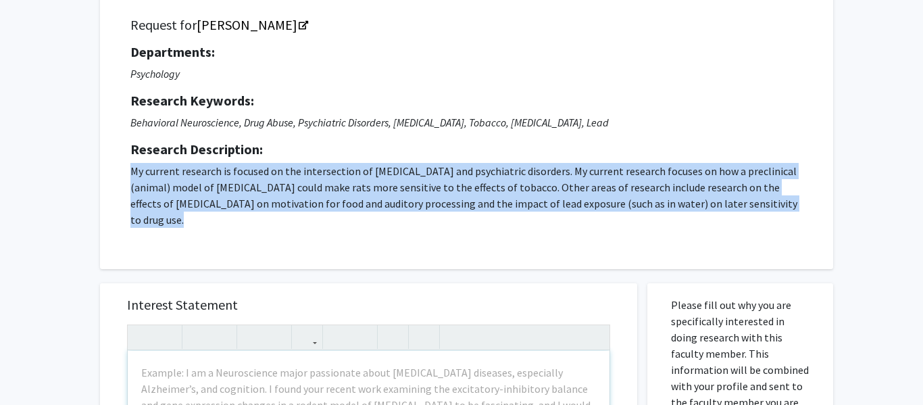
click at [585, 176] on p "My current research is focused on the intersection of drug addiction and psychi…" at bounding box center [466, 195] width 673 height 65
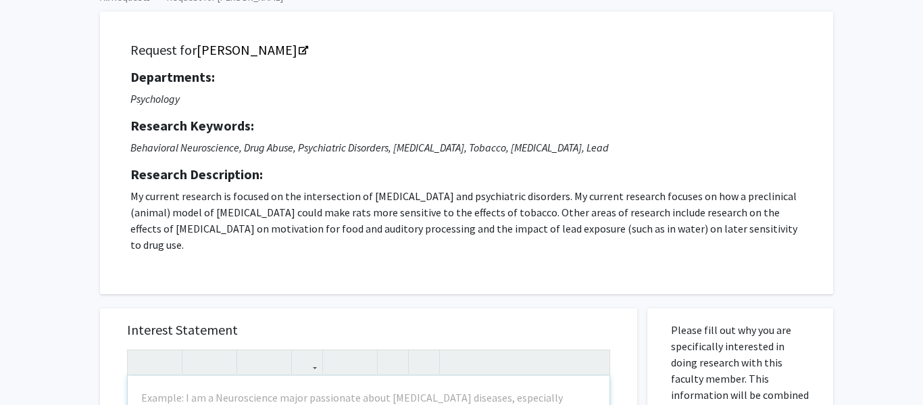
scroll to position [71, 0]
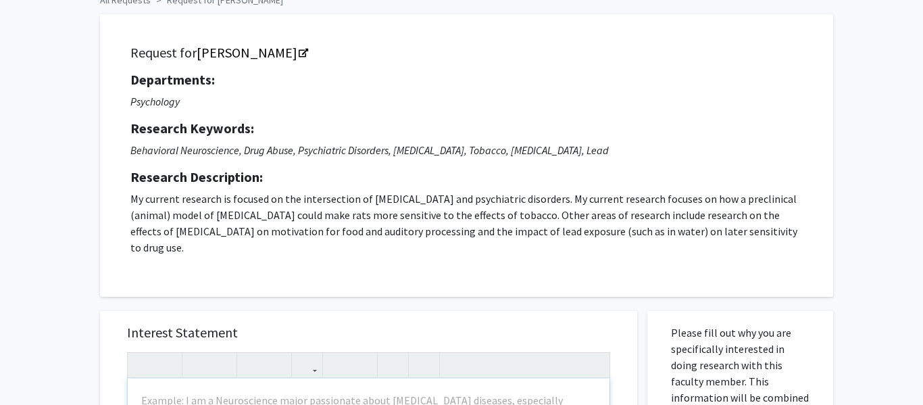
click at [587, 213] on p "My current research is focused on the intersection of drug addiction and psychi…" at bounding box center [466, 223] width 673 height 65
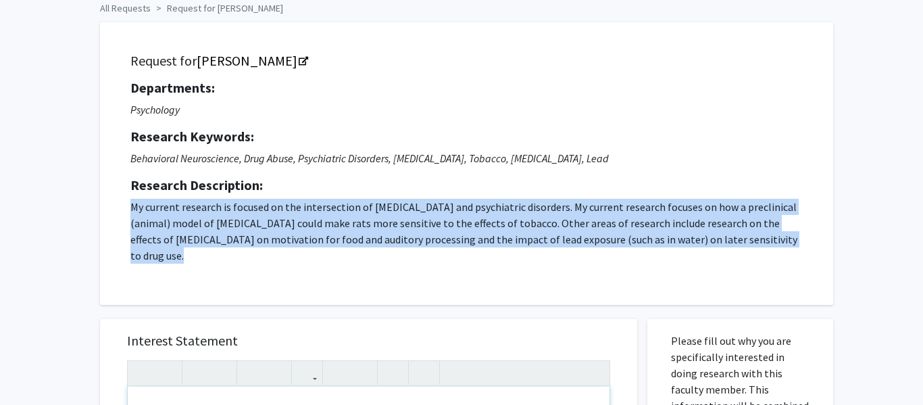
scroll to position [62, 0]
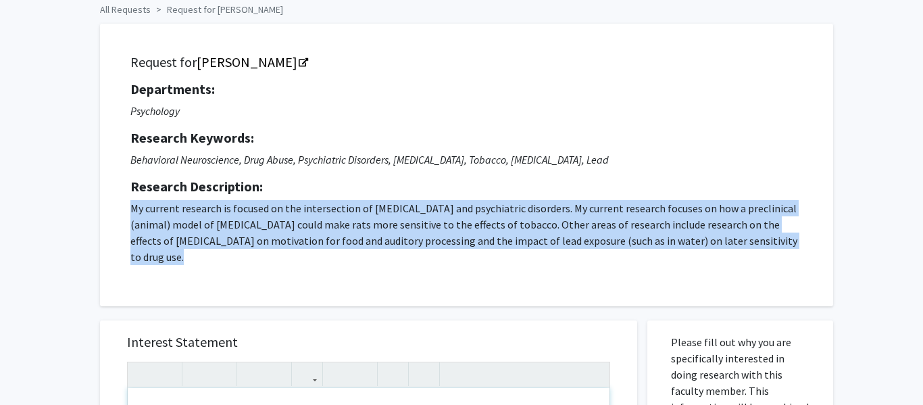
click at [530, 213] on p "My current research is focused on the intersection of drug addiction and psychi…" at bounding box center [466, 232] width 673 height 65
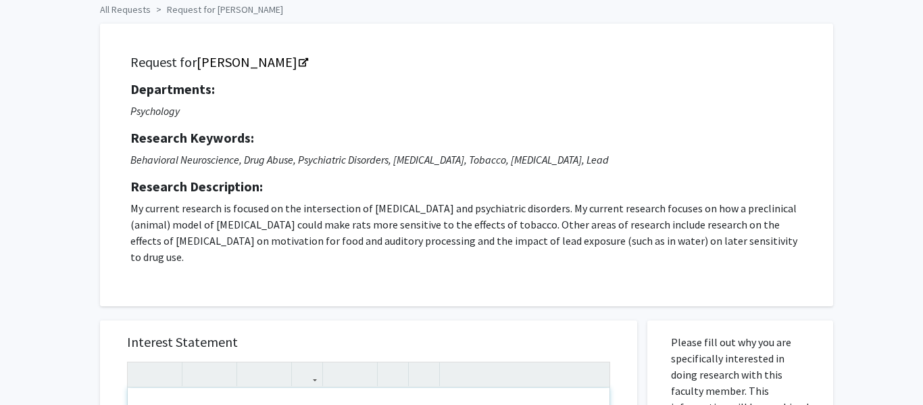
click at [530, 213] on p "My current research is focused on the intersection of drug addiction and psychi…" at bounding box center [466, 232] width 673 height 65
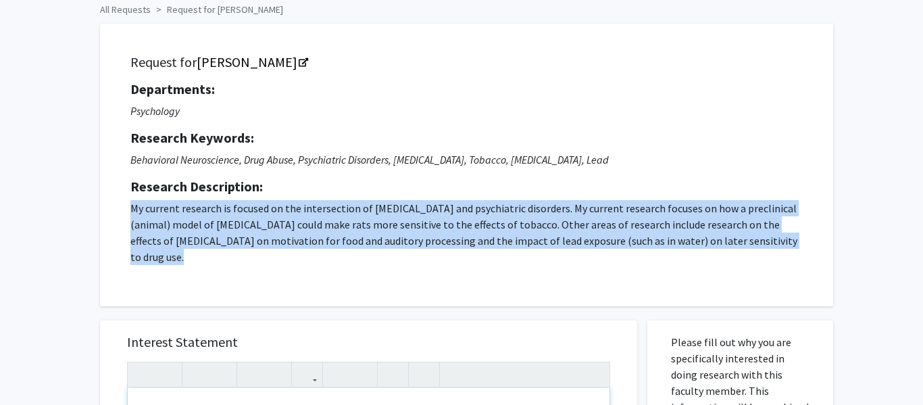
click at [530, 213] on p "My current research is focused on the intersection of drug addiction and psychi…" at bounding box center [466, 232] width 673 height 65
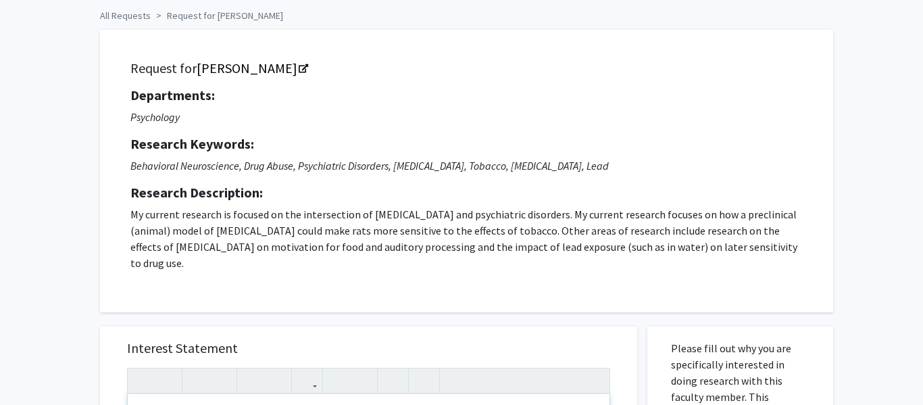
scroll to position [54, 0]
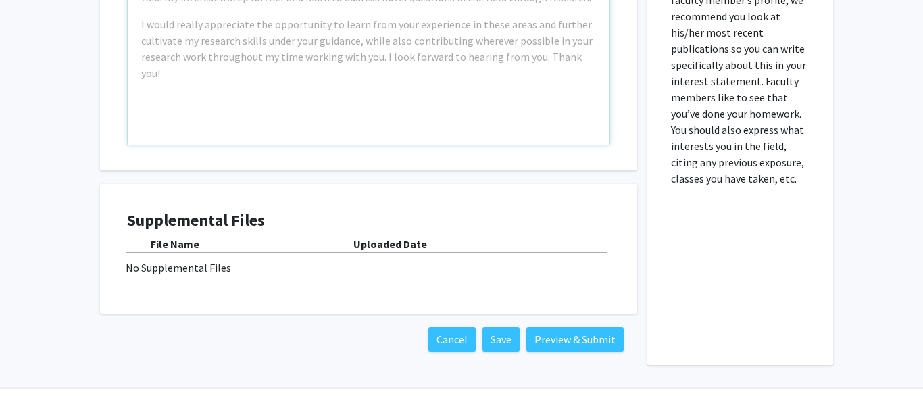
scroll to position [629, 0]
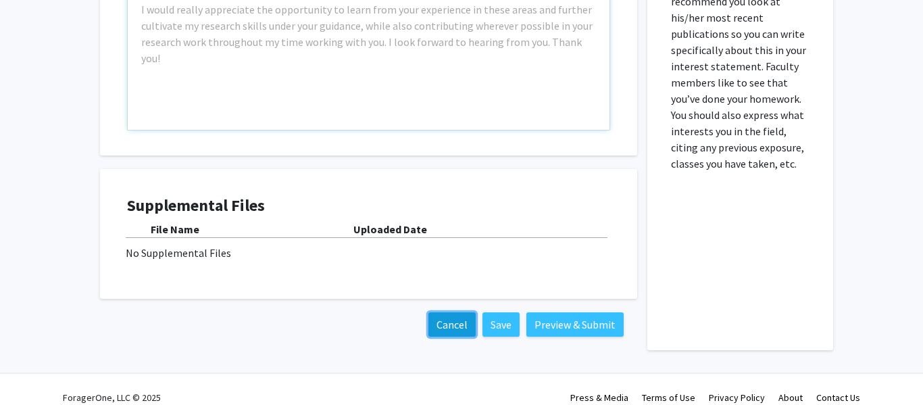
click at [447, 312] on button "Cancel" at bounding box center [452, 324] width 47 height 24
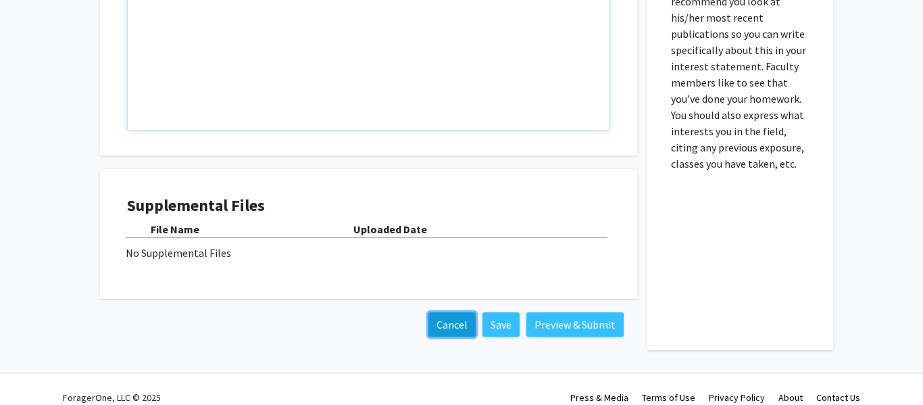
click at [452, 312] on button "Cancel" at bounding box center [452, 324] width 47 height 24
click at [450, 312] on button "Cancel" at bounding box center [452, 324] width 47 height 24
